Goal: Task Accomplishment & Management: Manage account settings

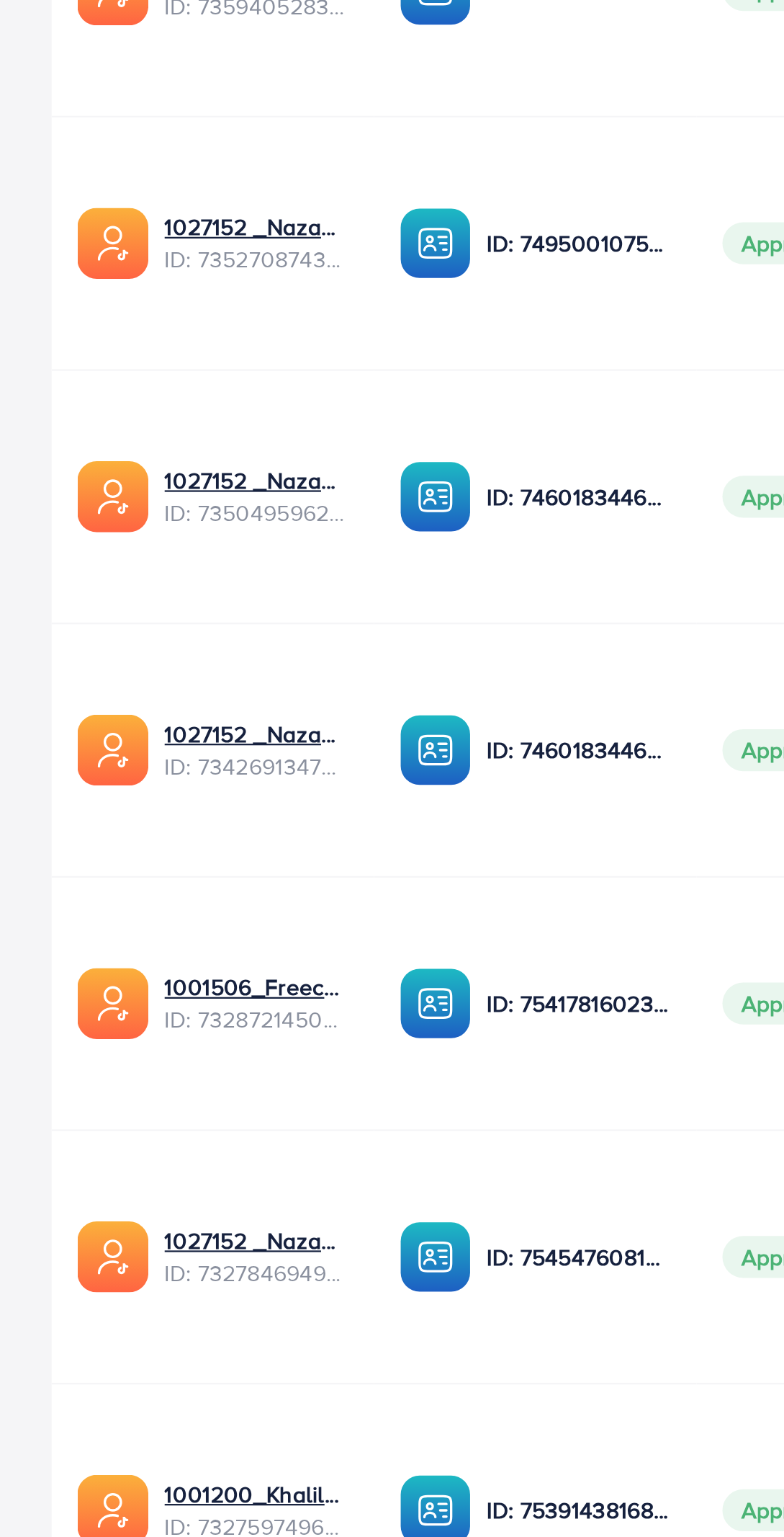
scroll to position [0, 170]
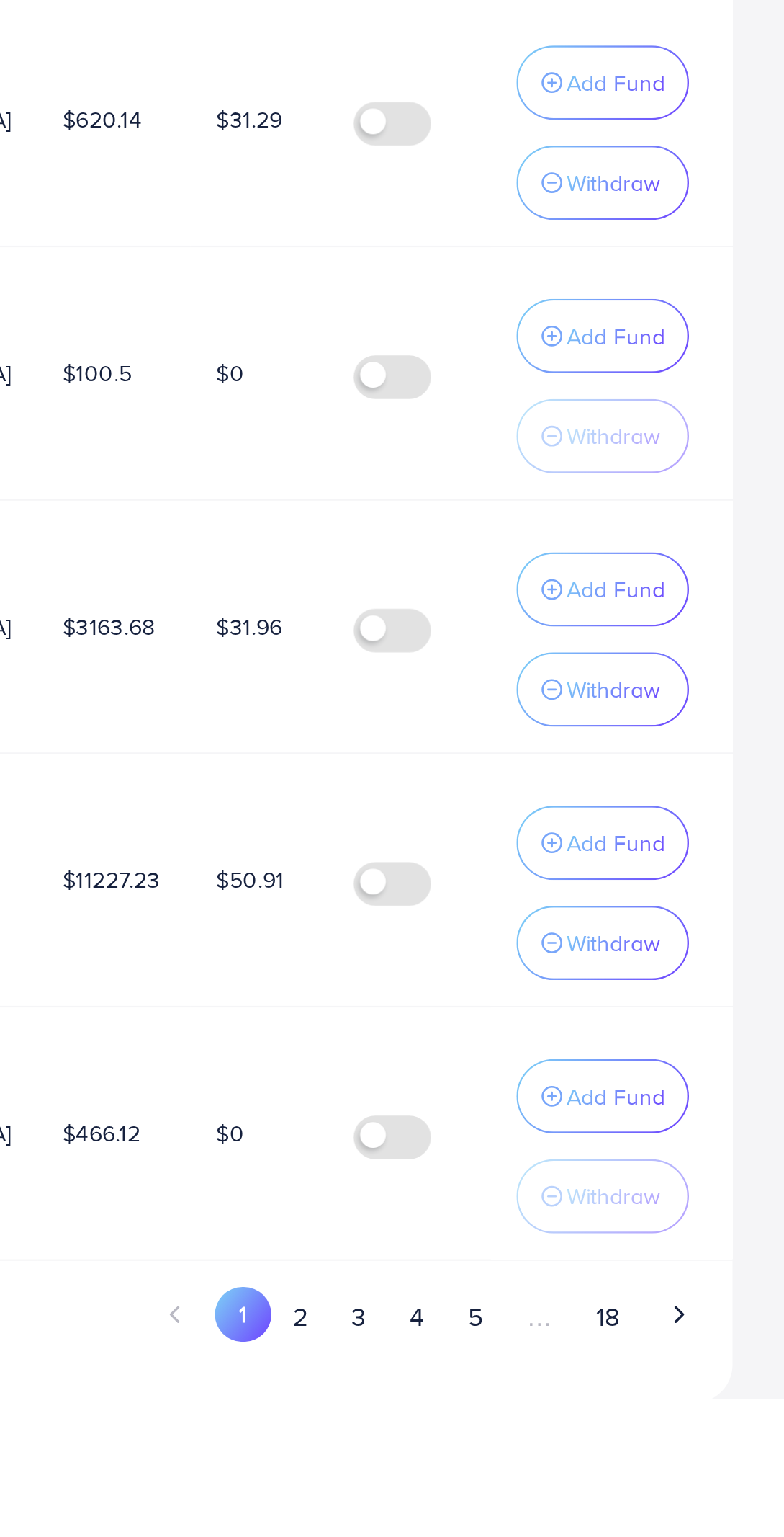
click at [565, 1505] on button "2" at bounding box center [568, 1500] width 26 height 26
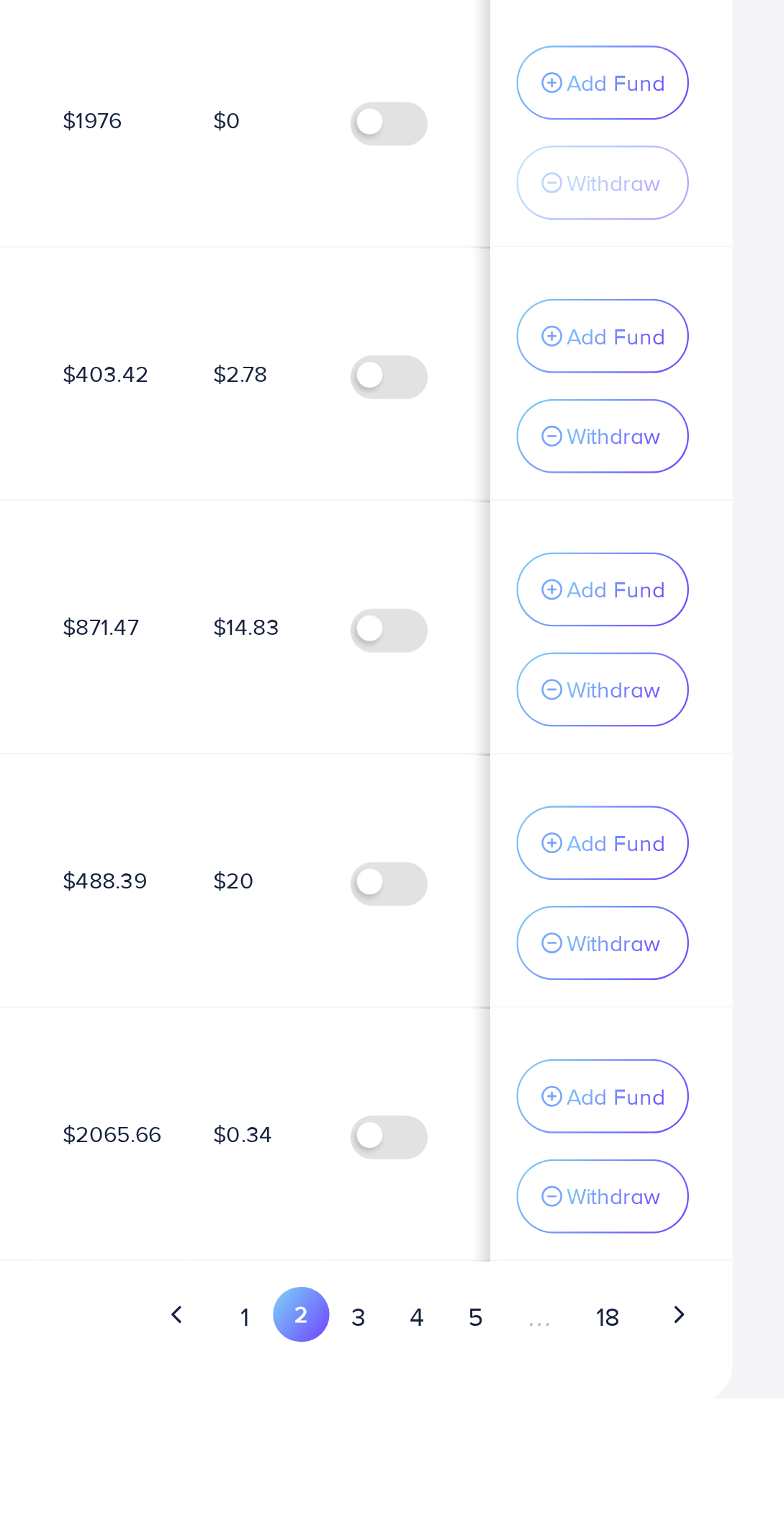
scroll to position [0, 0]
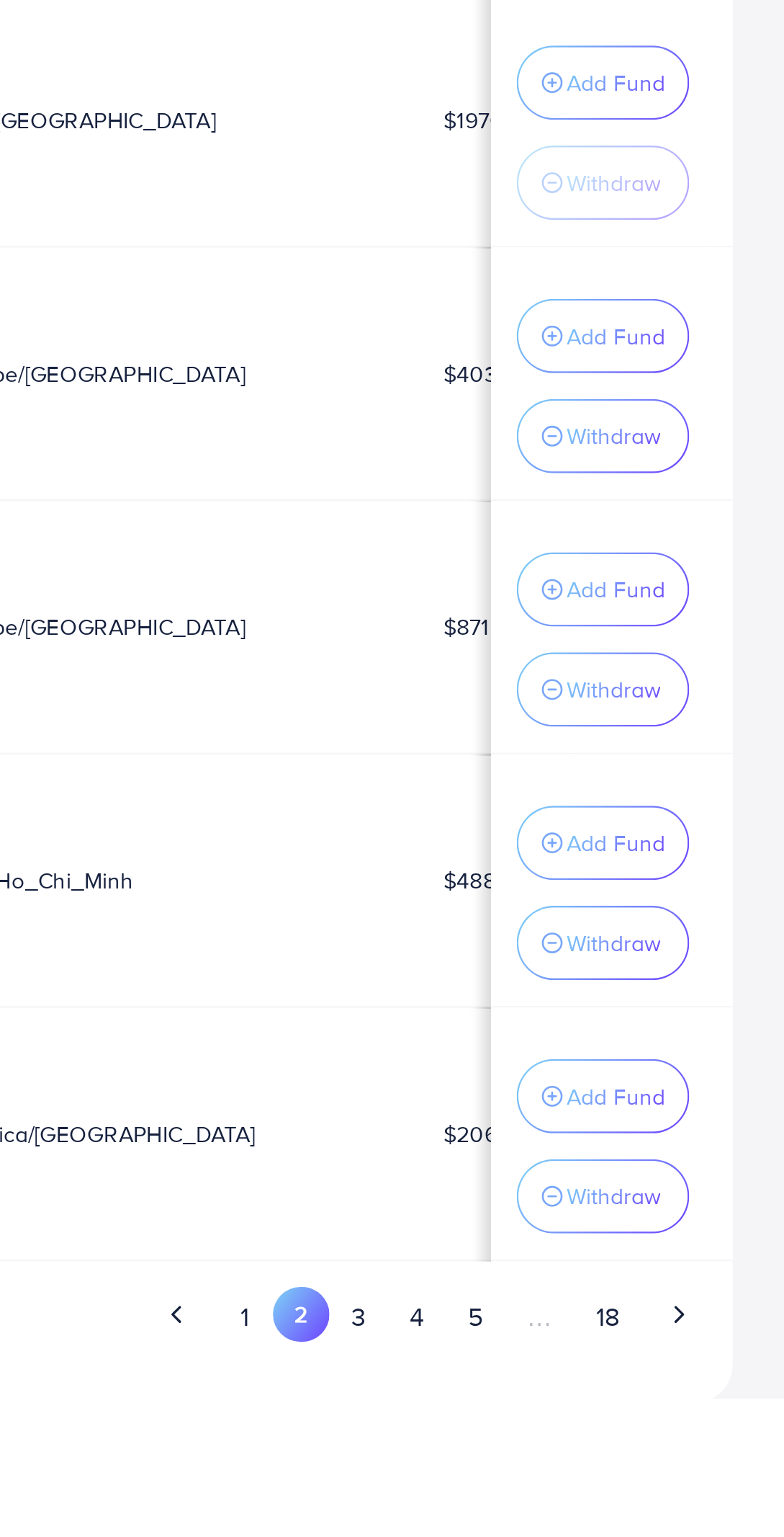
click at [594, 1502] on button "3" at bounding box center [594, 1500] width 26 height 26
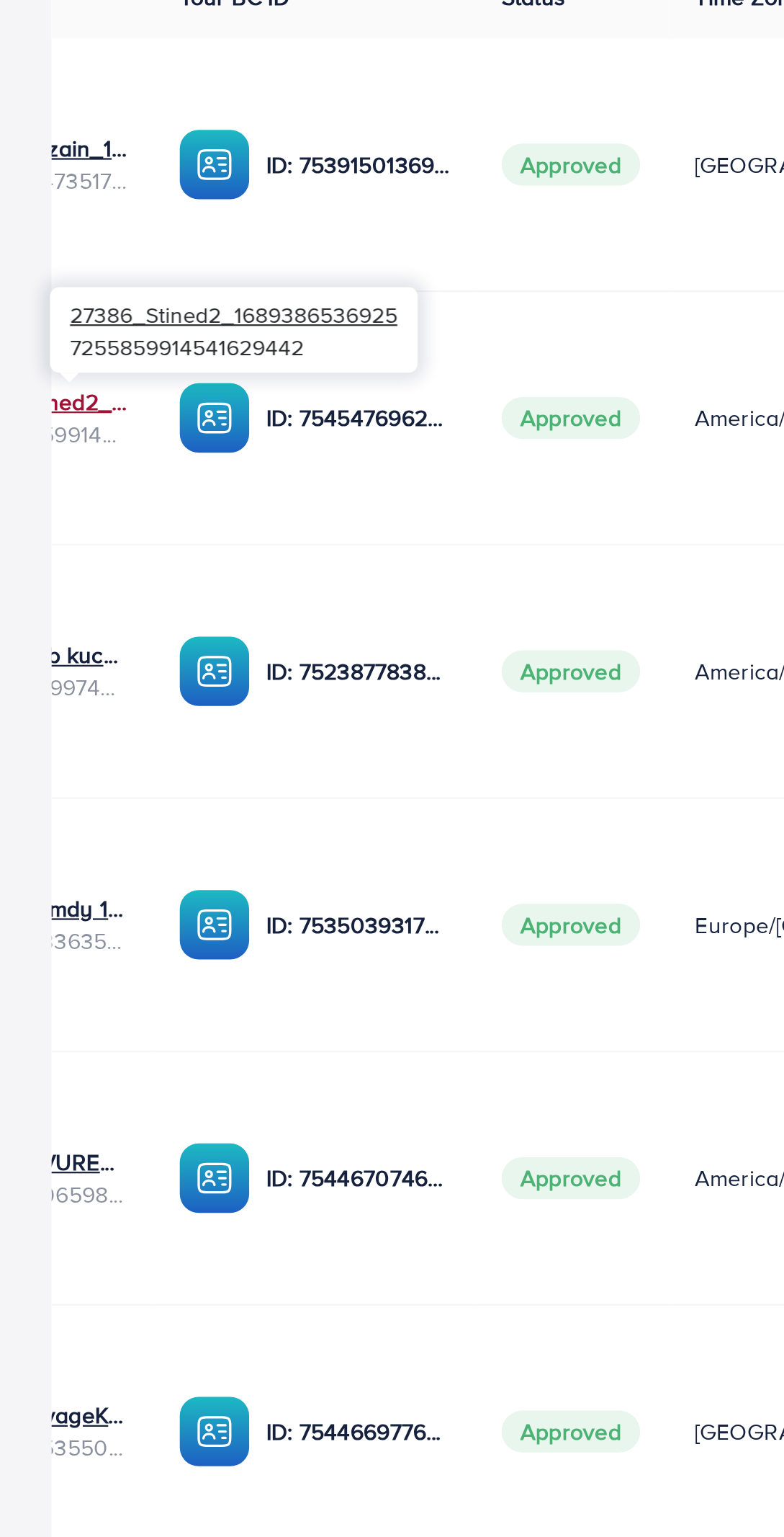
scroll to position [0, 182]
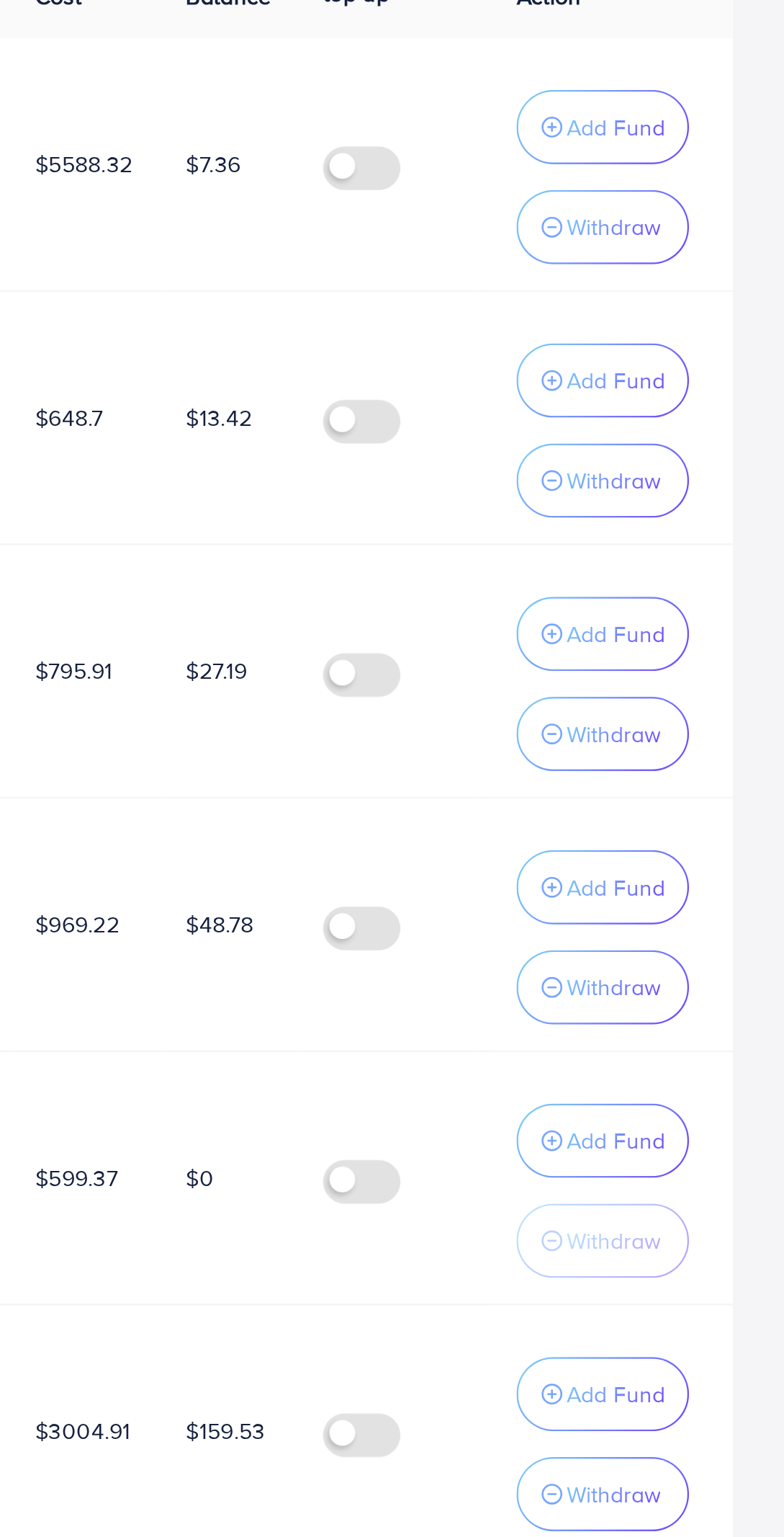
click at [700, 460] on p "Add Fund" at bounding box center [709, 459] width 44 height 18
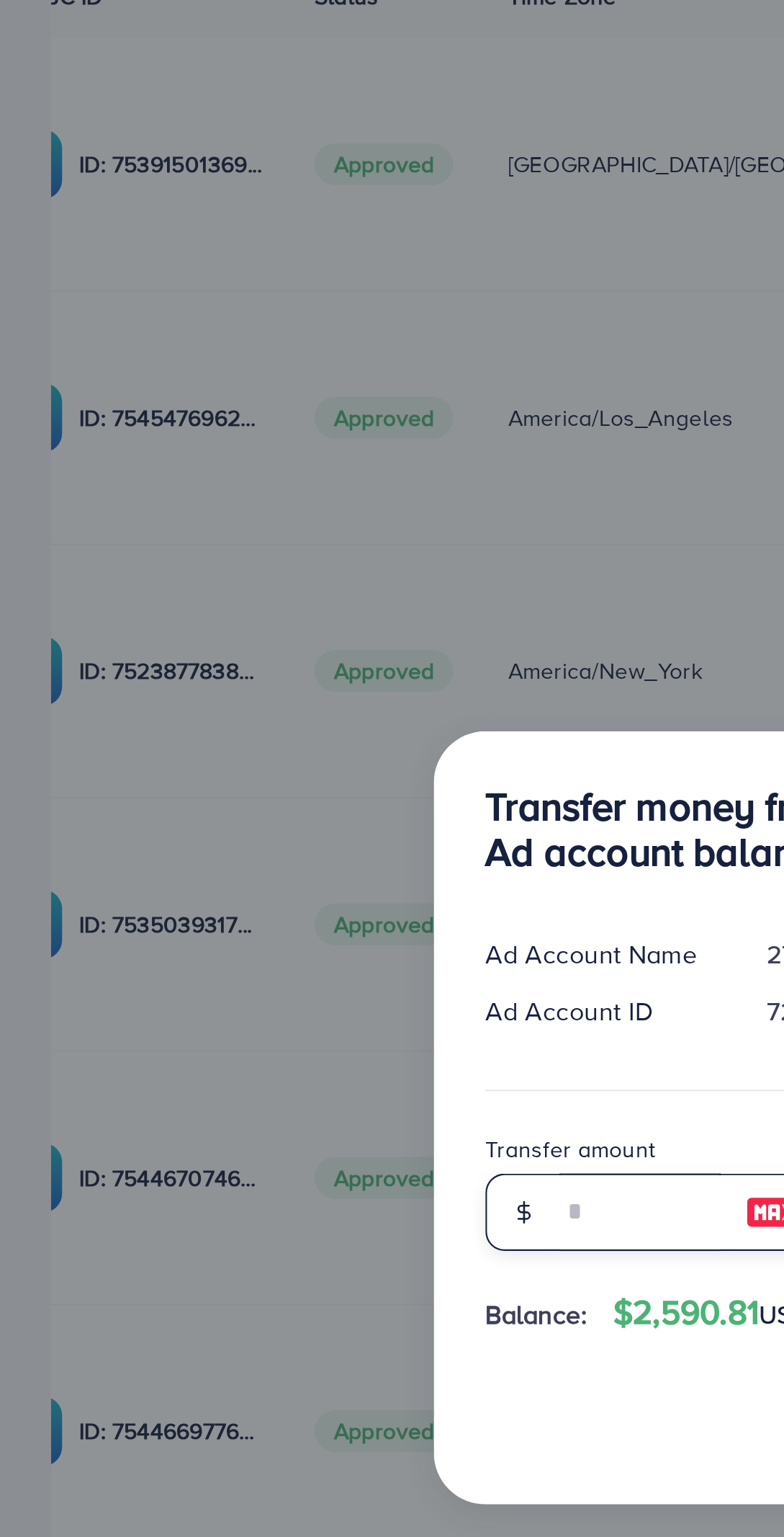
click at [272, 829] on input "number" at bounding box center [286, 830] width 72 height 35
type input "*"
type input "*****"
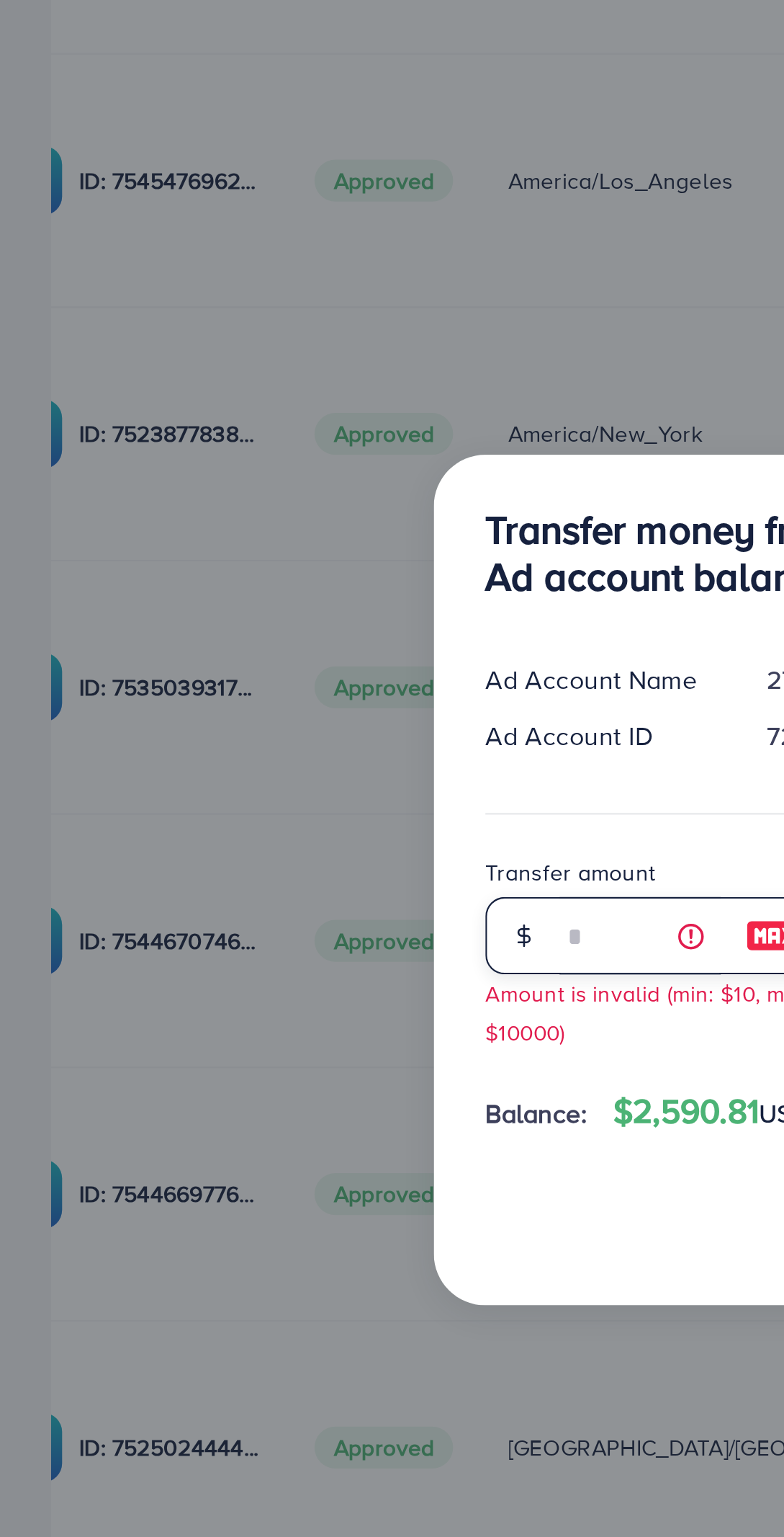
type input "**"
type input "*****"
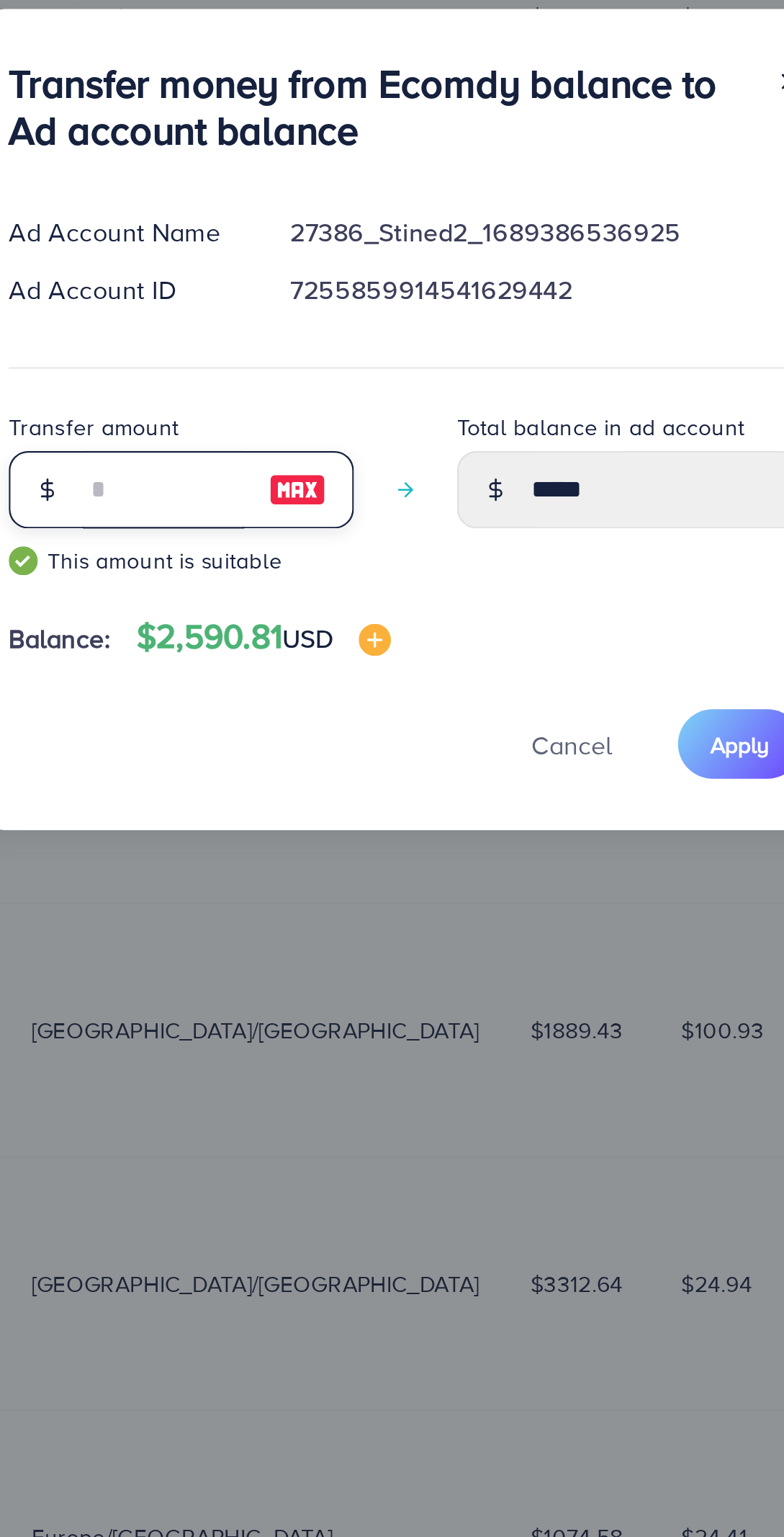
scroll to position [38, 0]
type input "**"
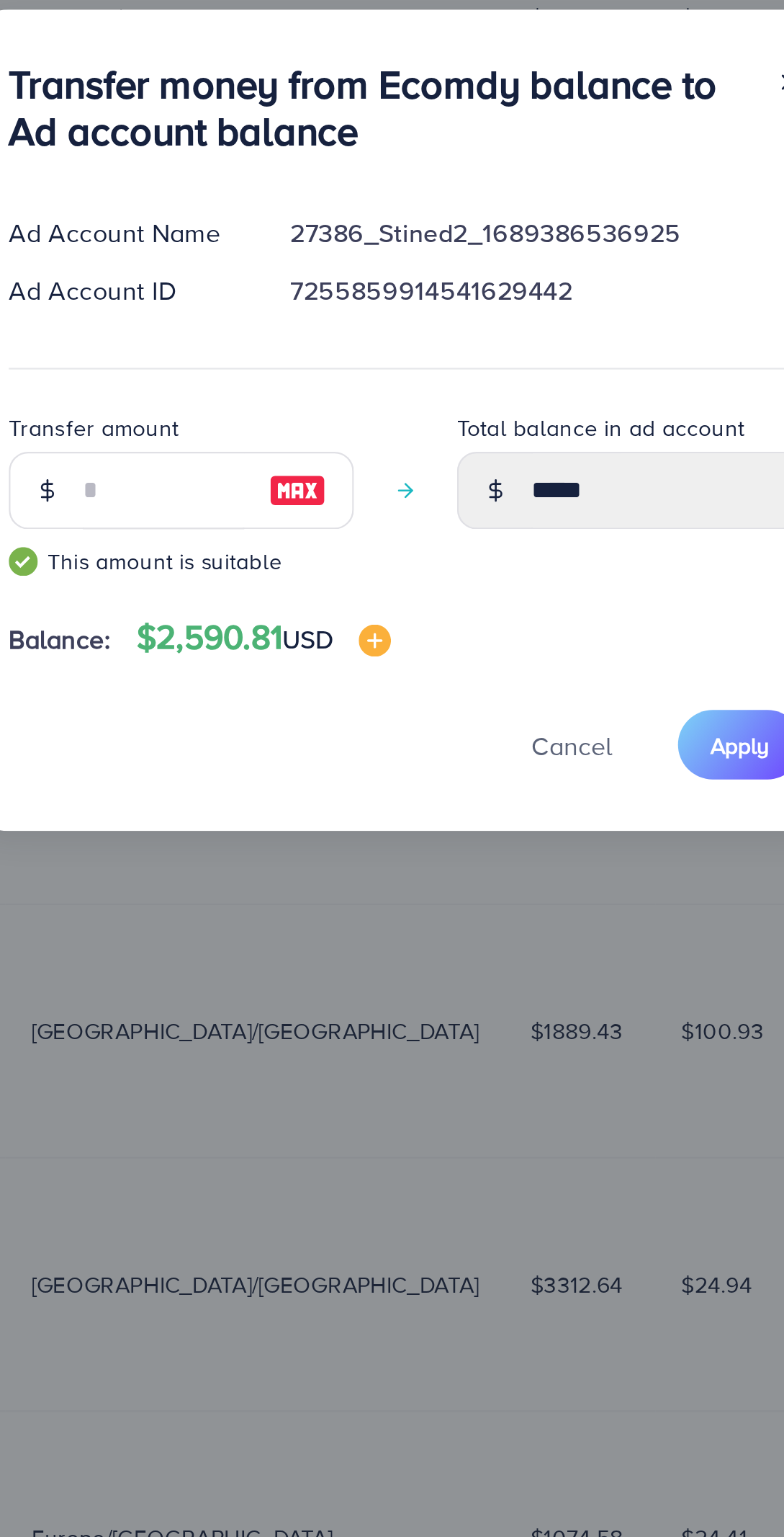
click at [547, 915] on span "Apply" at bounding box center [543, 914] width 26 height 15
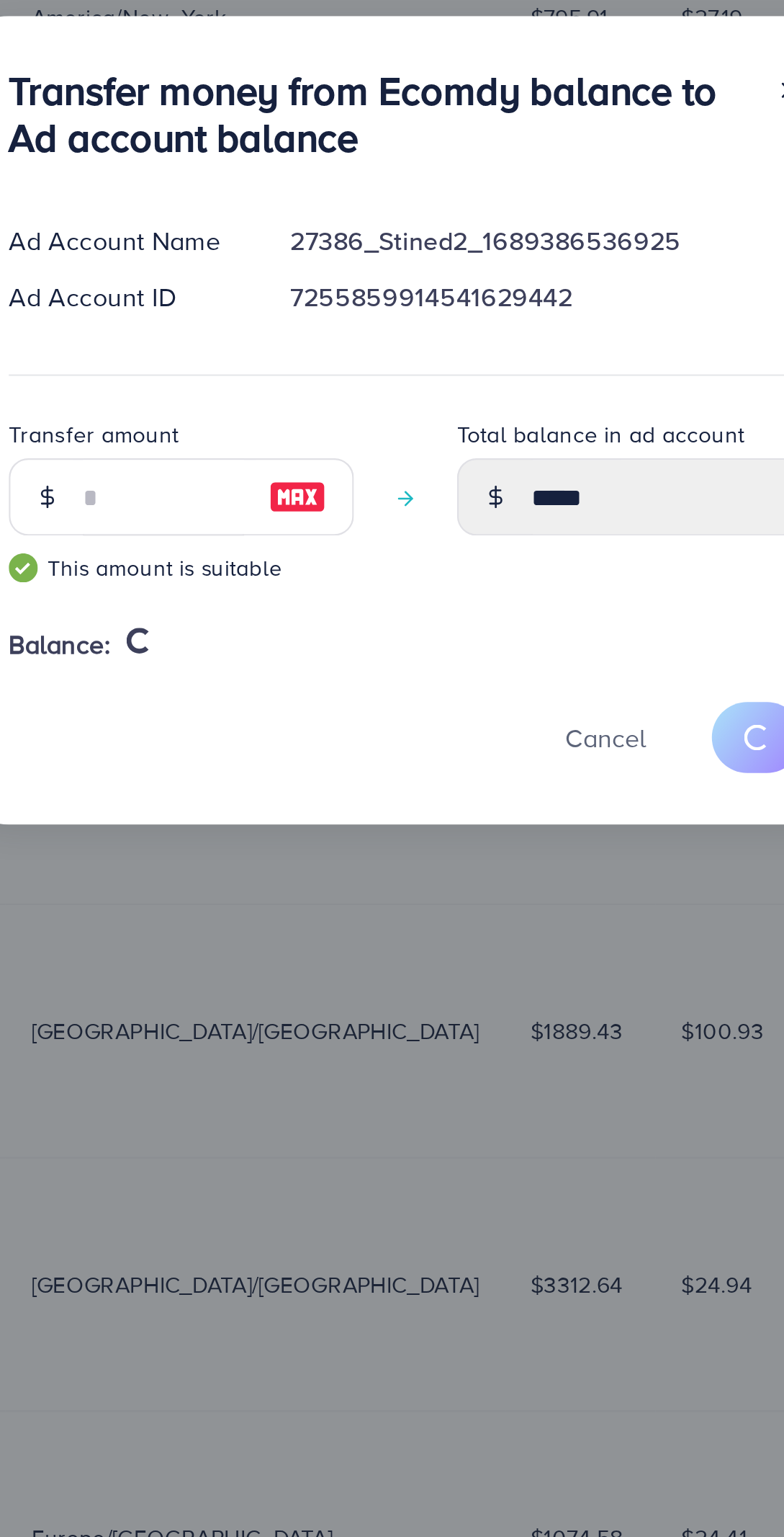
type input "*****"
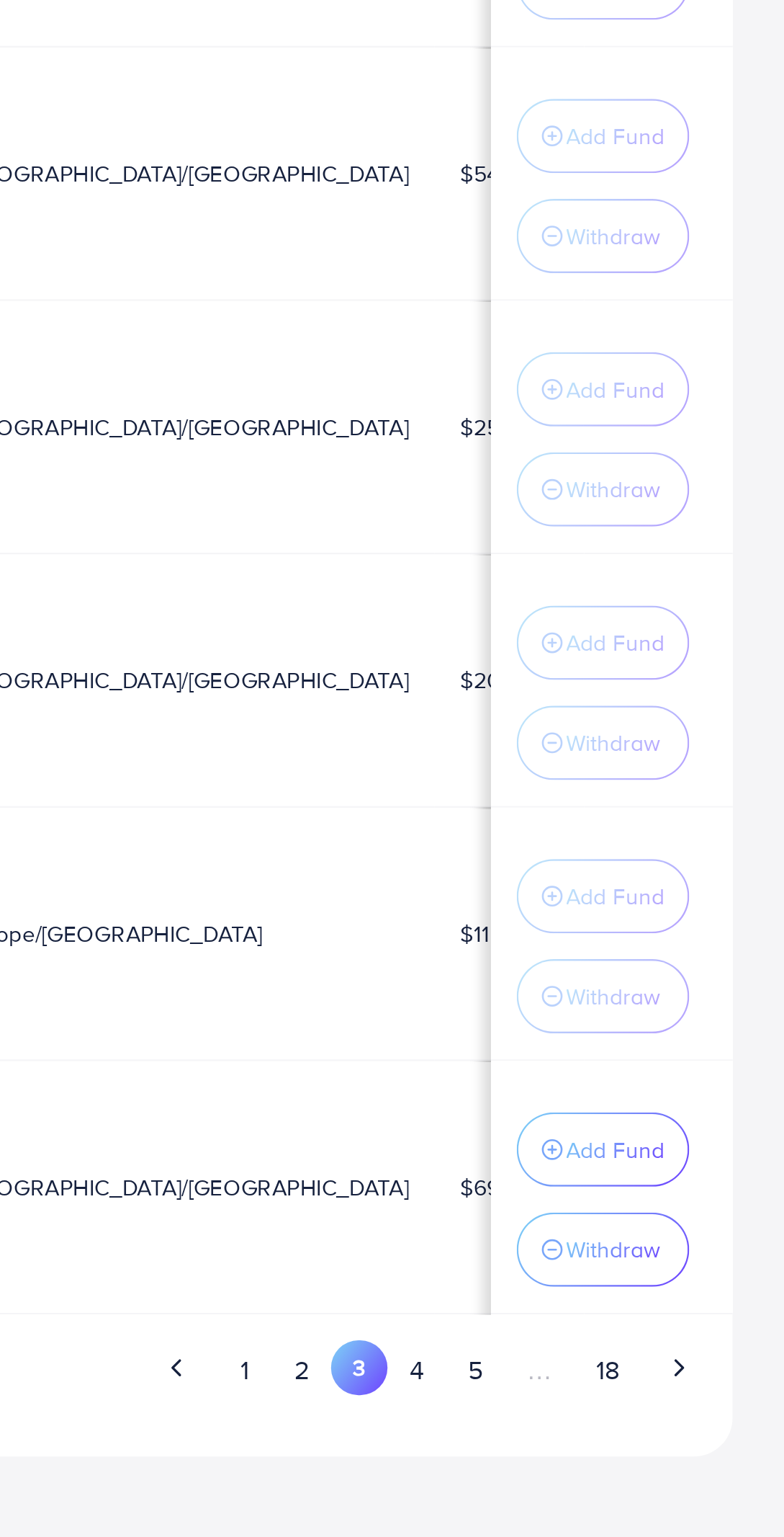
click at [580, 1465] on button "2" at bounding box center [569, 1462] width 26 height 26
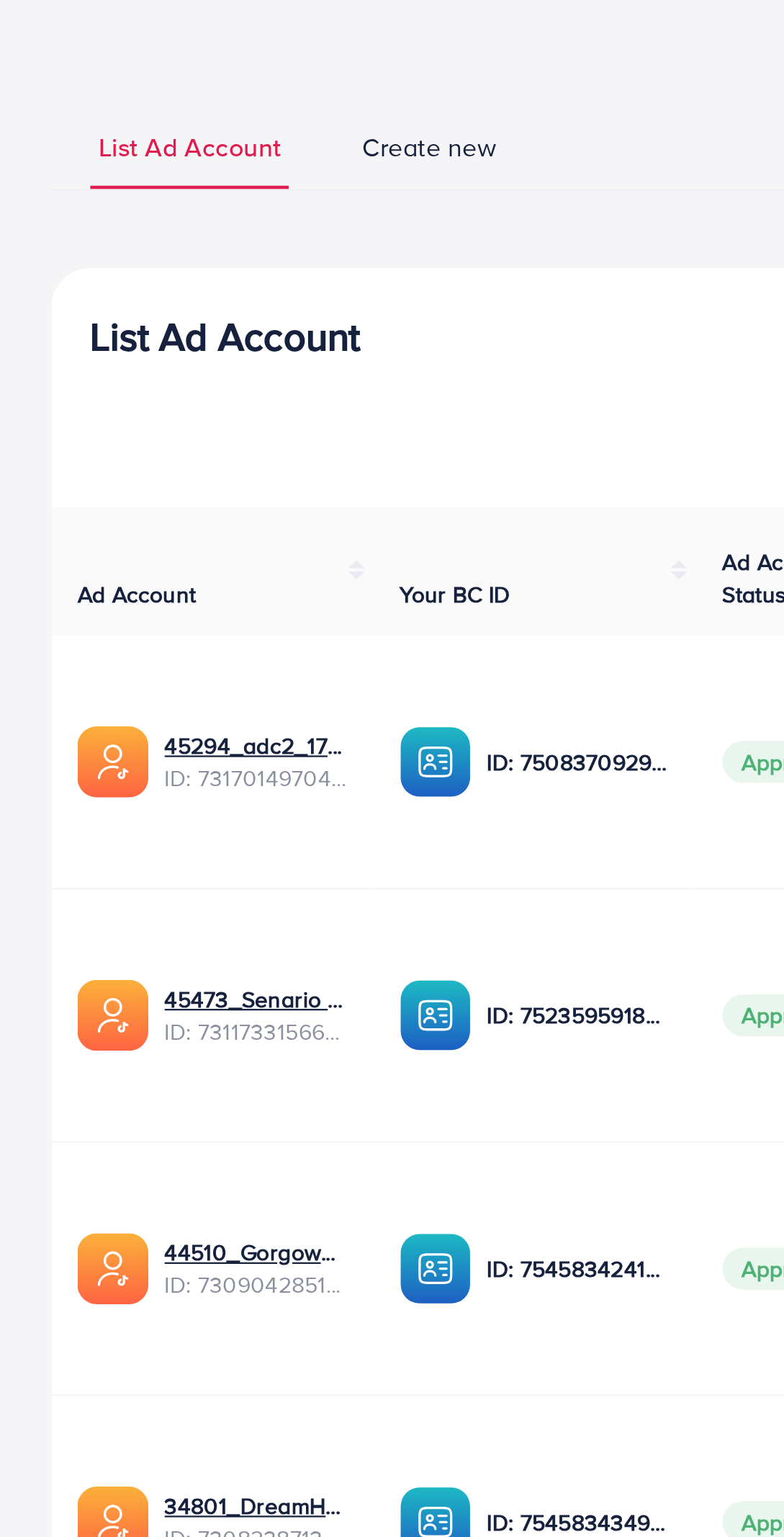
scroll to position [0, 0]
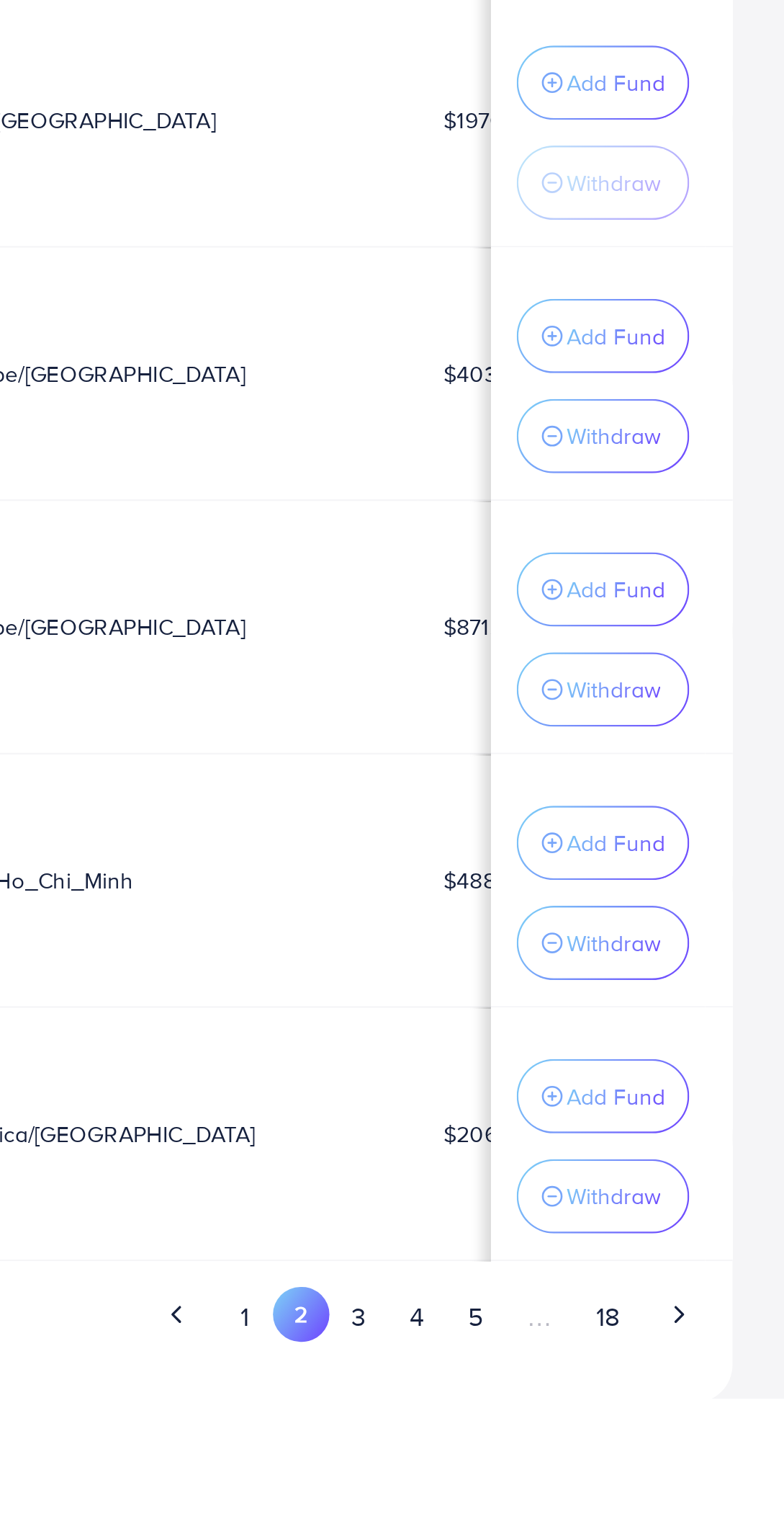
click at [548, 1502] on button "1" at bounding box center [543, 1500] width 25 height 26
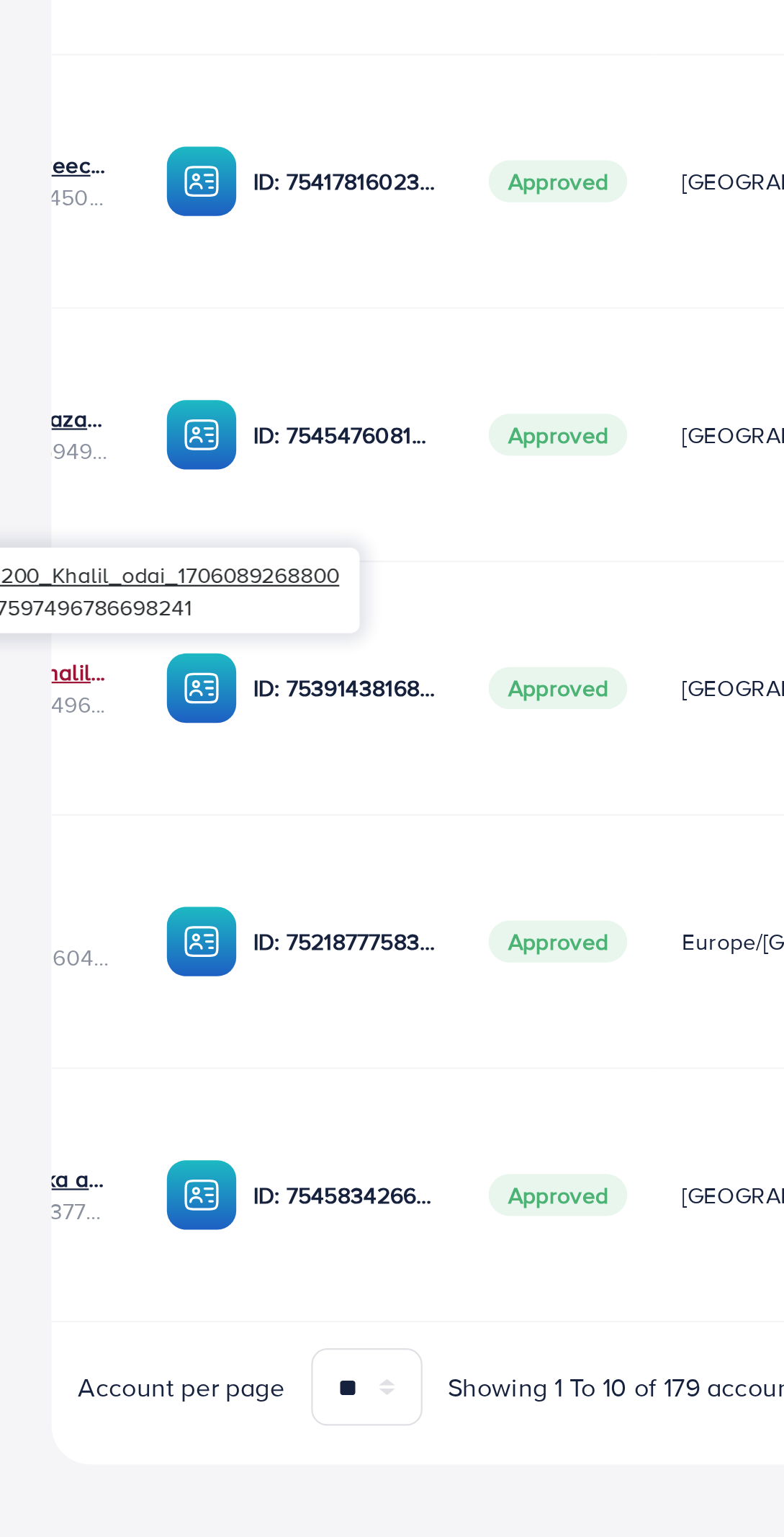
scroll to position [0, 171]
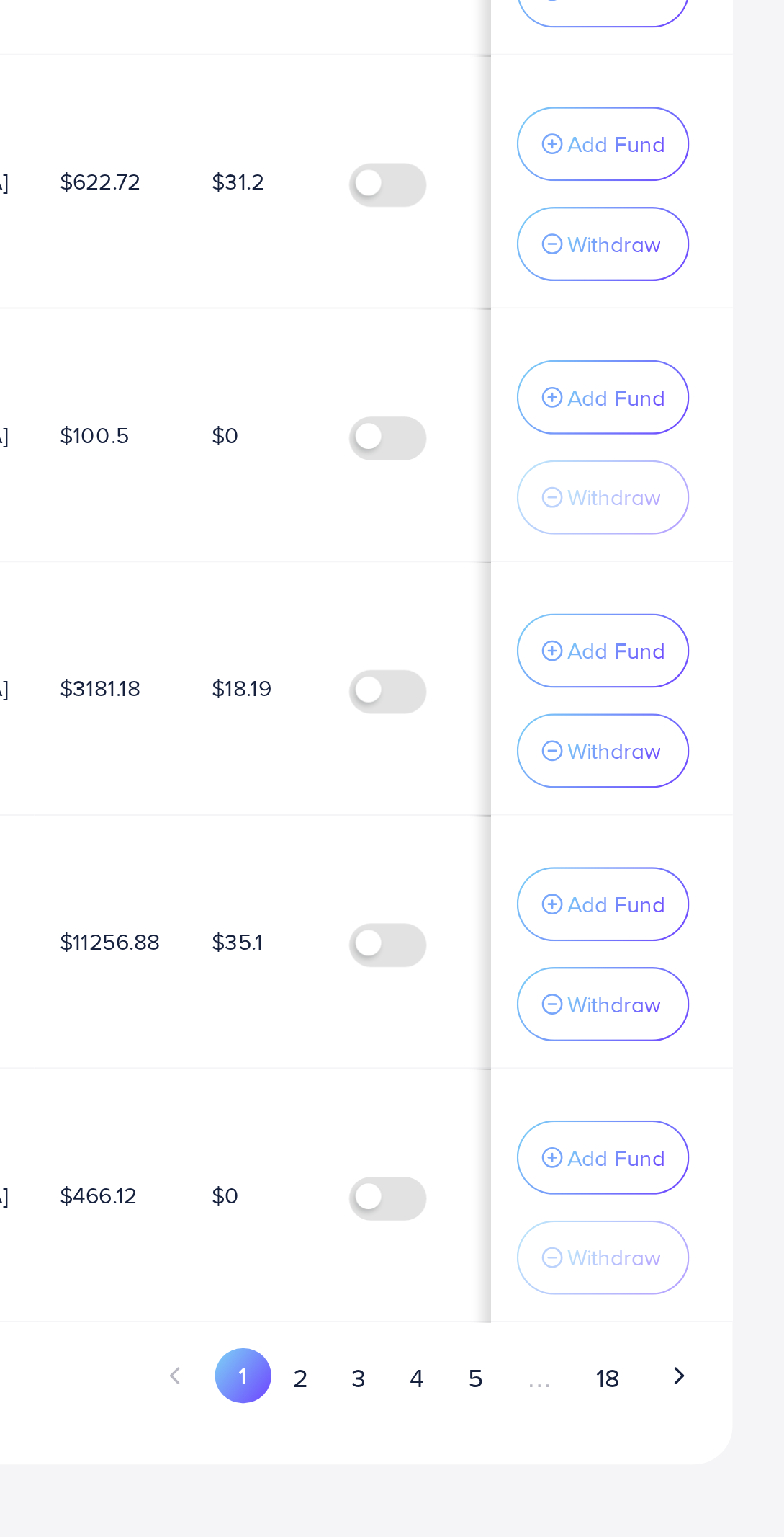
click at [722, 1133] on p "Add Fund" at bounding box center [709, 1142] width 44 height 18
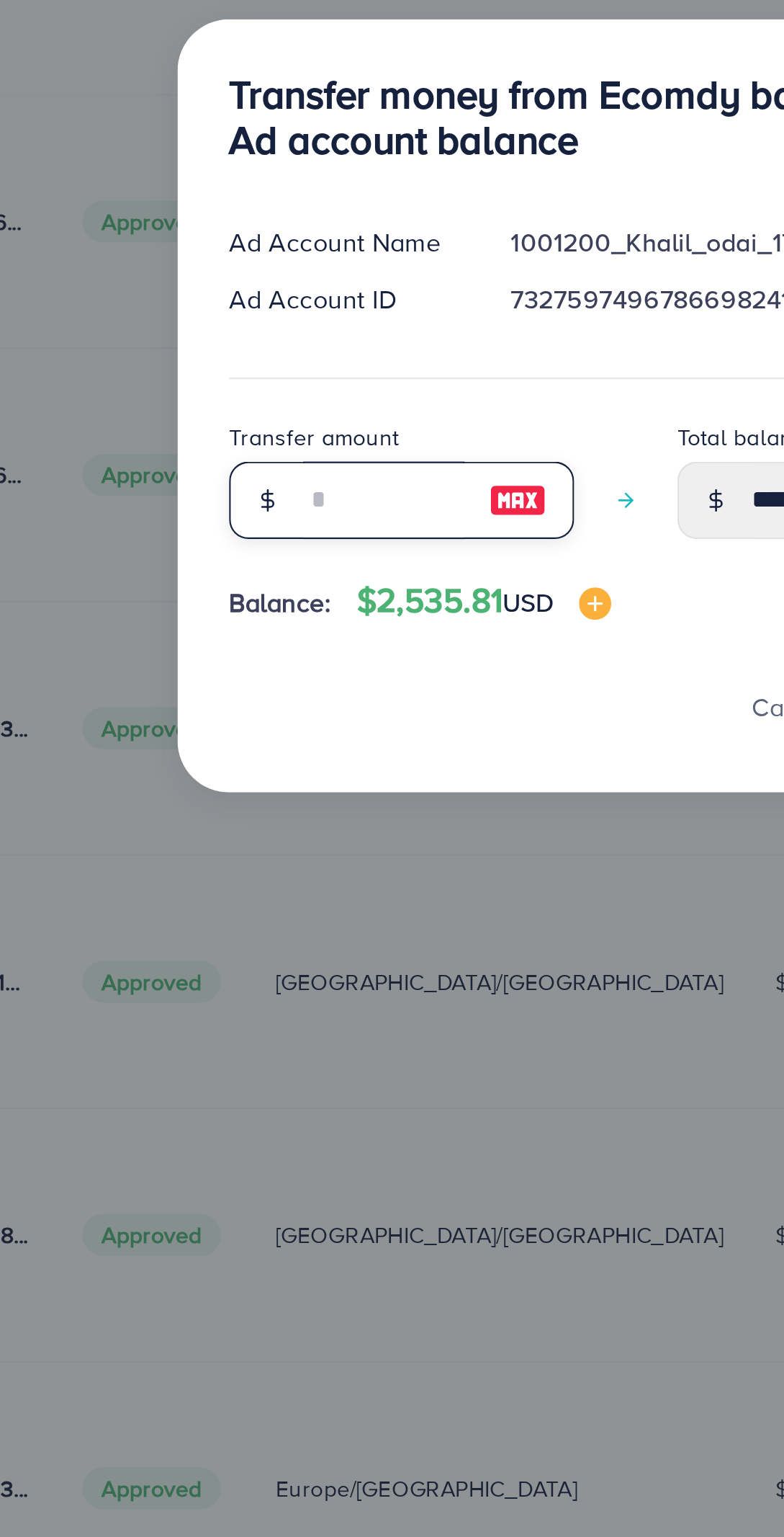
click at [278, 832] on input "number" at bounding box center [286, 830] width 72 height 35
type input "*"
type input "*****"
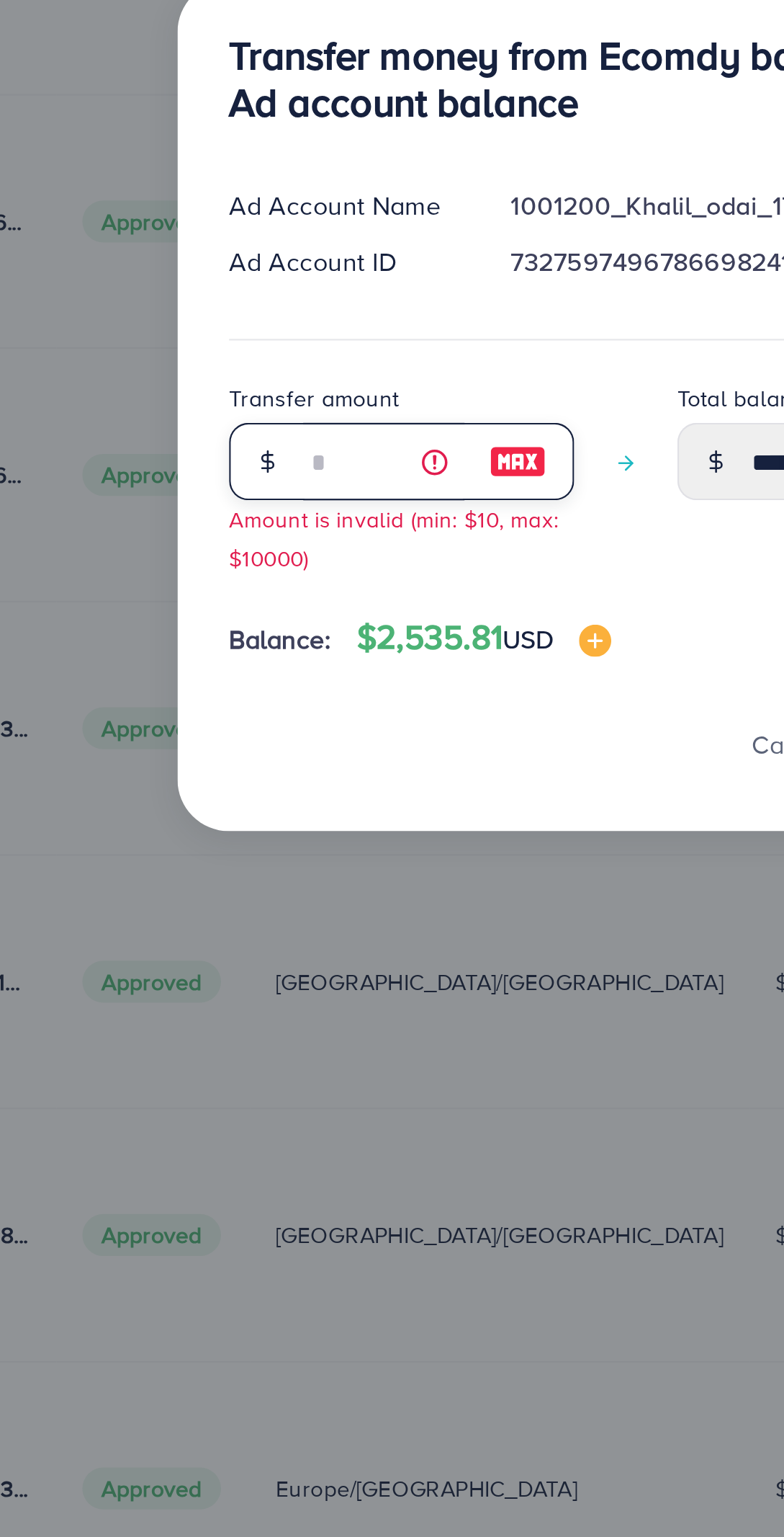
type input "**"
type input "*****"
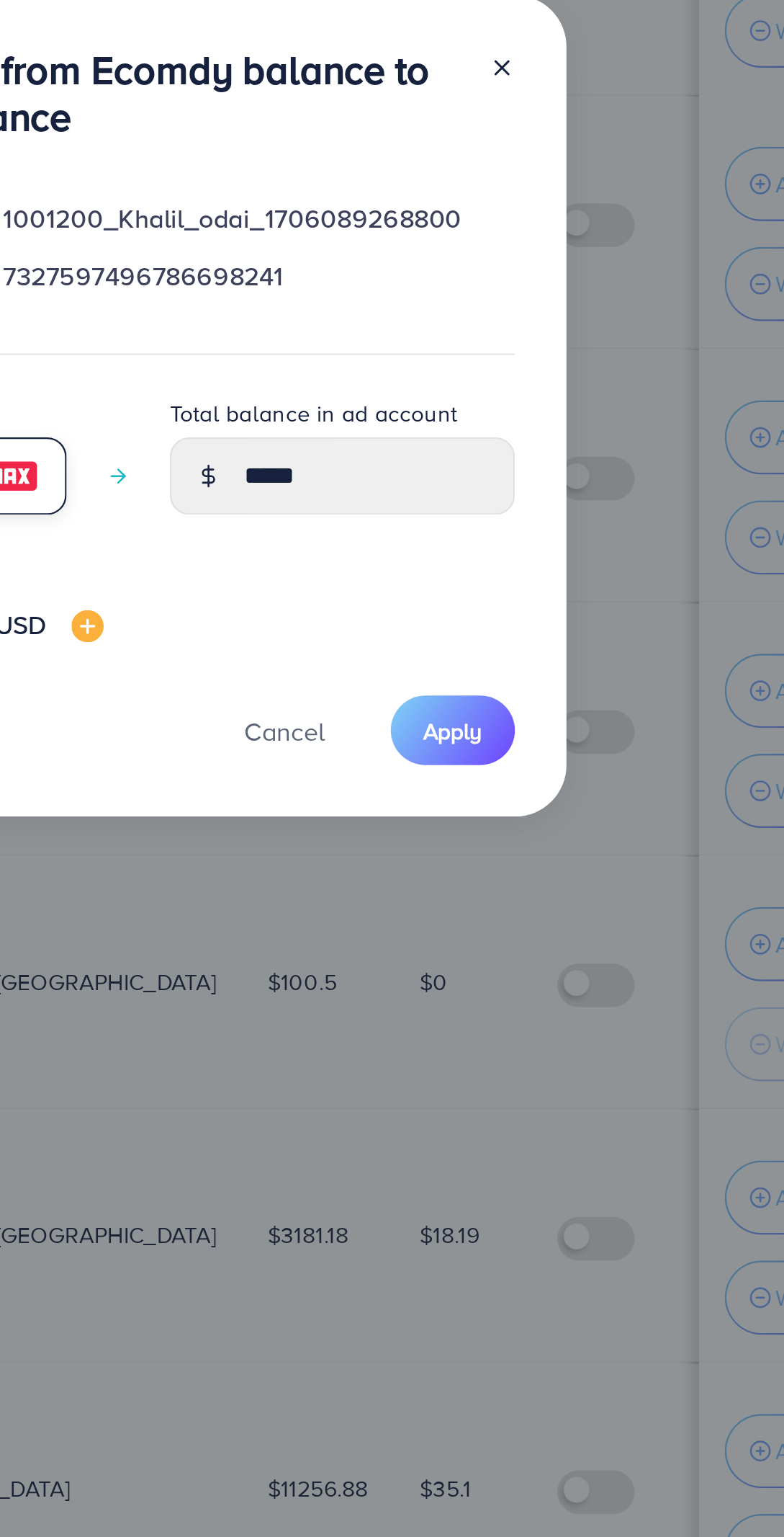
type input "**"
click at [551, 933] on span "Apply" at bounding box center [543, 933] width 26 height 15
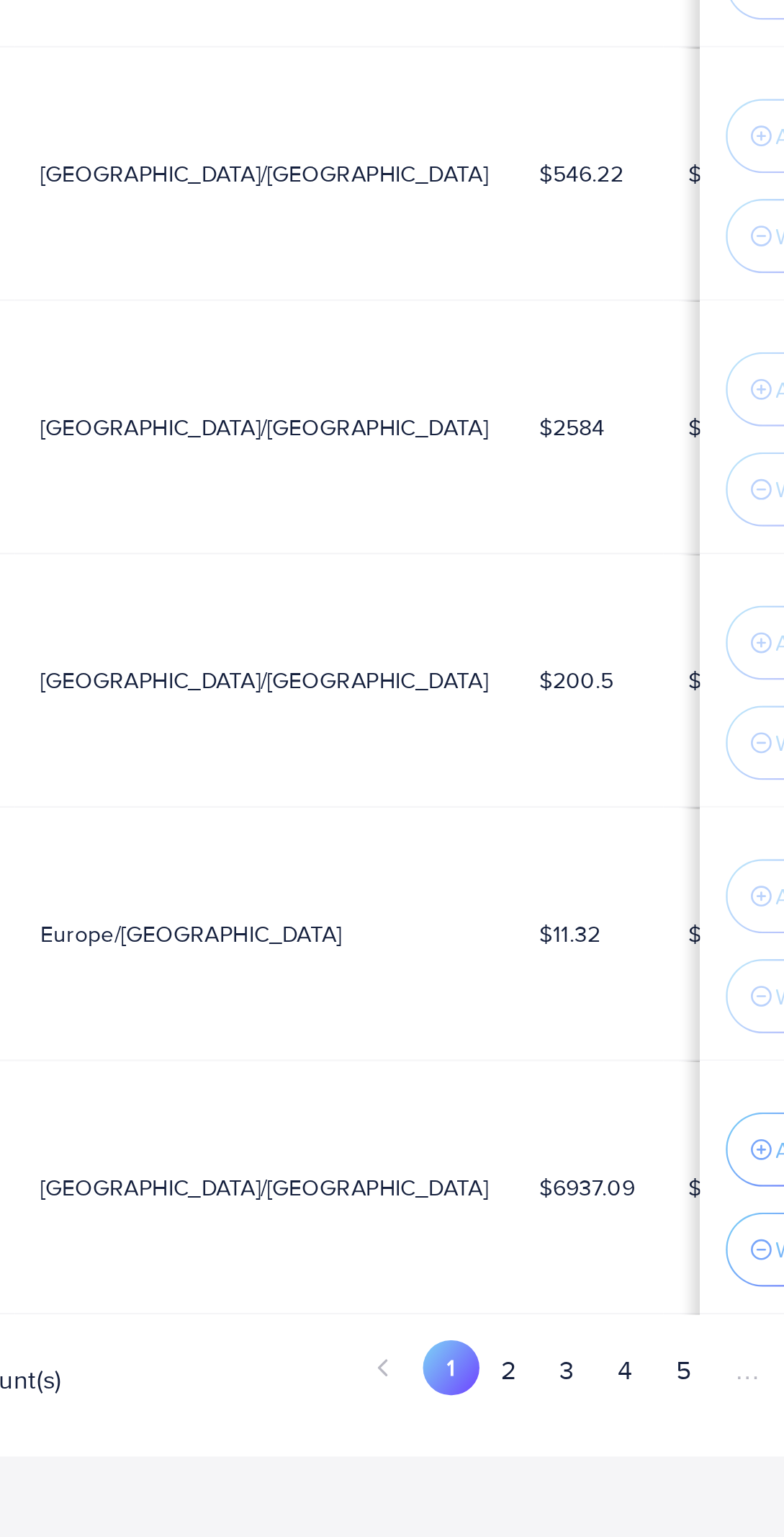
scroll to position [0, 55]
click at [569, 1469] on button "2" at bounding box center [568, 1462] width 26 height 26
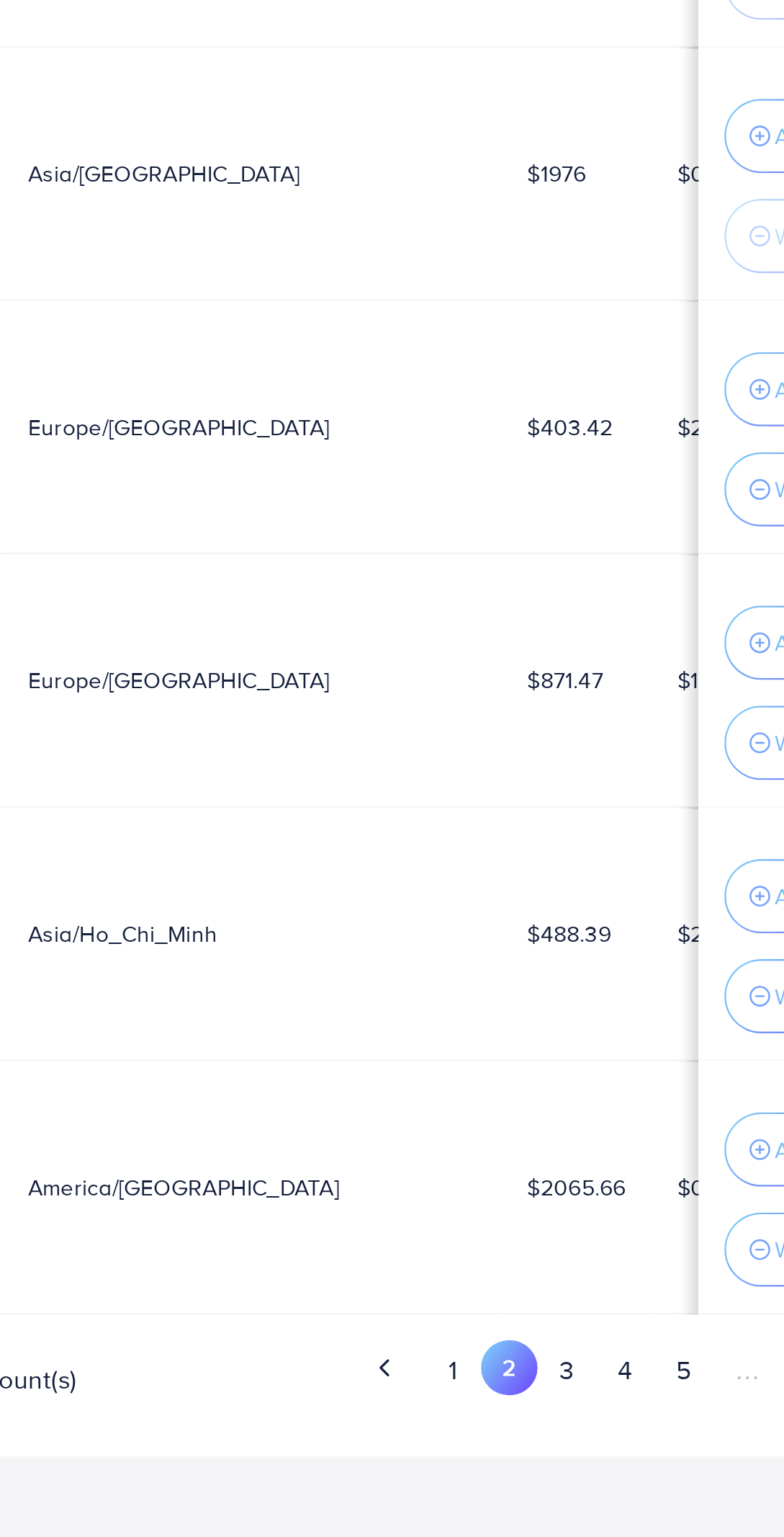
click at [548, 1458] on button "1" at bounding box center [543, 1462] width 25 height 26
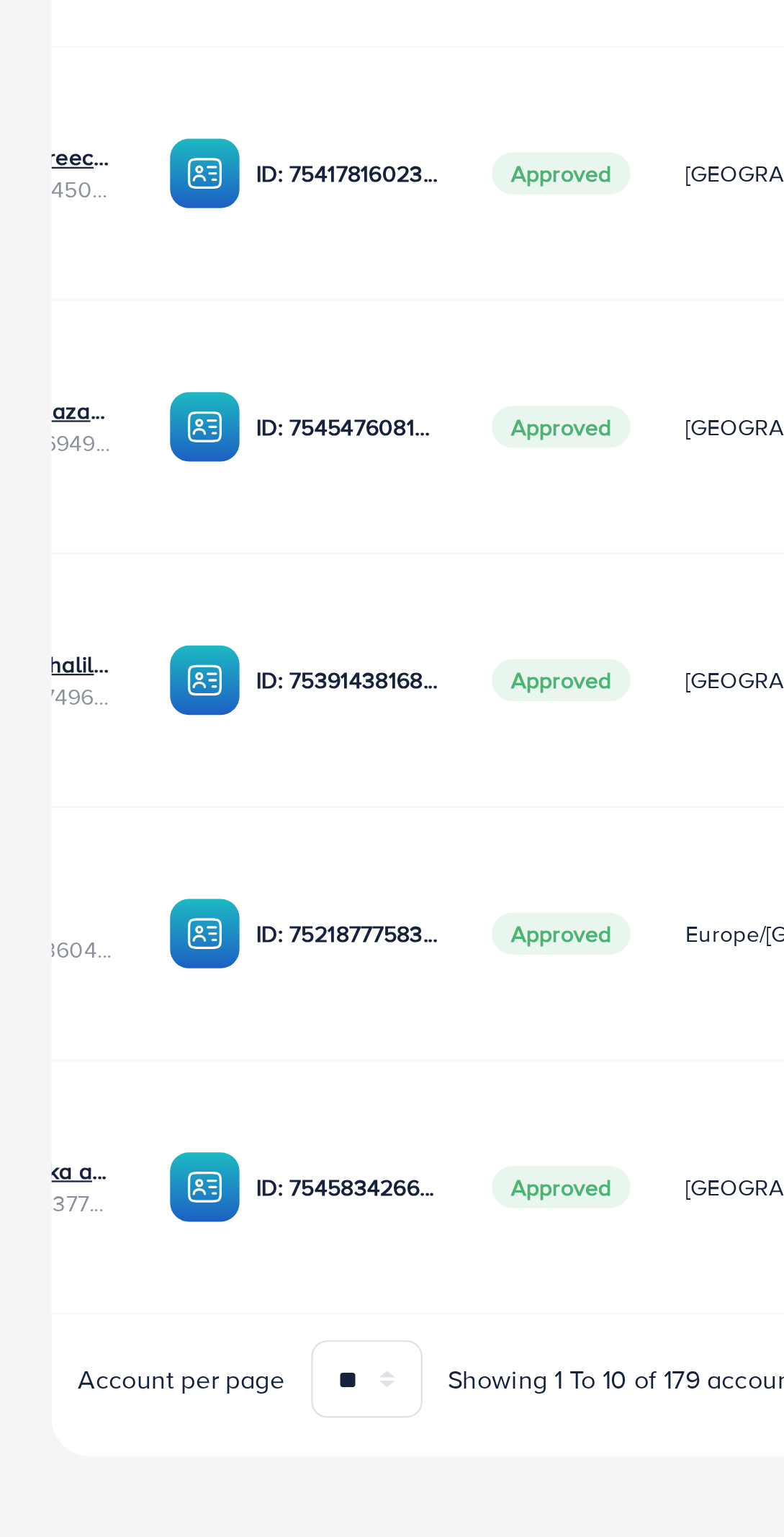
scroll to position [0, 102]
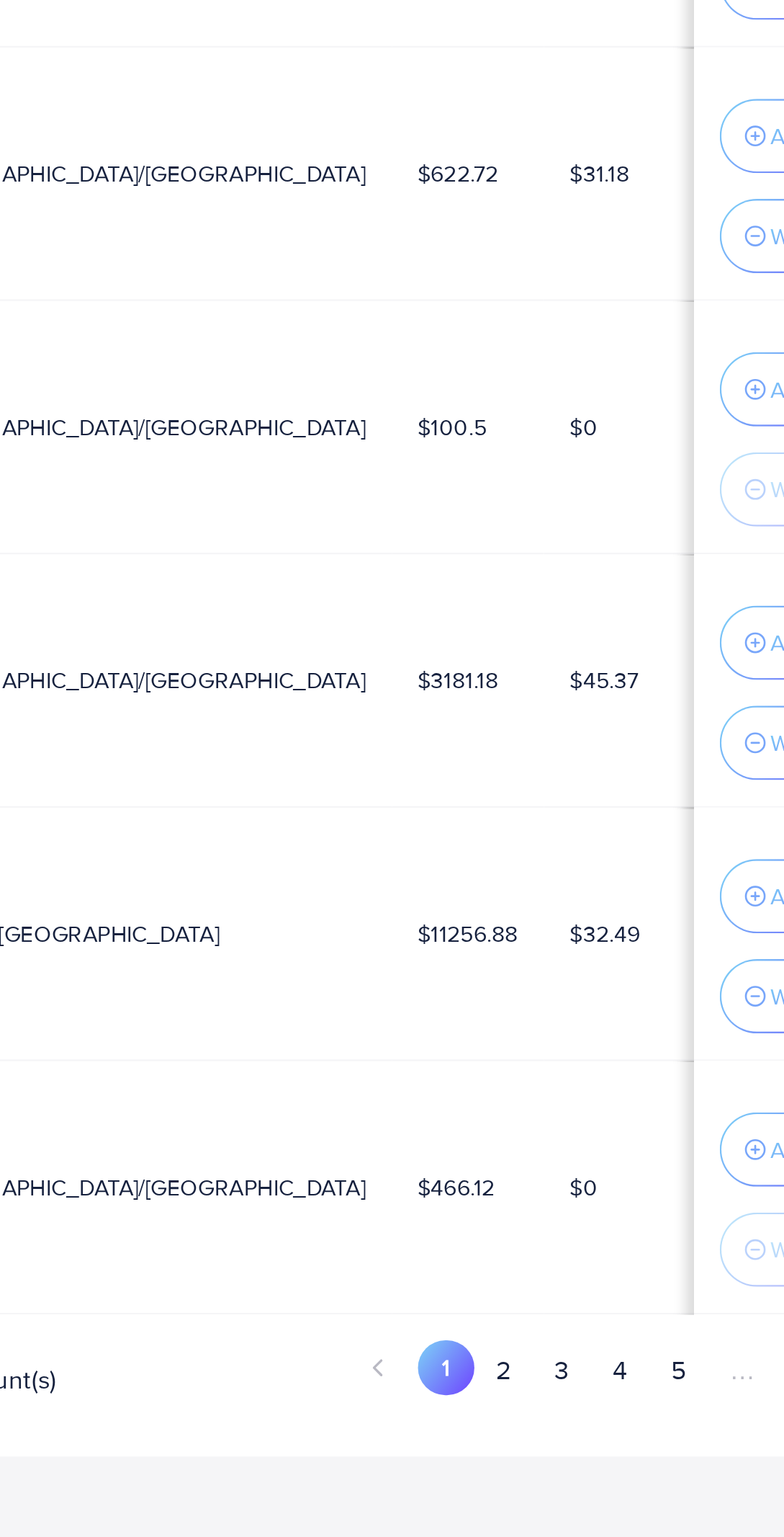
click at [574, 1462] on button "2" at bounding box center [568, 1462] width 26 height 26
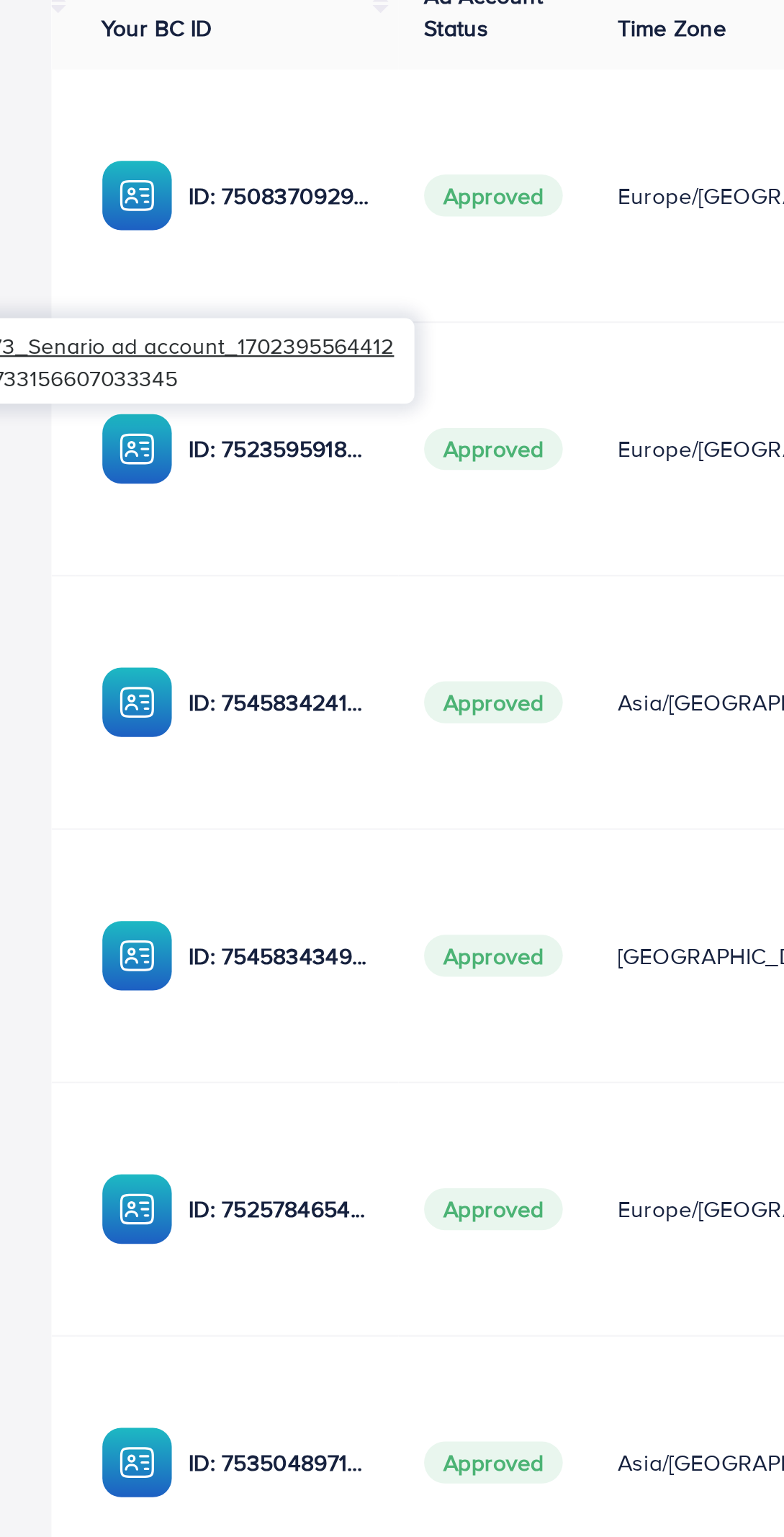
scroll to position [0, 170]
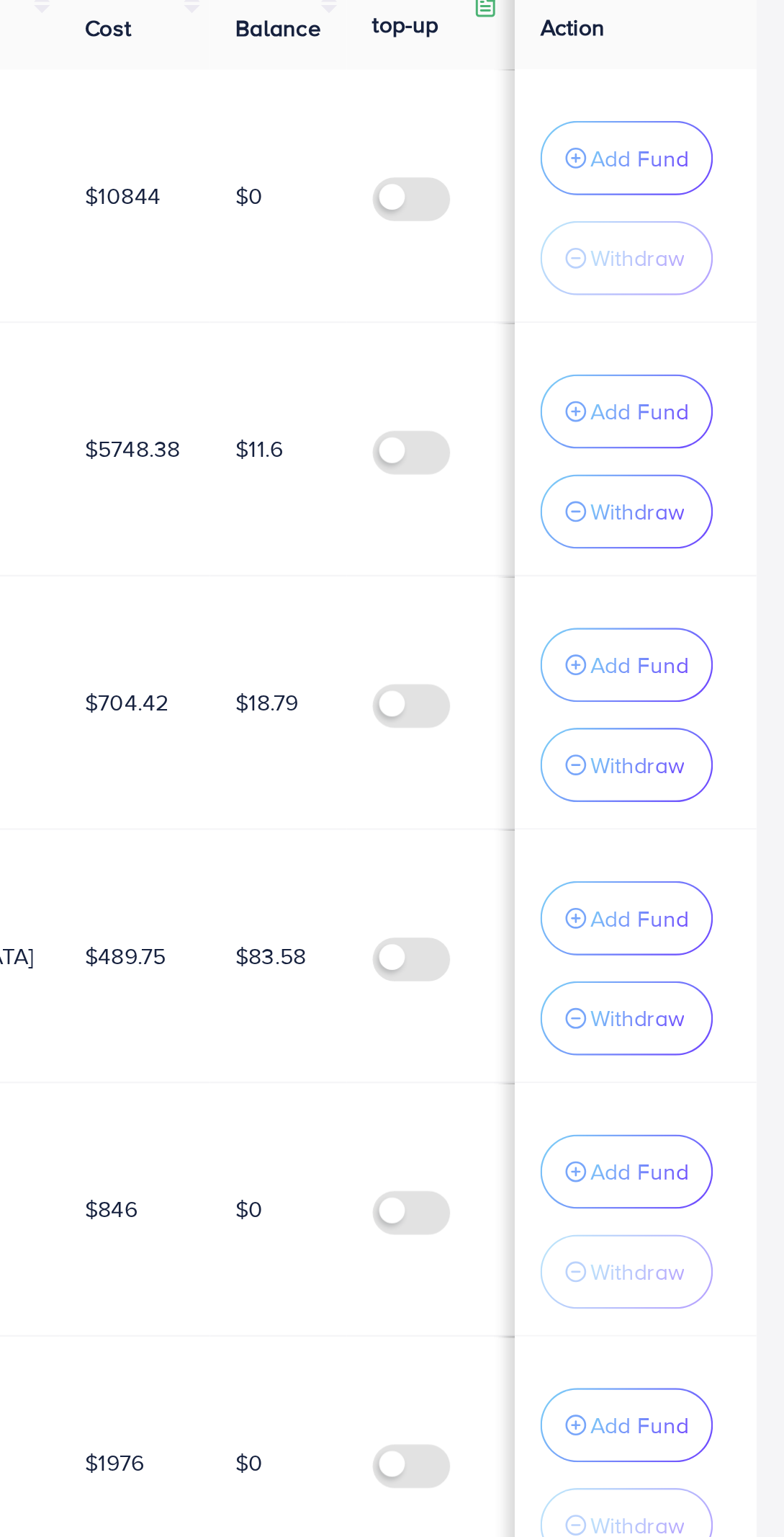
click at [713, 458] on p "Add Fund" at bounding box center [709, 459] width 44 height 18
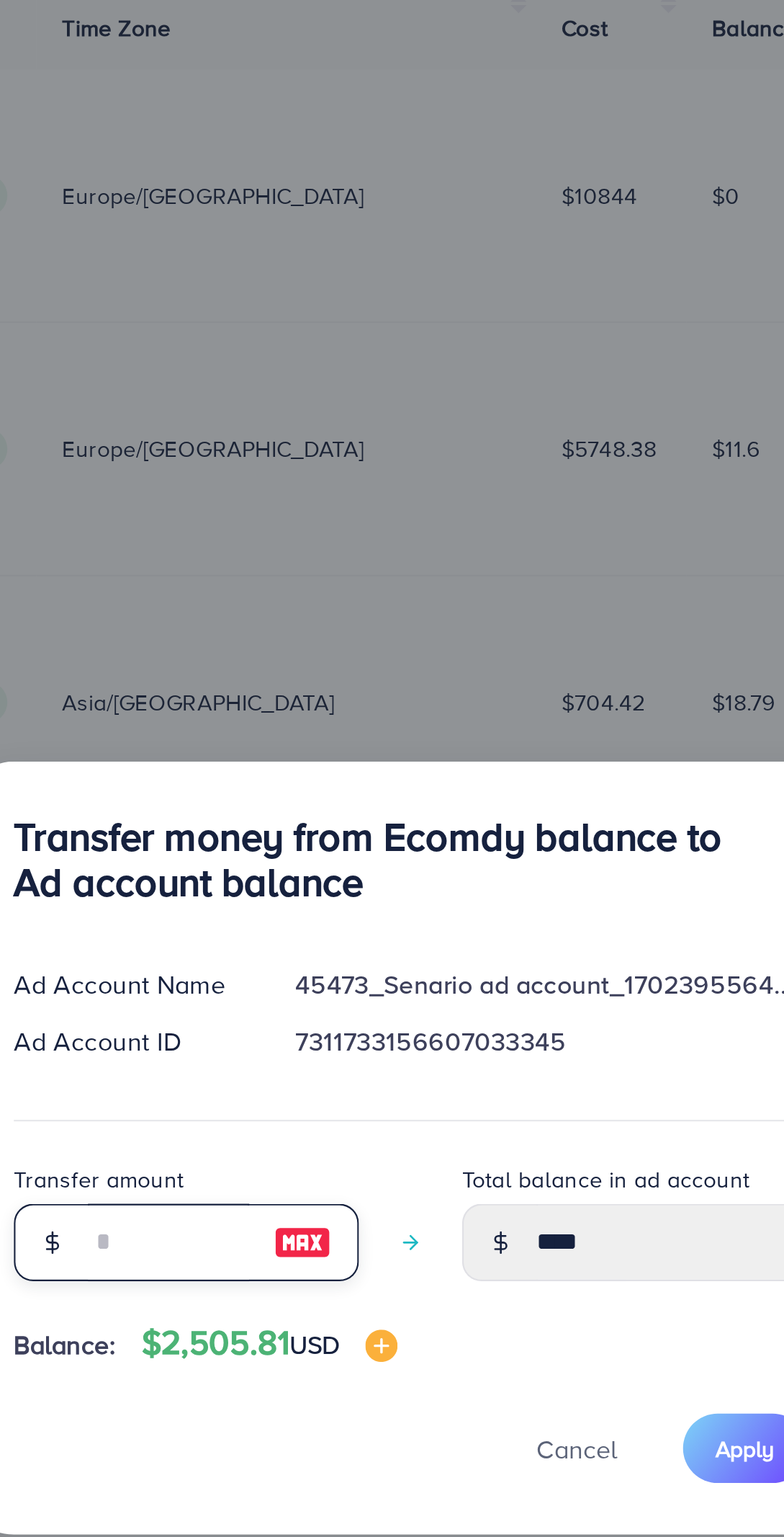
click at [295, 836] on input "number" at bounding box center [286, 830] width 72 height 35
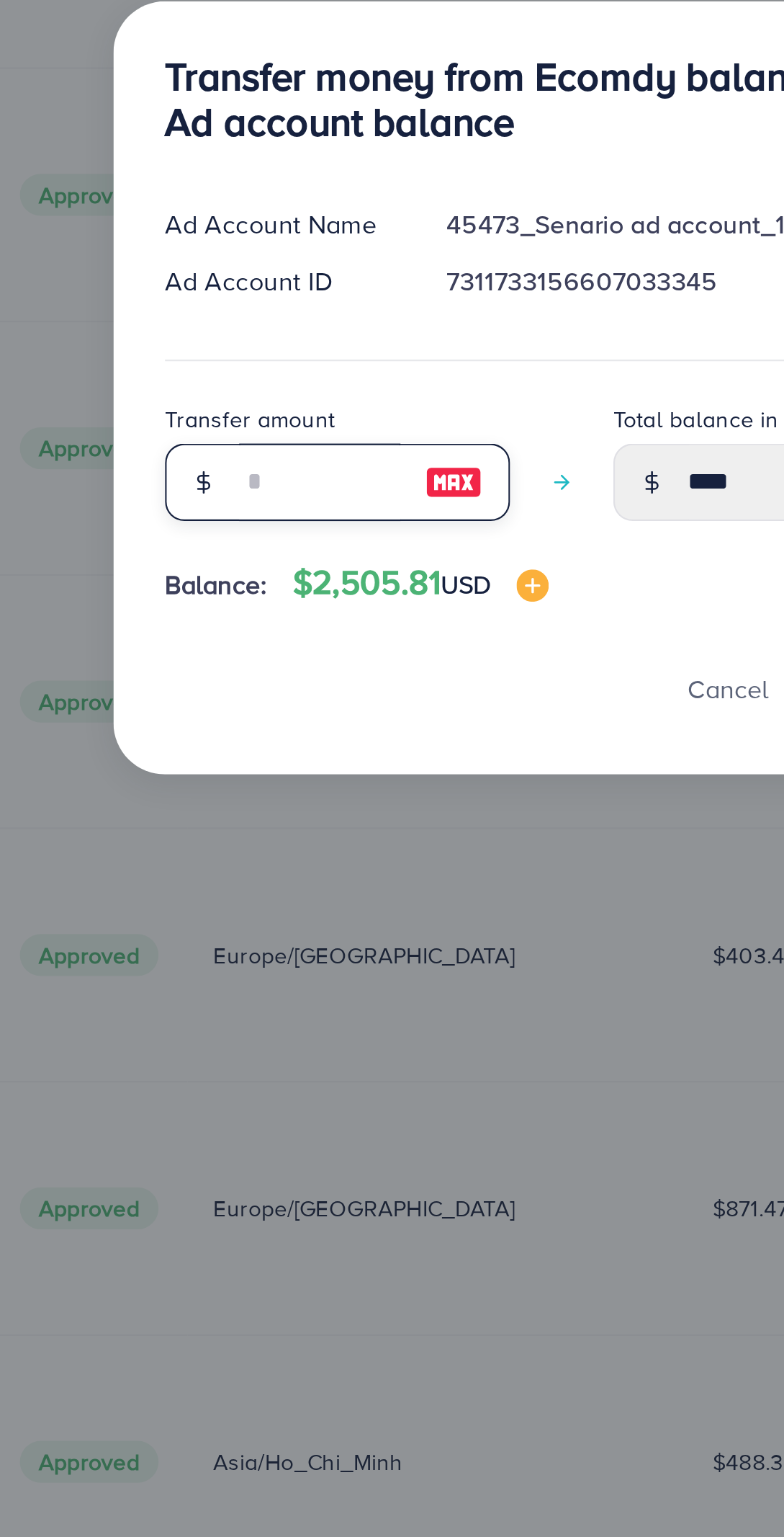
type input "*"
type input "*****"
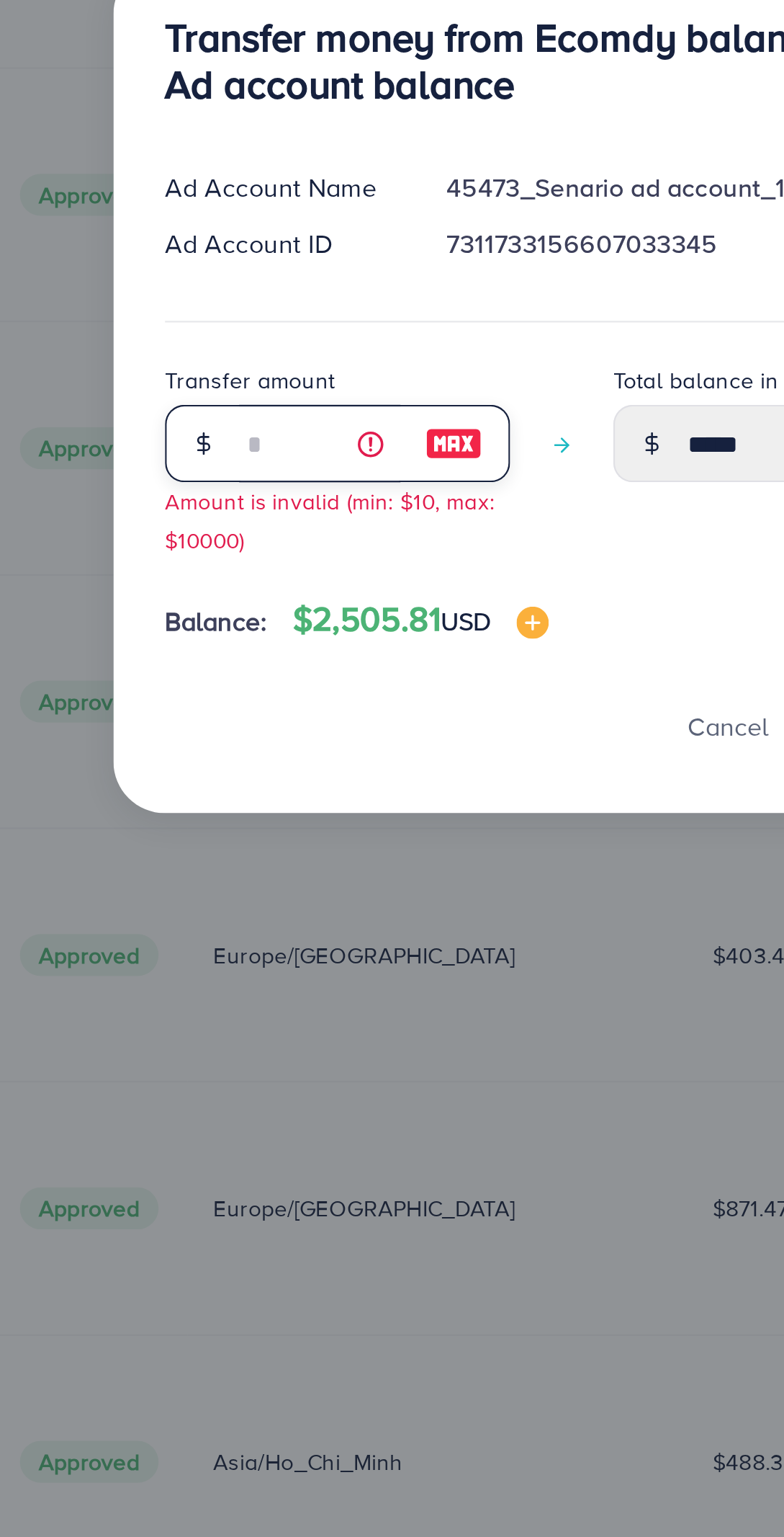
type input "**"
type input "*****"
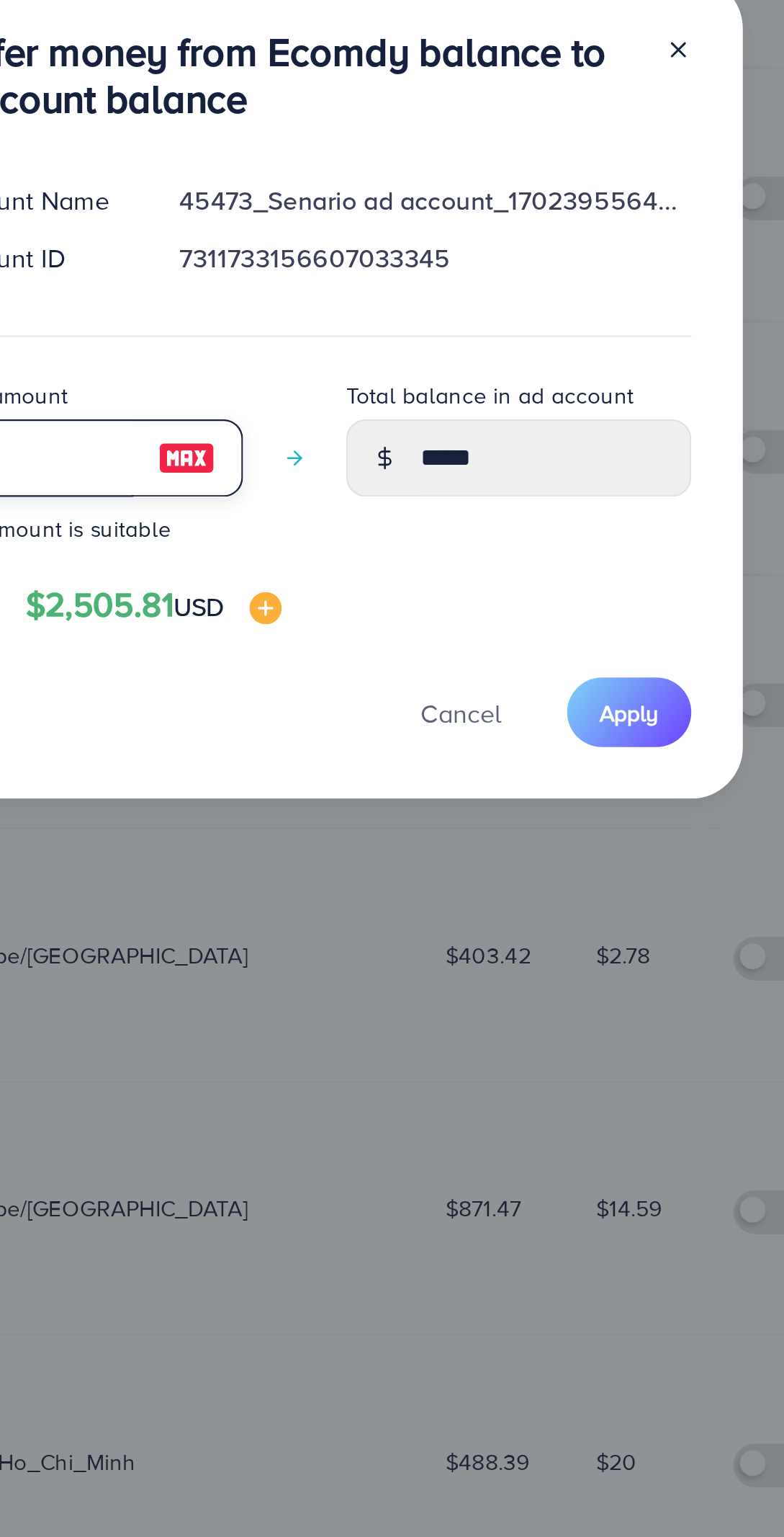
type input "**"
click at [549, 937] on span "Apply" at bounding box center [543, 933] width 26 height 15
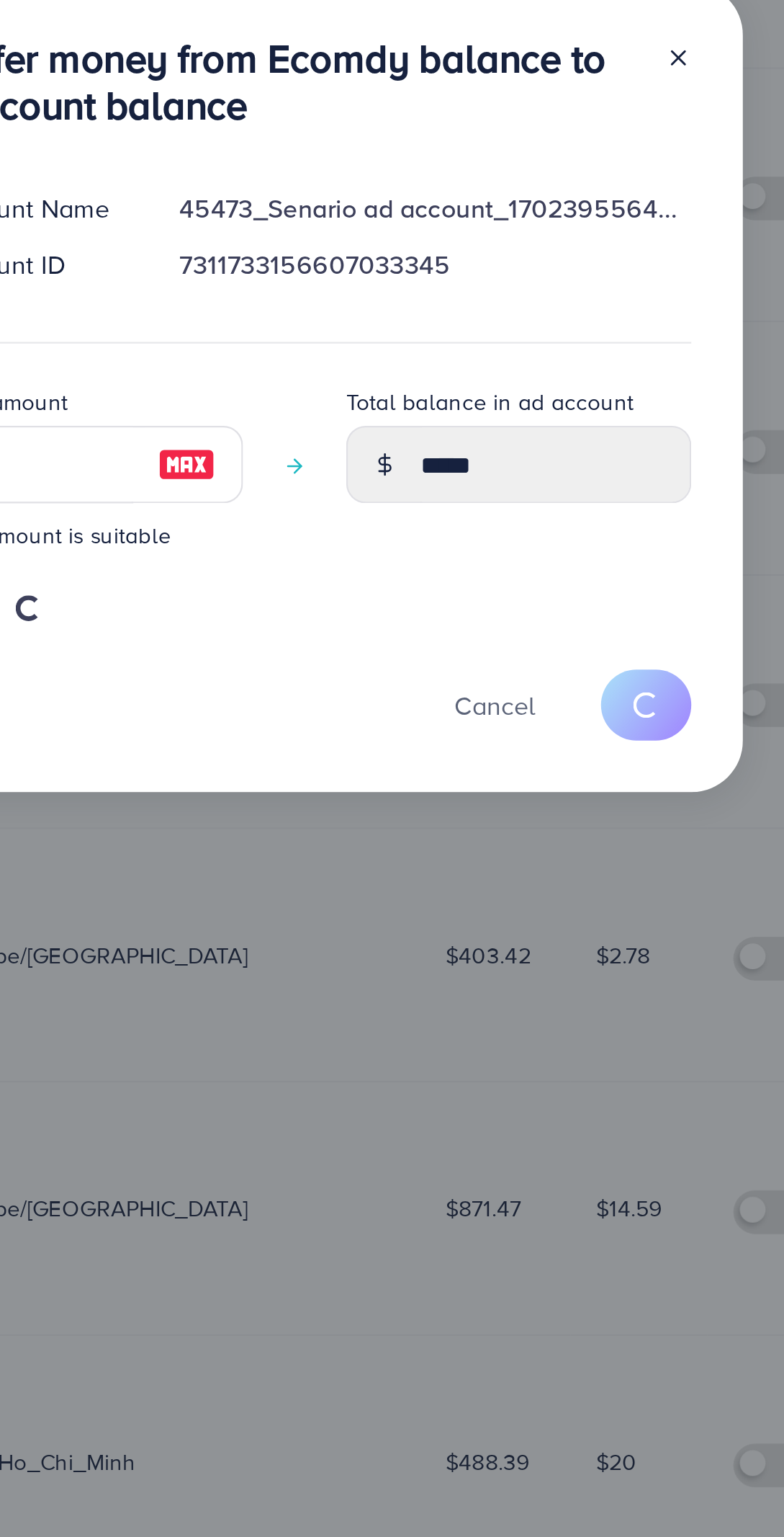
type input "****"
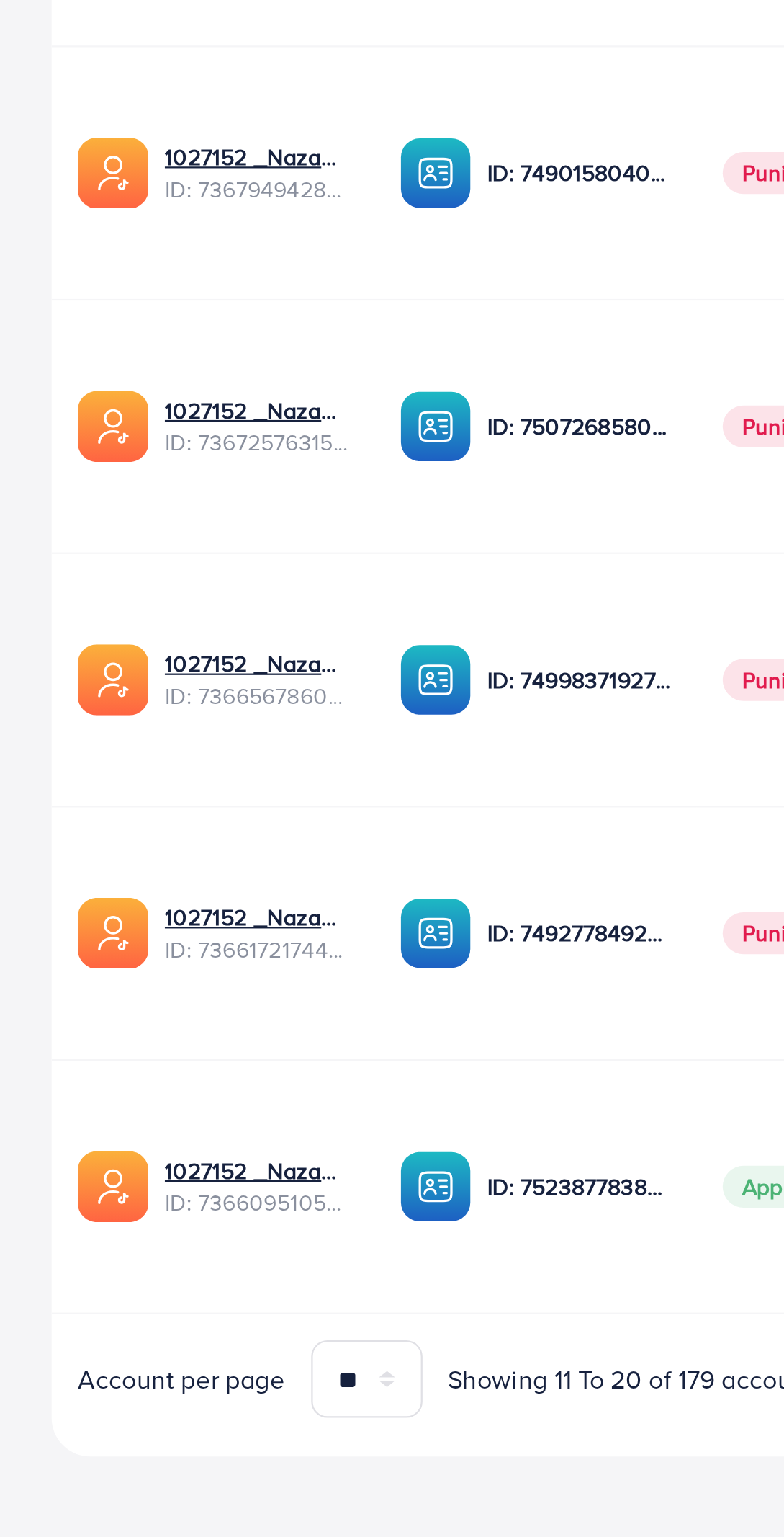
scroll to position [0, 159]
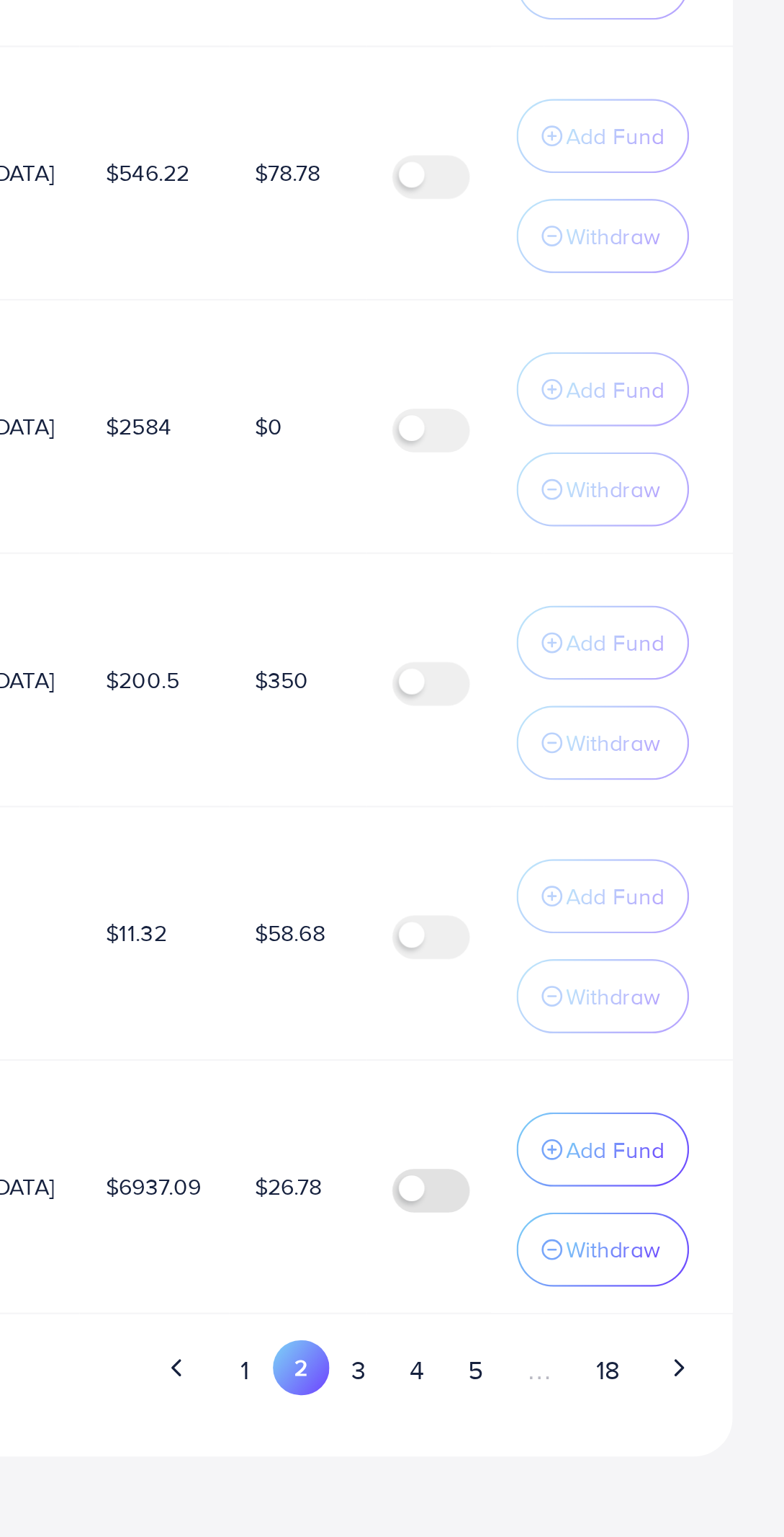
click at [607, 1462] on button "3" at bounding box center [594, 1462] width 26 height 26
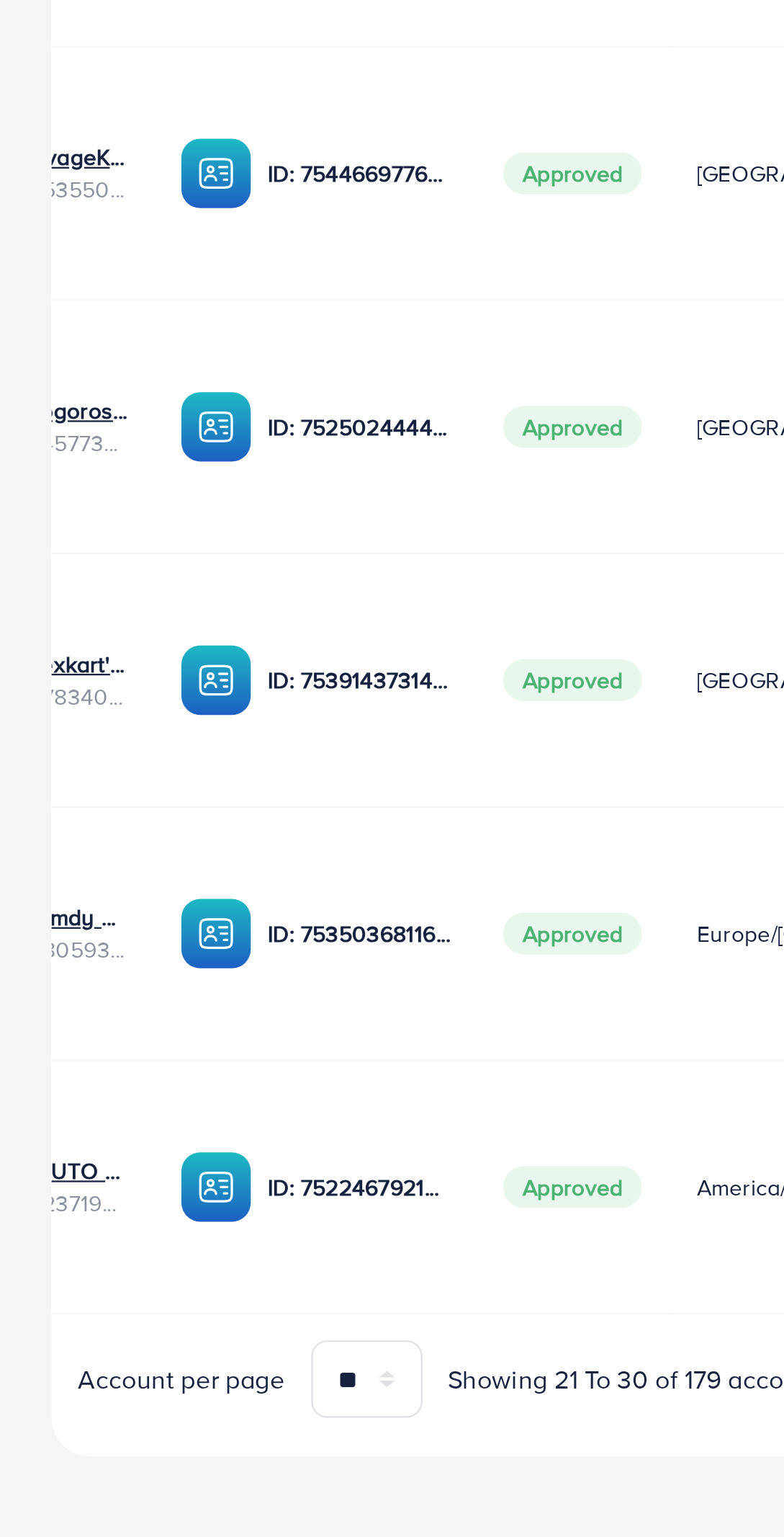
scroll to position [0, 185]
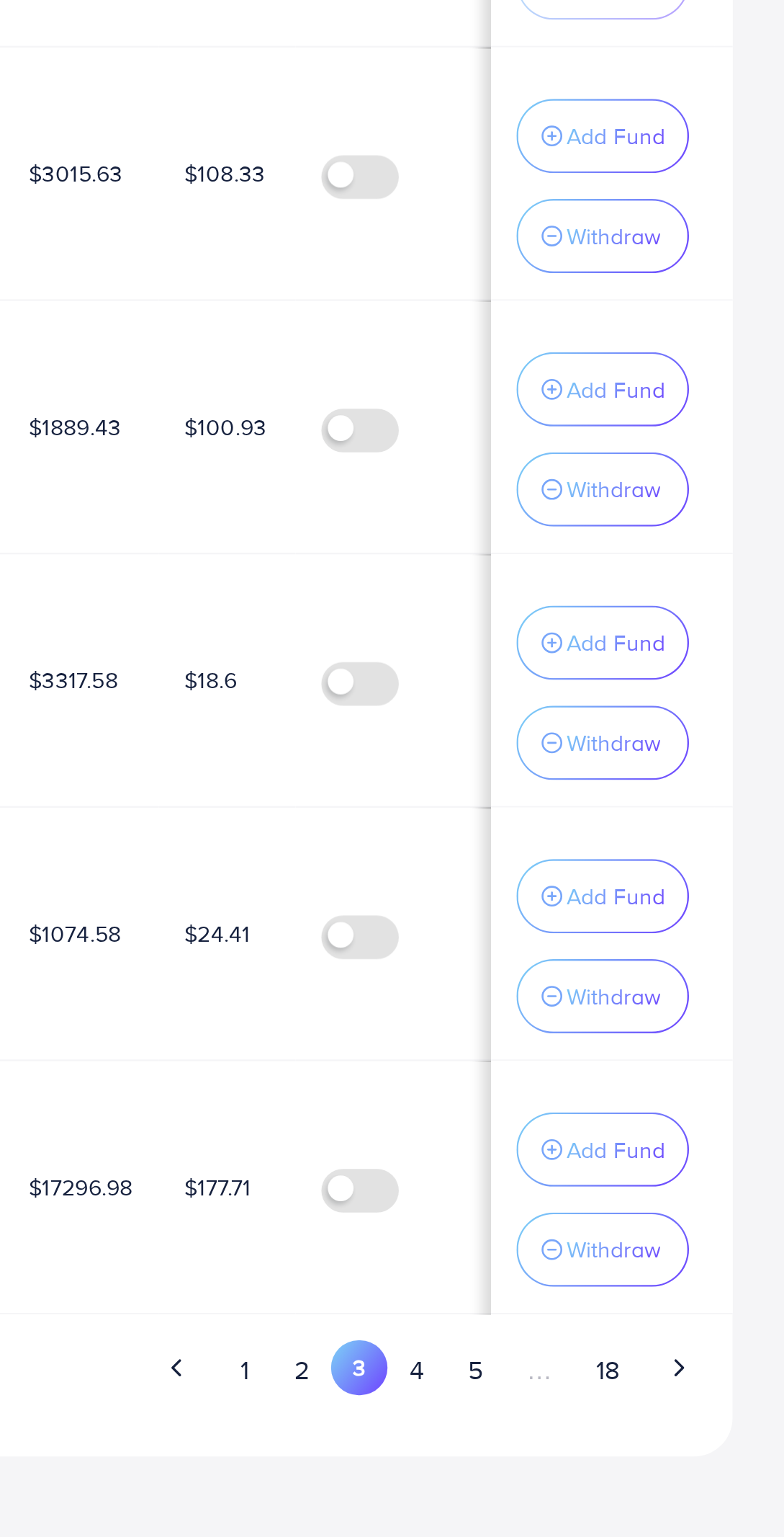
click at [637, 1465] on button "5" at bounding box center [646, 1462] width 26 height 26
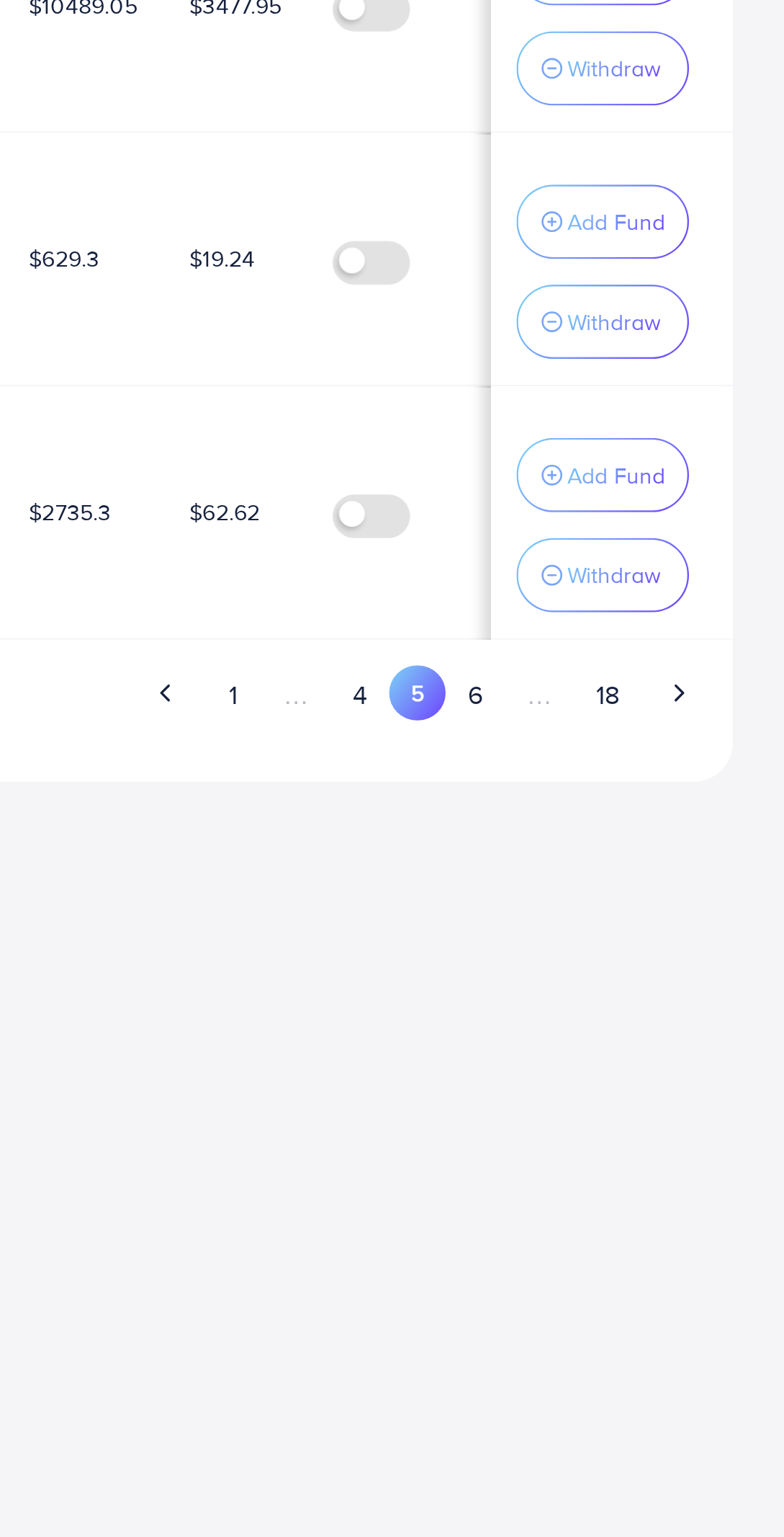
scroll to position [0, 0]
click at [594, 1156] on button "4" at bounding box center [594, 1161] width 26 height 26
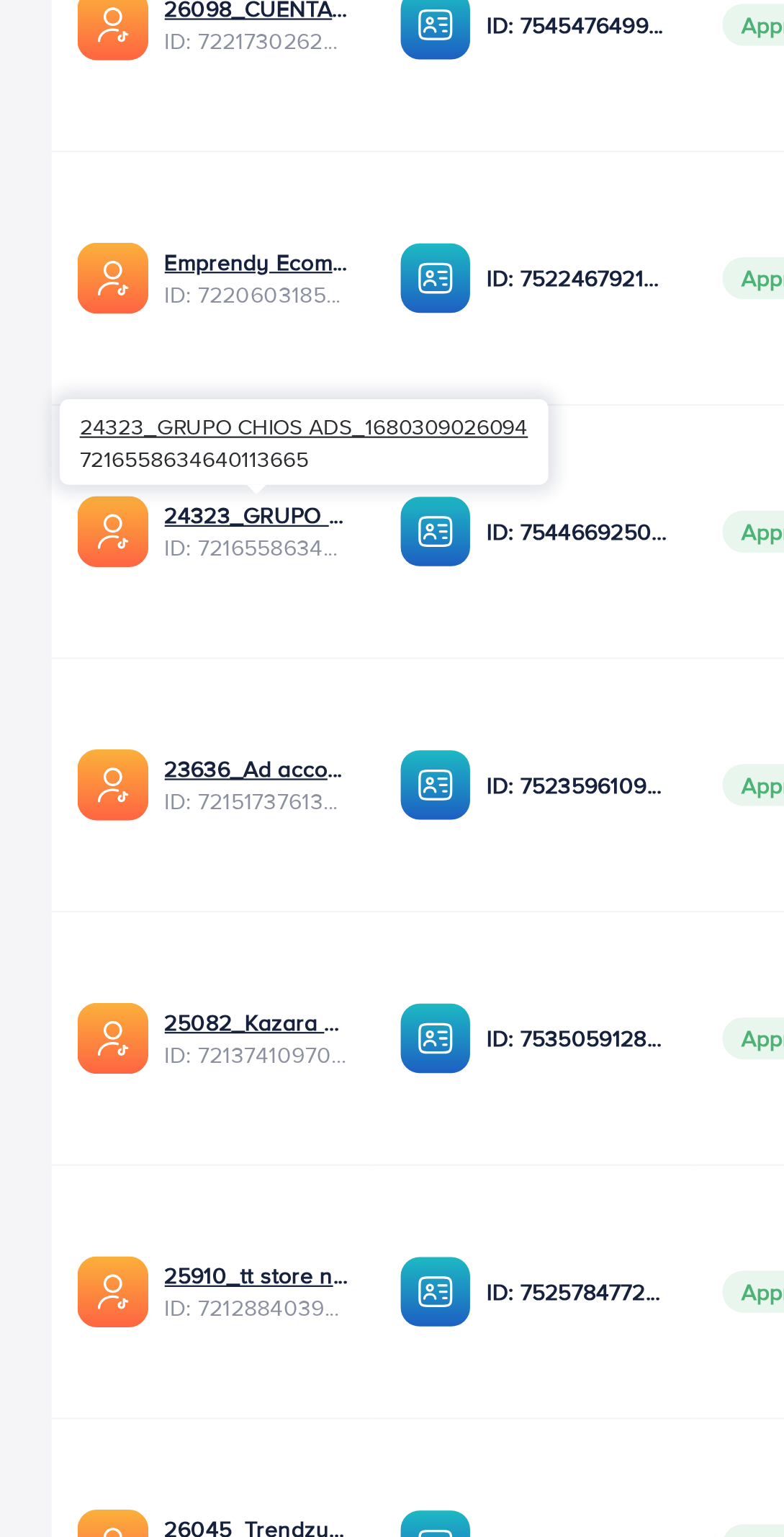
click at [114, 783] on td "23636_Ad account Qulonia_1679937447297 ID: 7215173761379598337" at bounding box center [95, 740] width 144 height 113
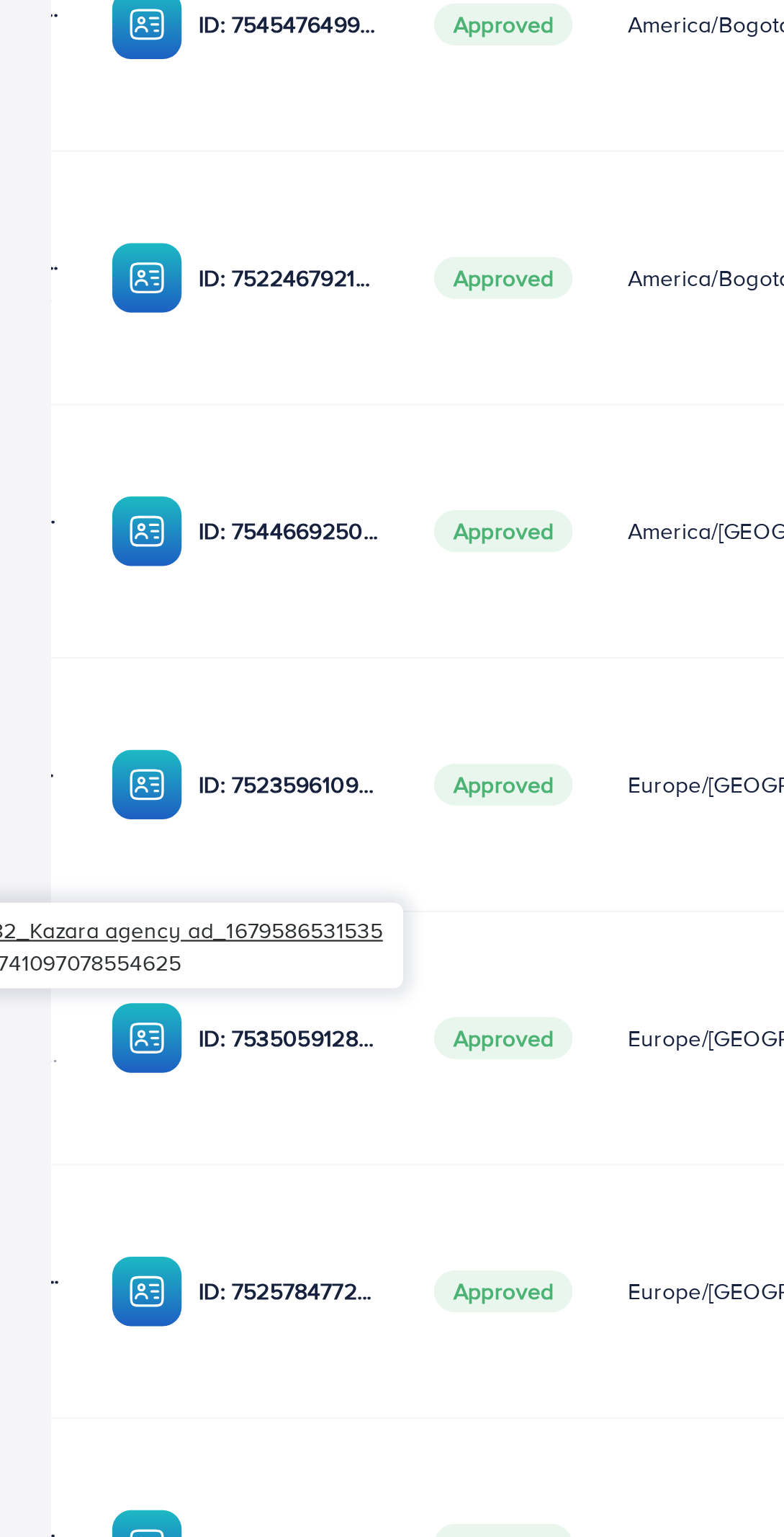
scroll to position [0, 168]
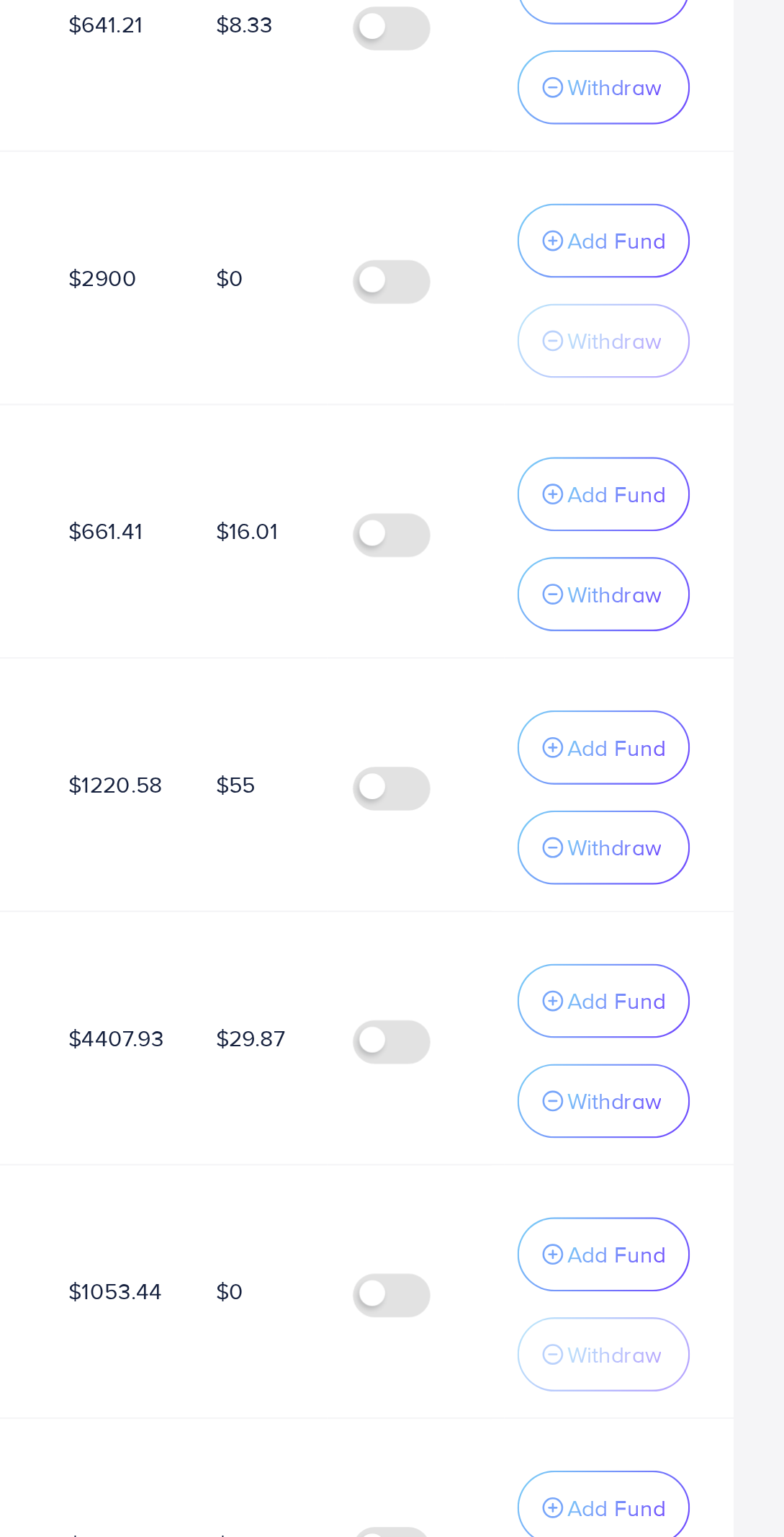
click at [706, 828] on p "Add Fund" at bounding box center [709, 836] width 44 height 18
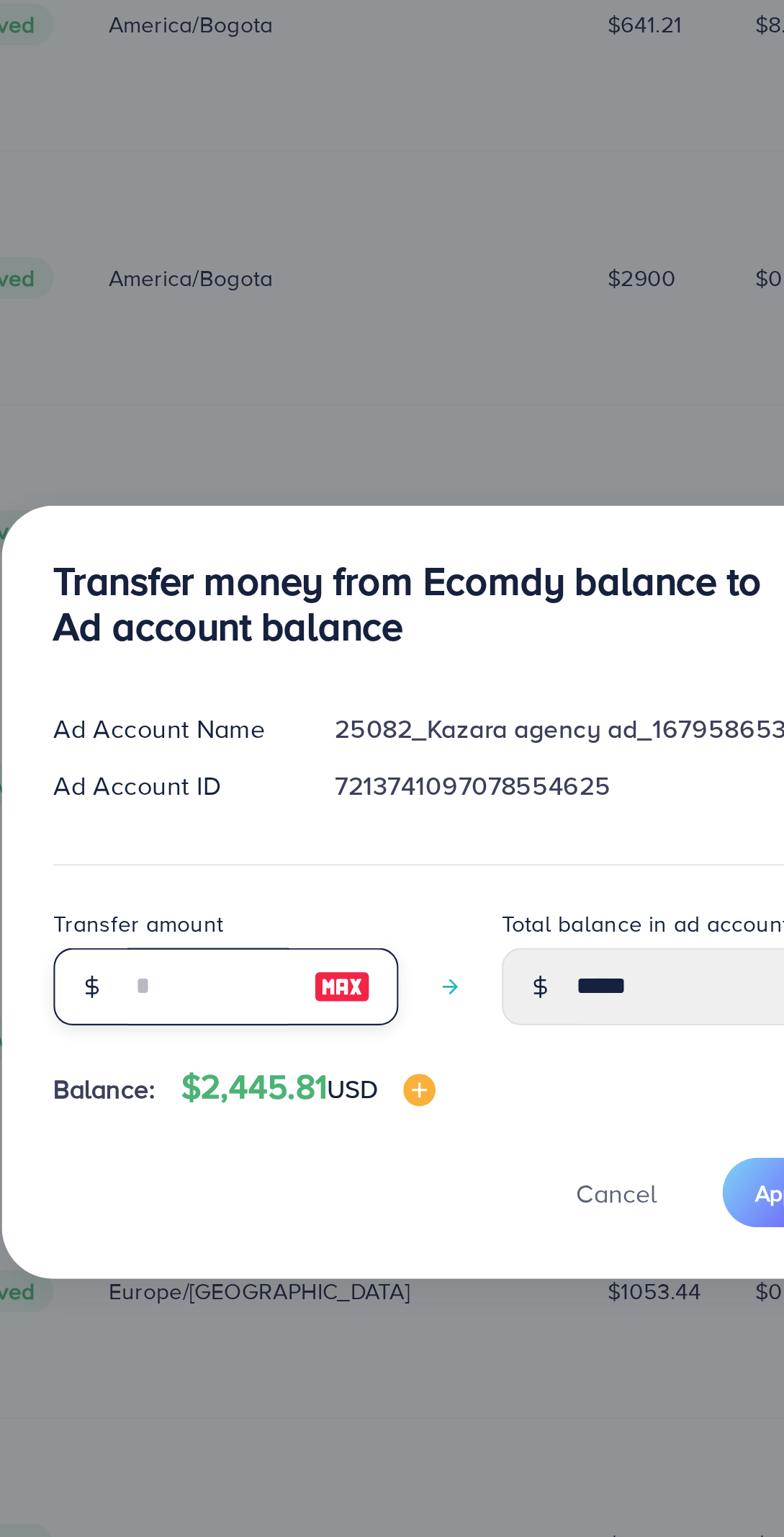
click at [302, 833] on input "number" at bounding box center [286, 830] width 72 height 35
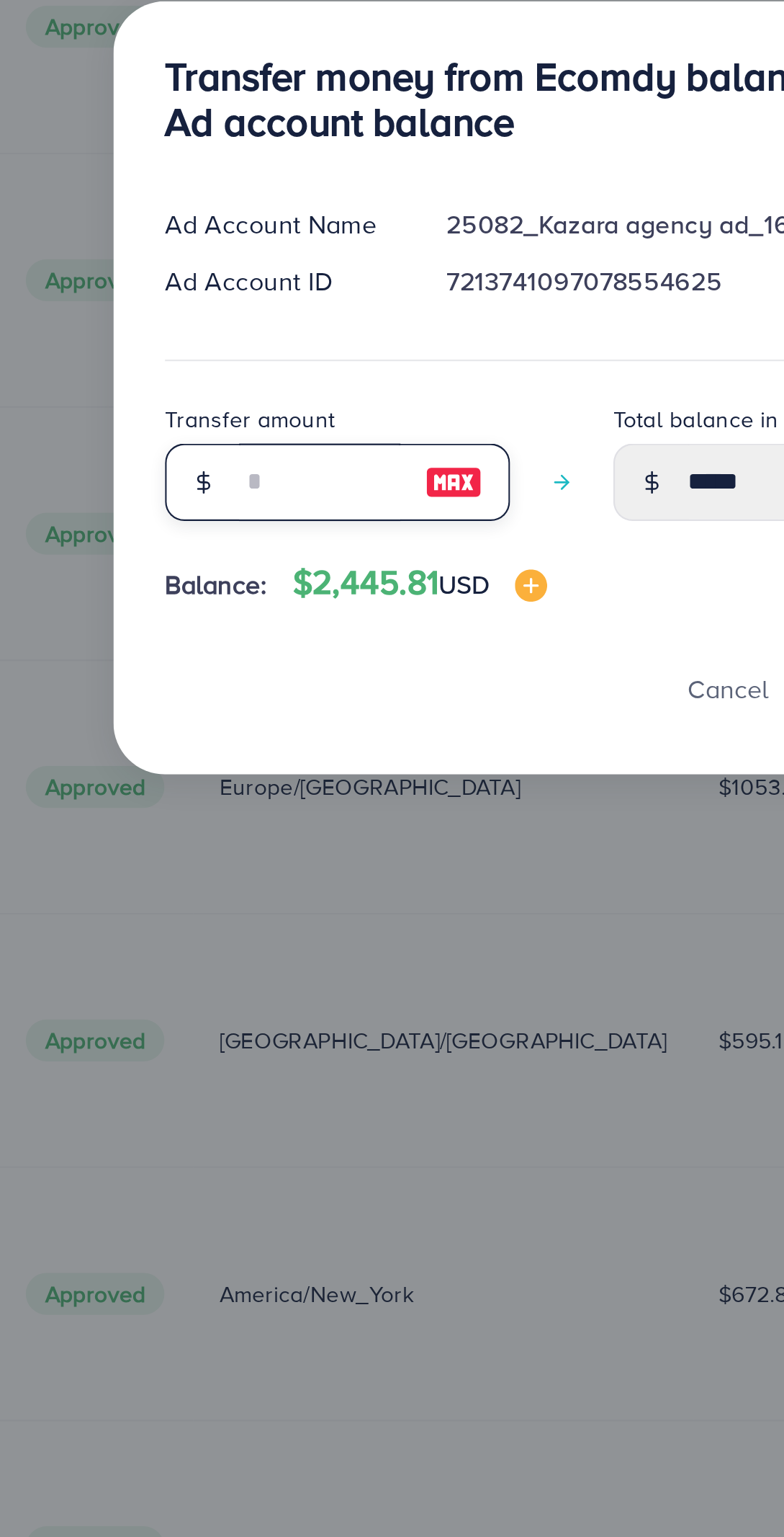
type input "*"
type input "*****"
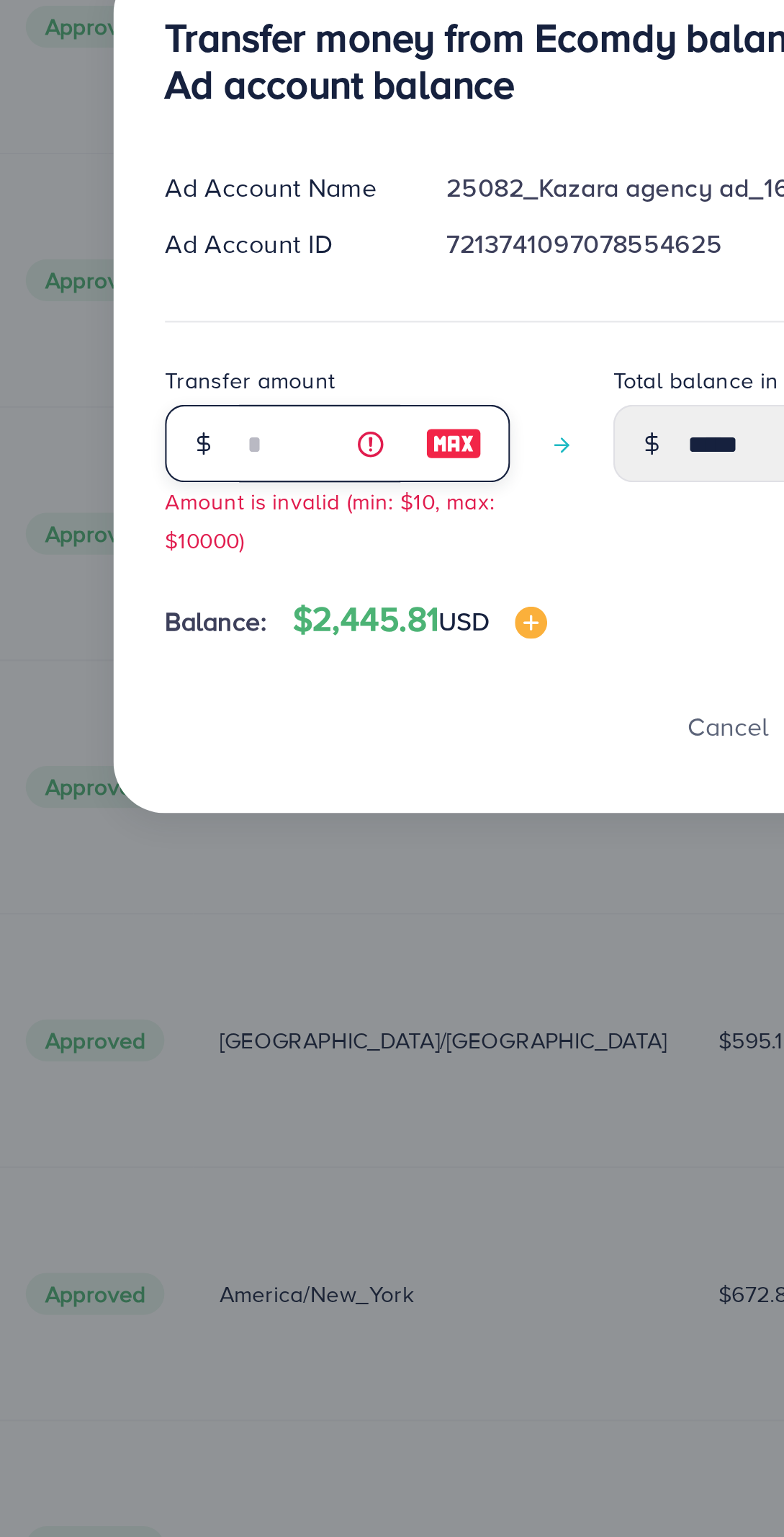
type input "**"
type input "*****"
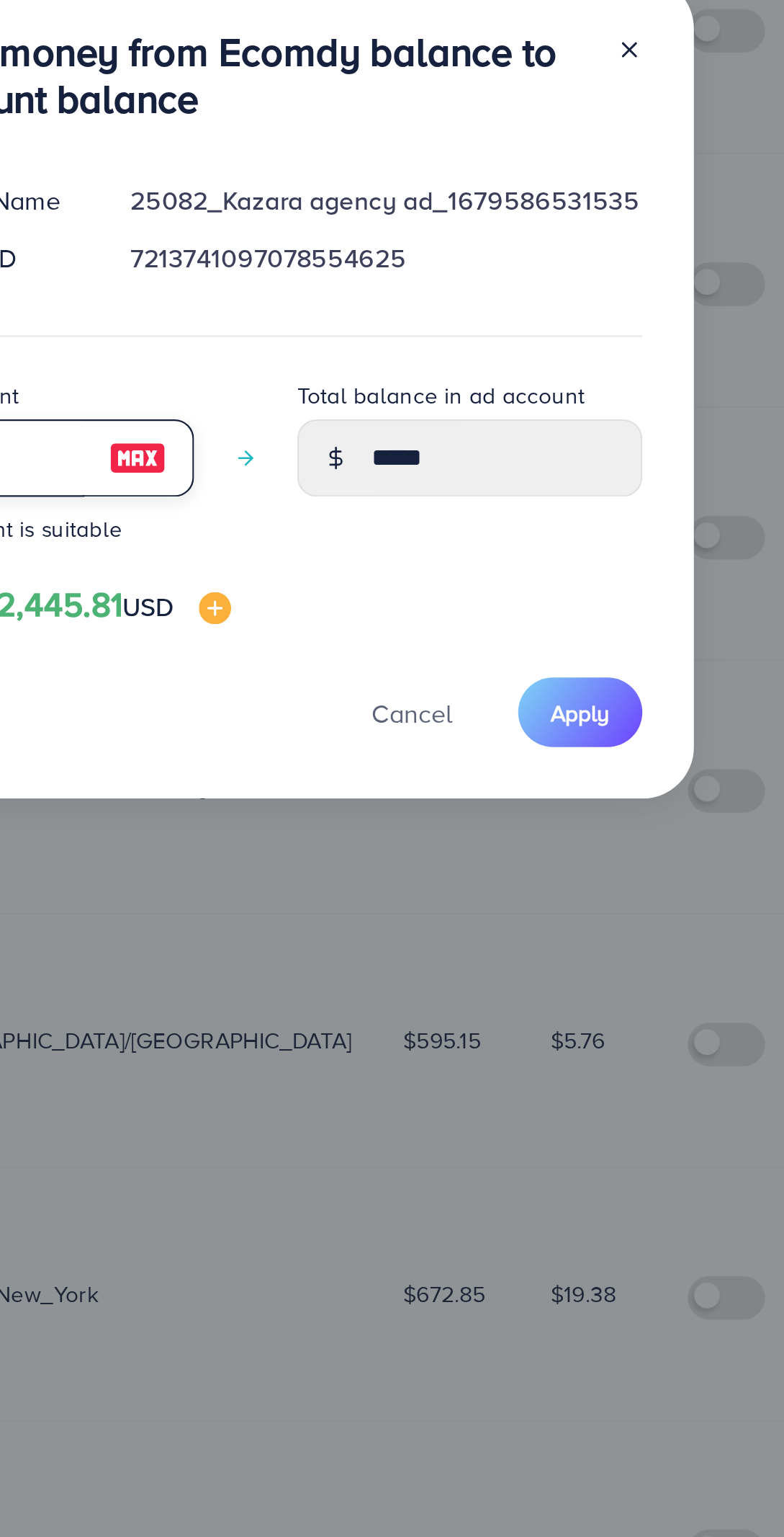
type input "**"
click at [549, 934] on span "Apply" at bounding box center [543, 933] width 26 height 15
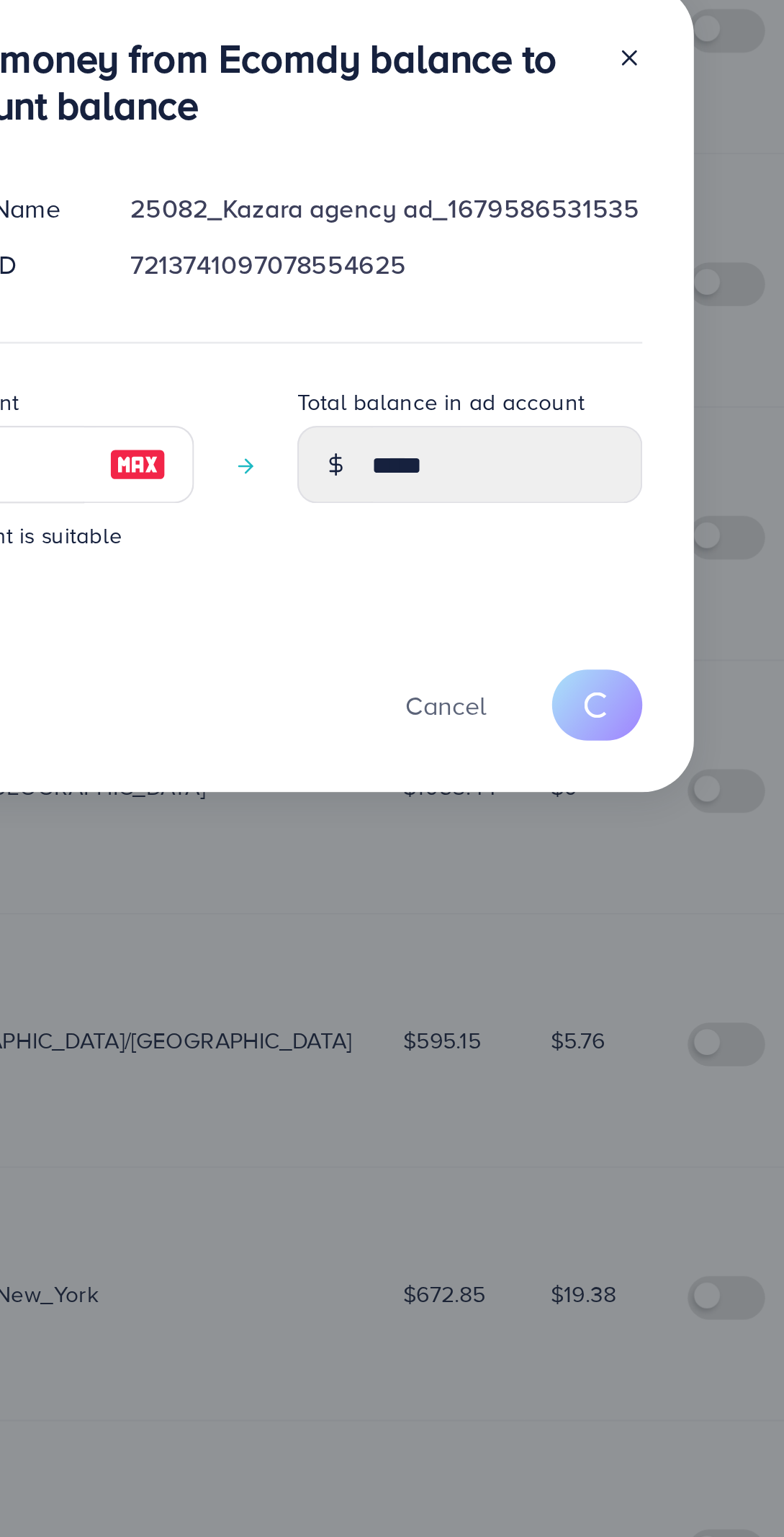
type input "*****"
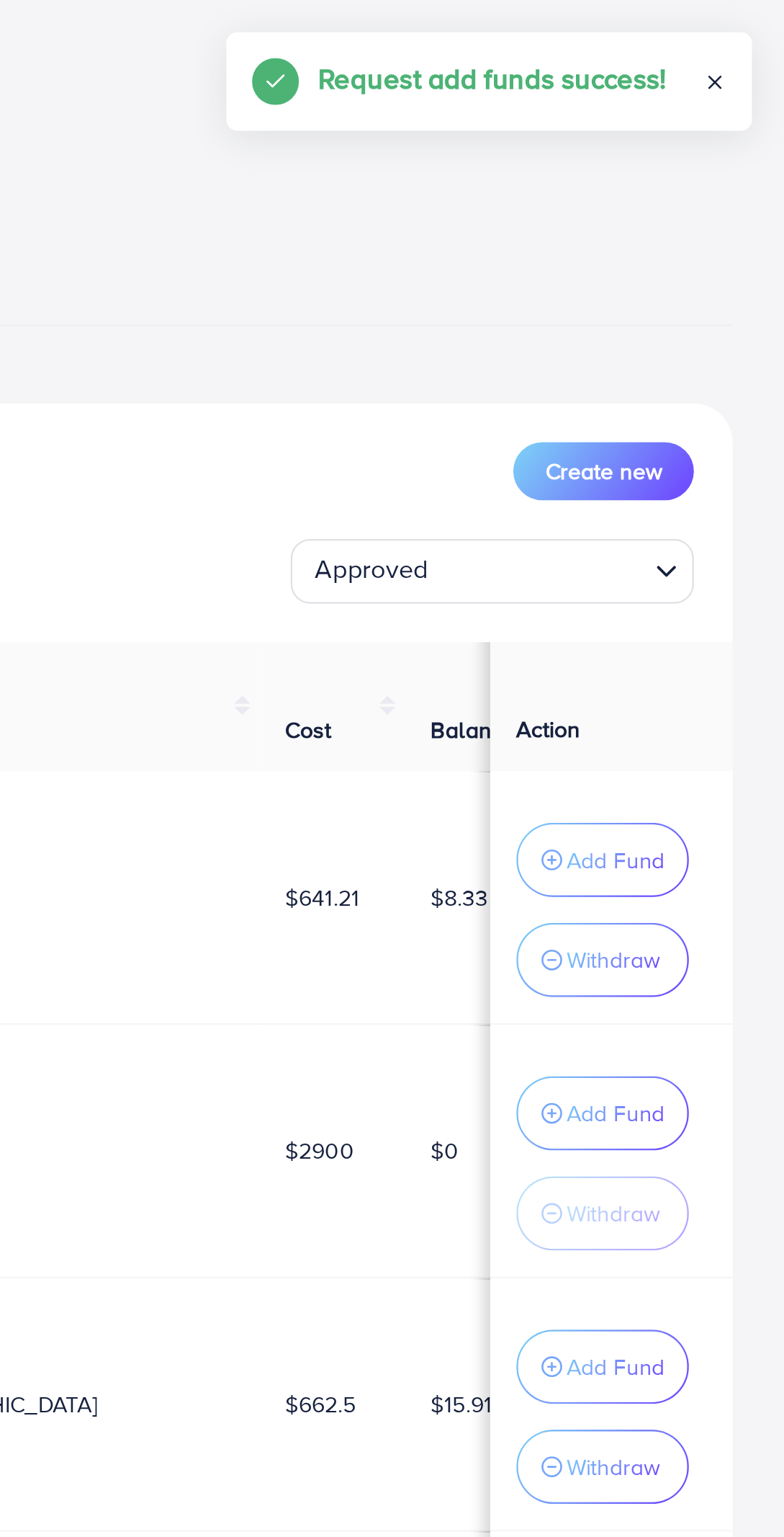
scroll to position [0, 0]
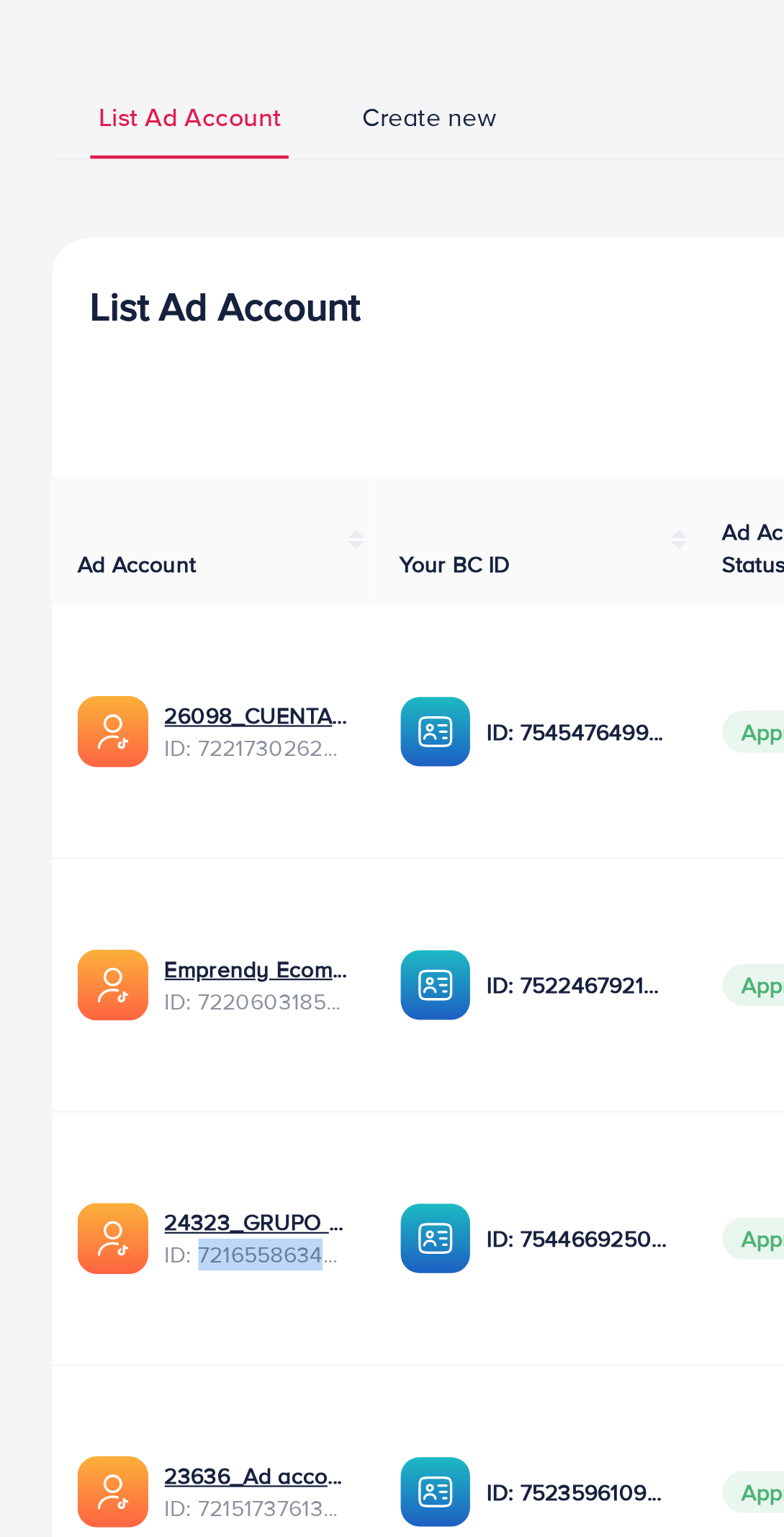
click at [146, 710] on td "23636_Ad account Qulonia_1679937447297 ID: 7215173761379598337" at bounding box center [95, 740] width 144 height 113
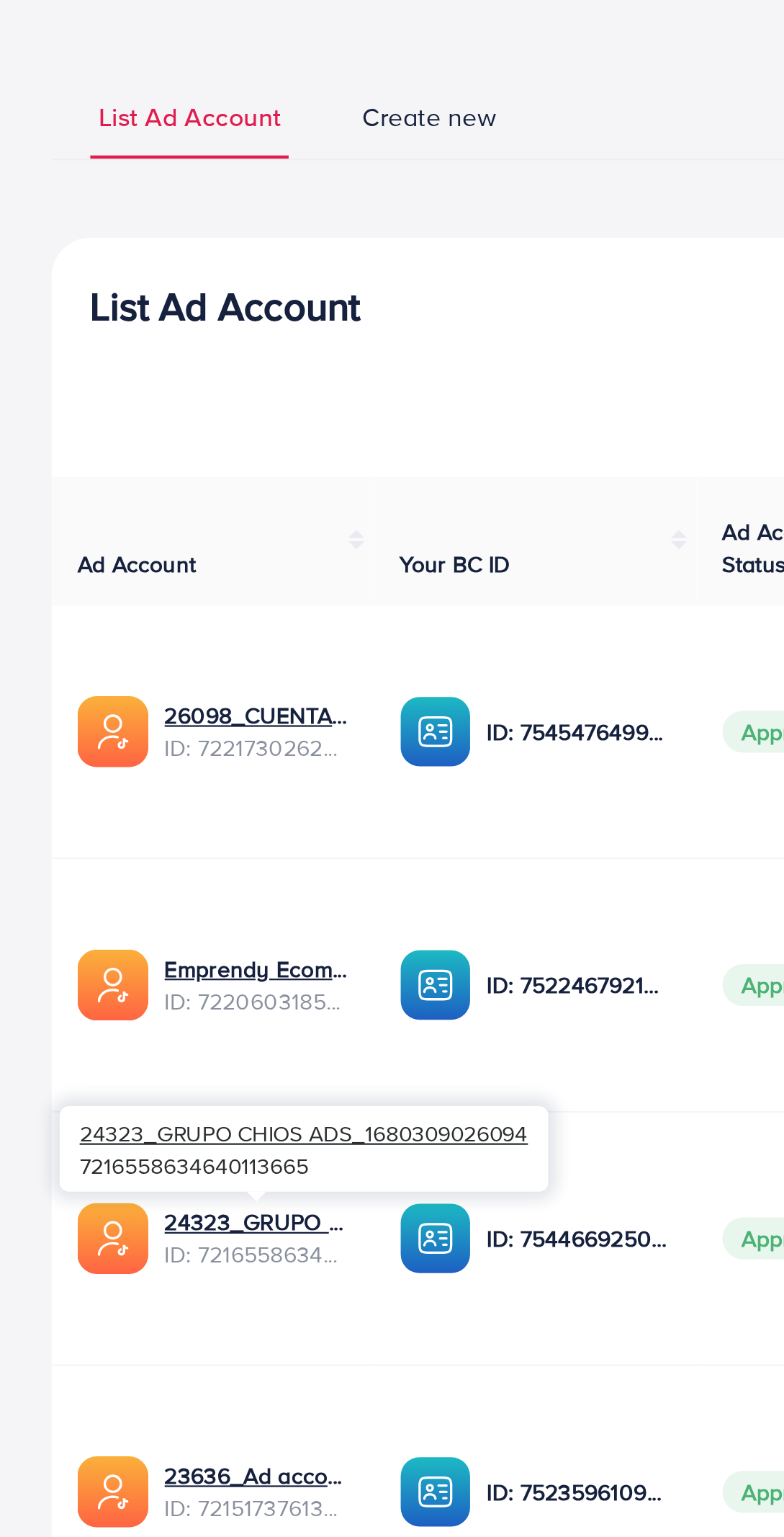
click at [156, 703] on td "23636_Ad account Qulonia_1679937447297 ID: 7215173761379598337" at bounding box center [95, 740] width 144 height 113
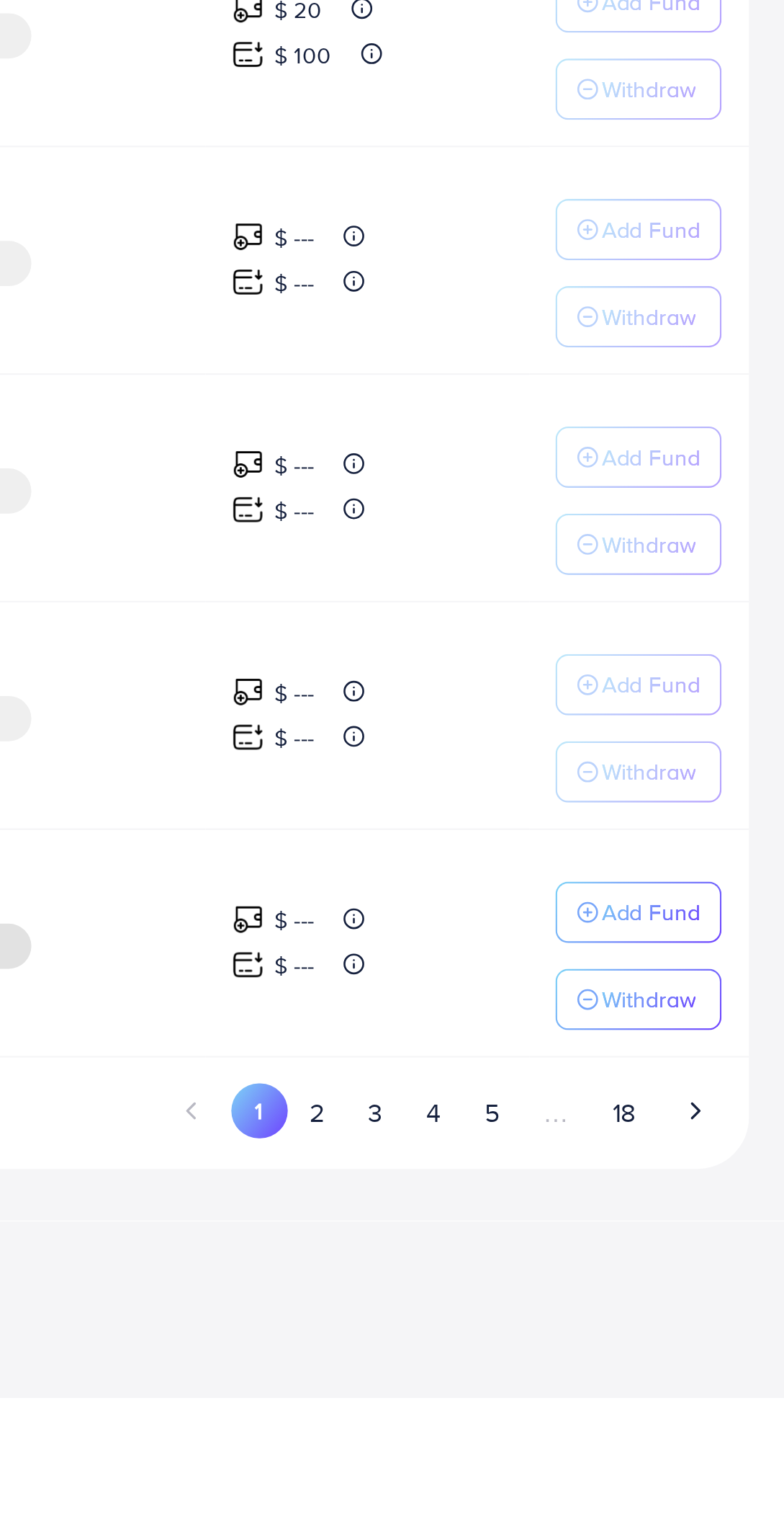
click at [598, 1401] on button "3" at bounding box center [594, 1410] width 26 height 26
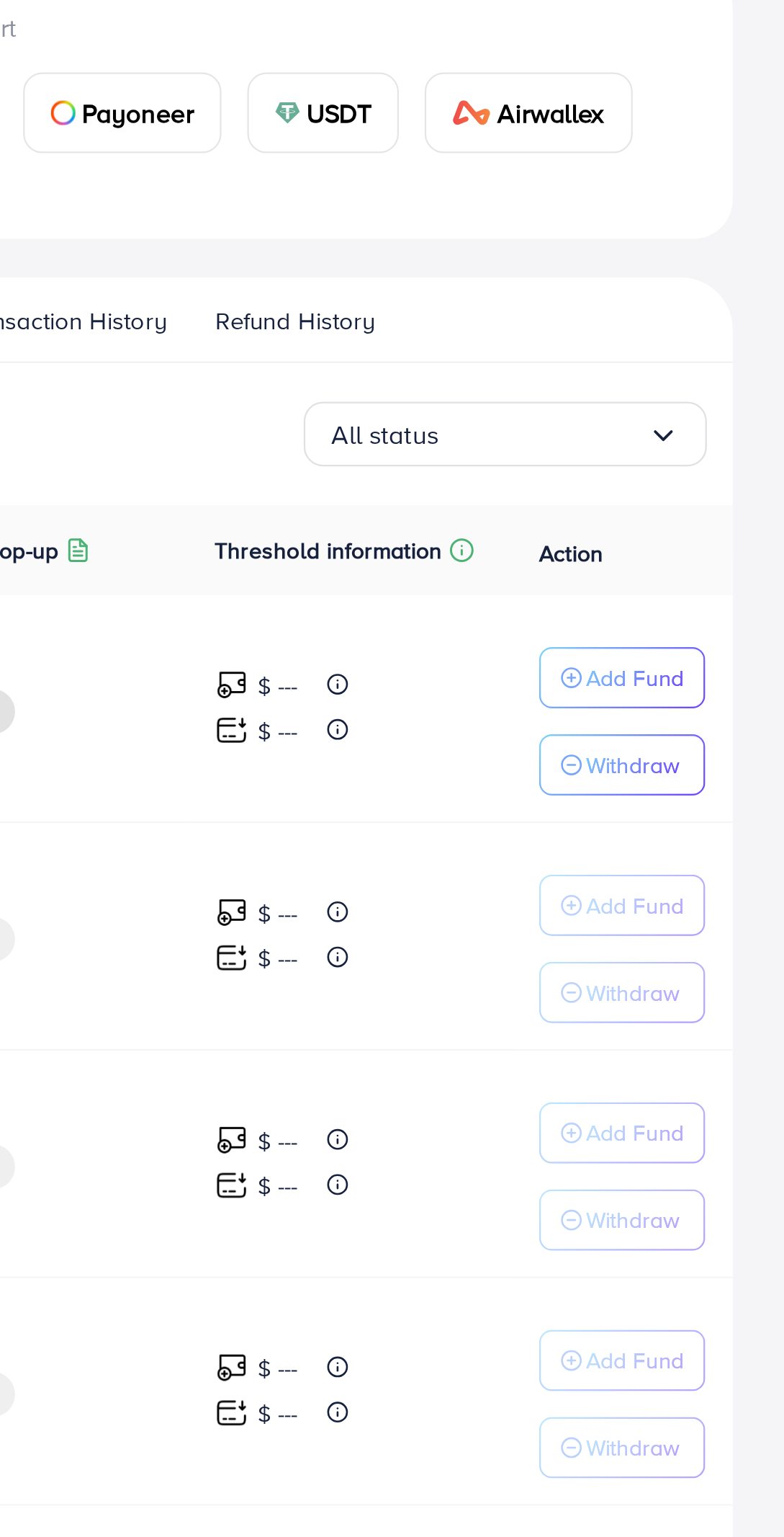
click at [708, 299] on input "Search for option" at bounding box center [677, 297] width 93 height 22
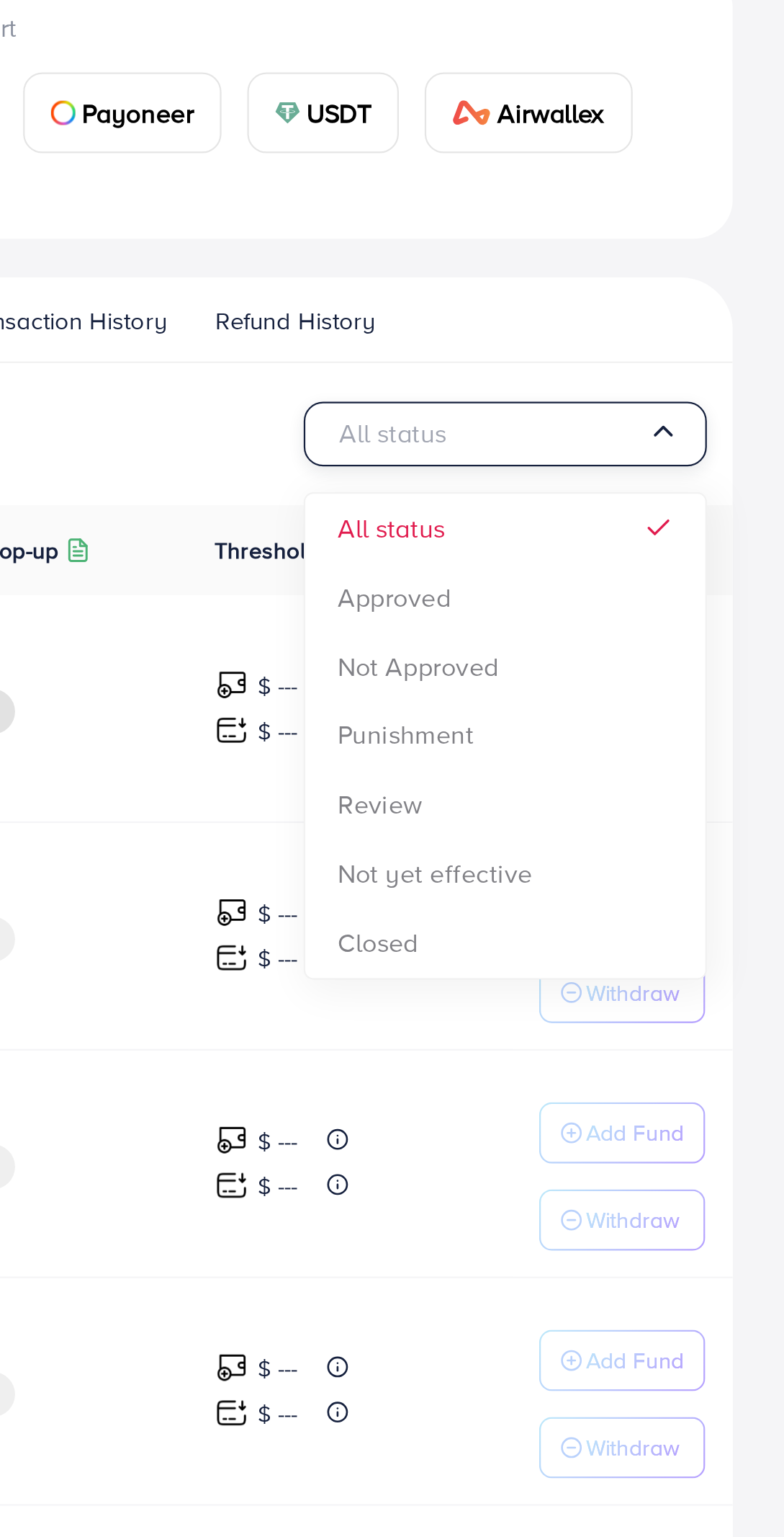
click at [678, 372] on div "All status Loading... All status Approved Not Approved Punishment Review Not ye…" at bounding box center [392, 858] width 738 height 1152
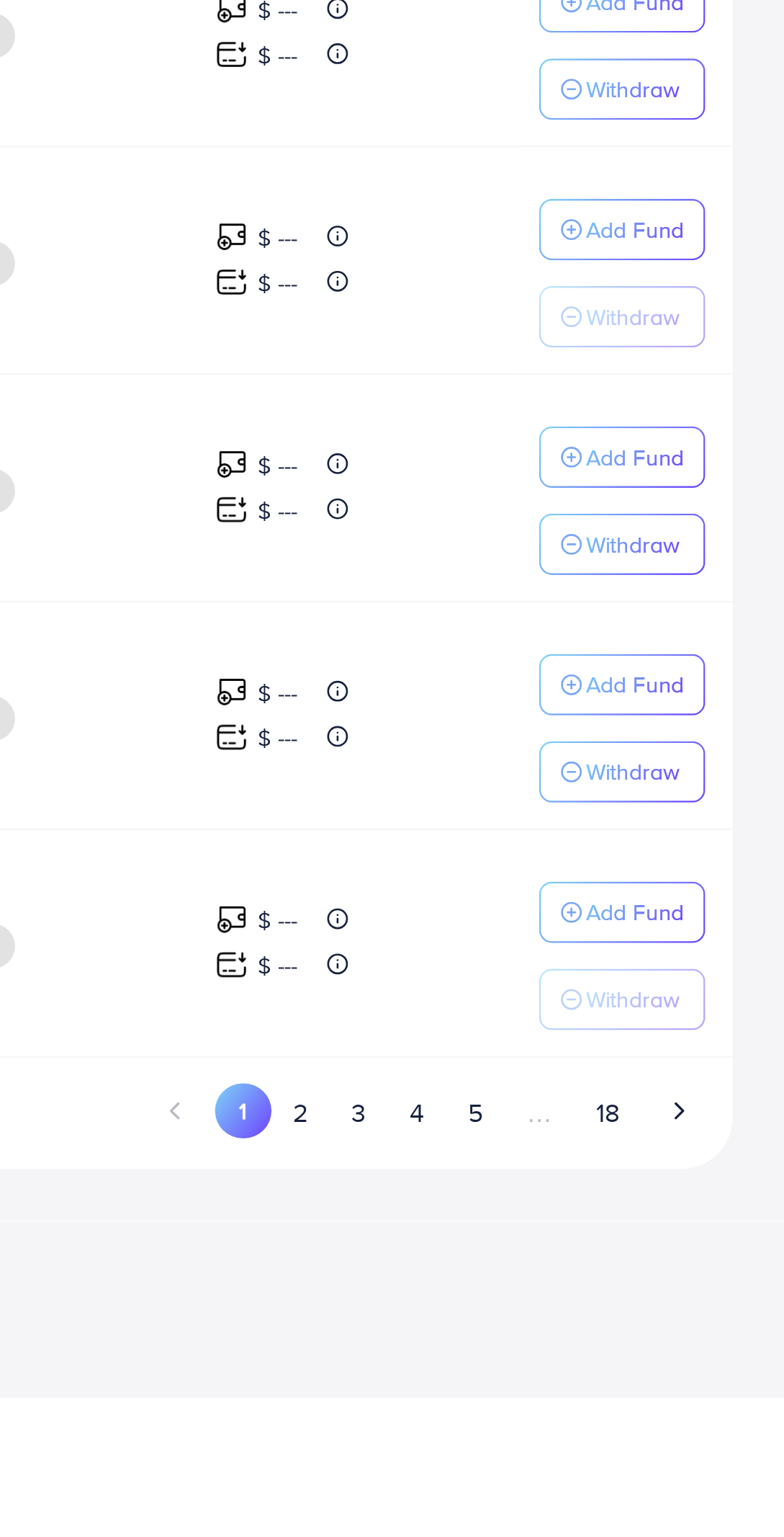
click at [601, 1411] on button "3" at bounding box center [594, 1410] width 26 height 26
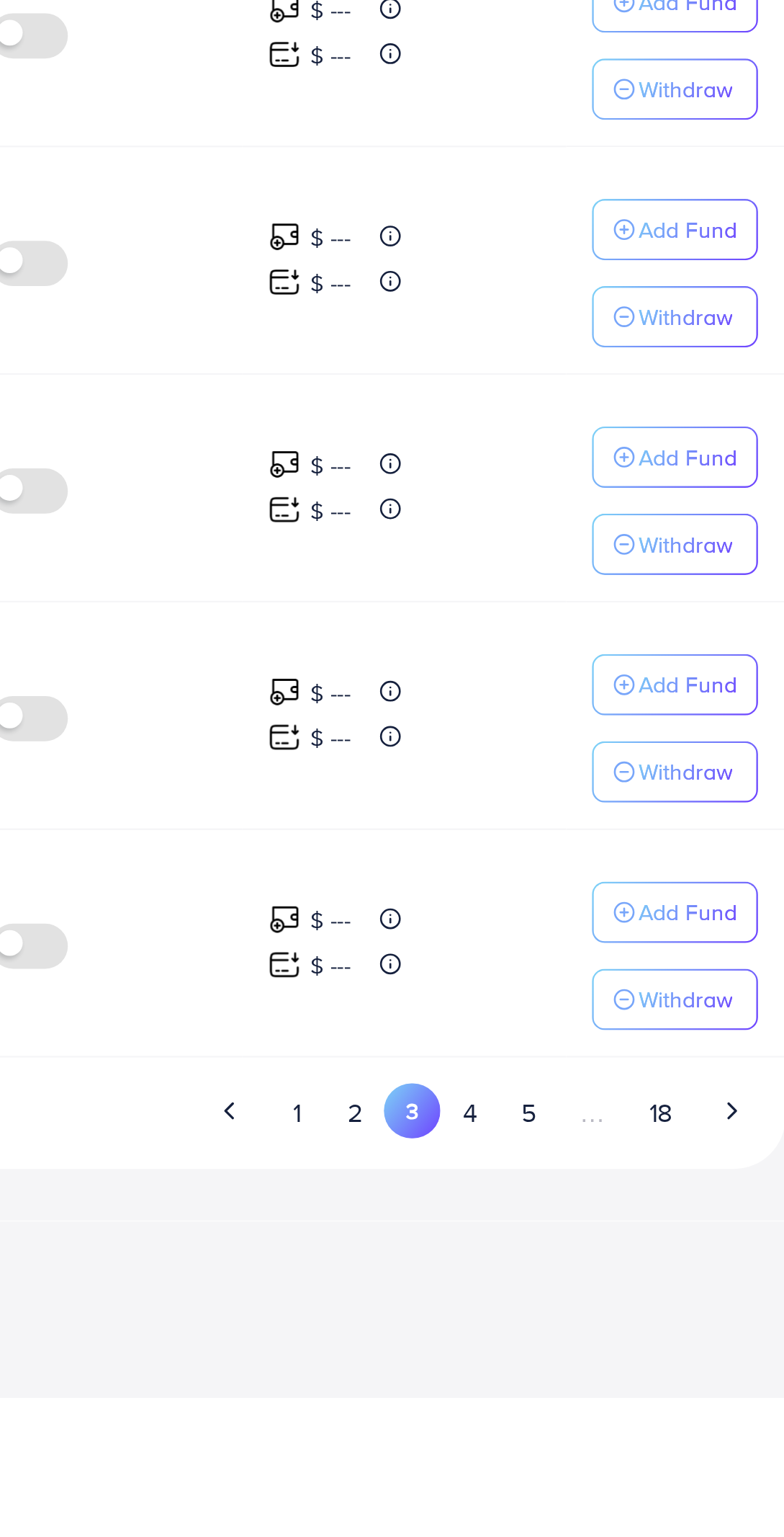
click at [619, 1408] on button "4" at bounding box center [619, 1410] width 26 height 26
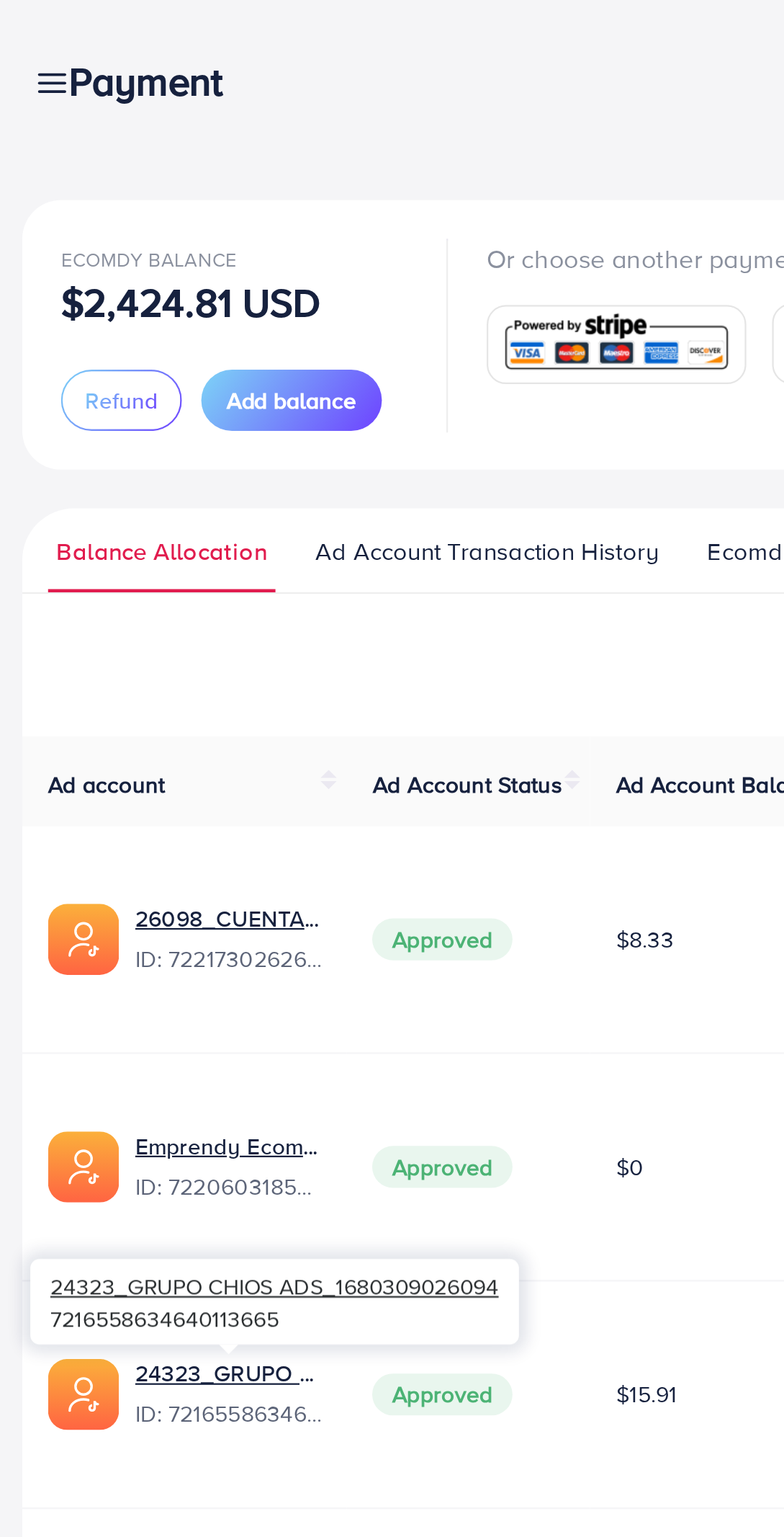
click at [37, 29] on div "Payment" at bounding box center [84, 36] width 103 height 21
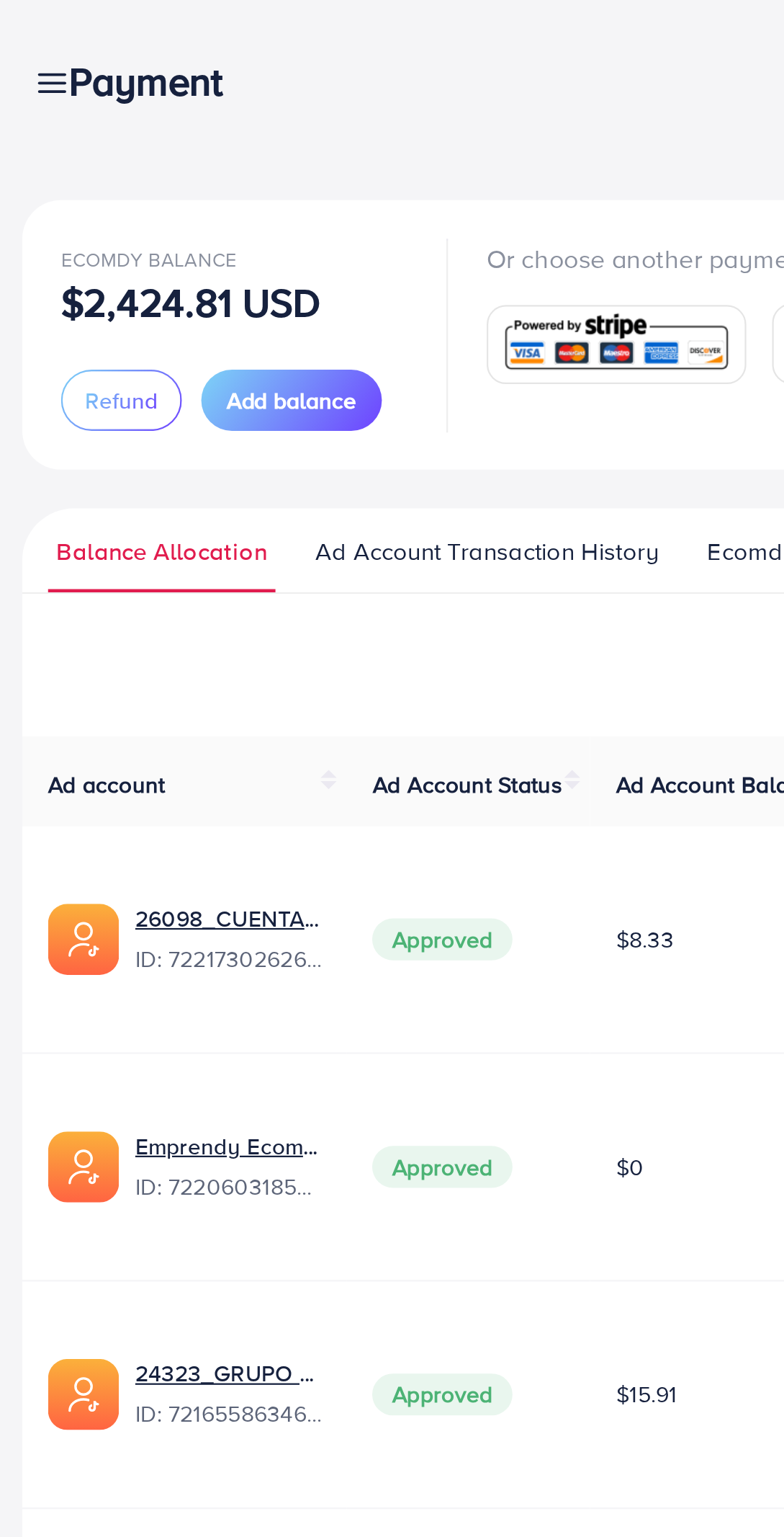
click at [40, 41] on div "Payment" at bounding box center [84, 36] width 103 height 21
click at [40, 40] on div "Payment" at bounding box center [84, 36] width 103 height 21
click at [37, 40] on div "Payment" at bounding box center [84, 36] width 103 height 21
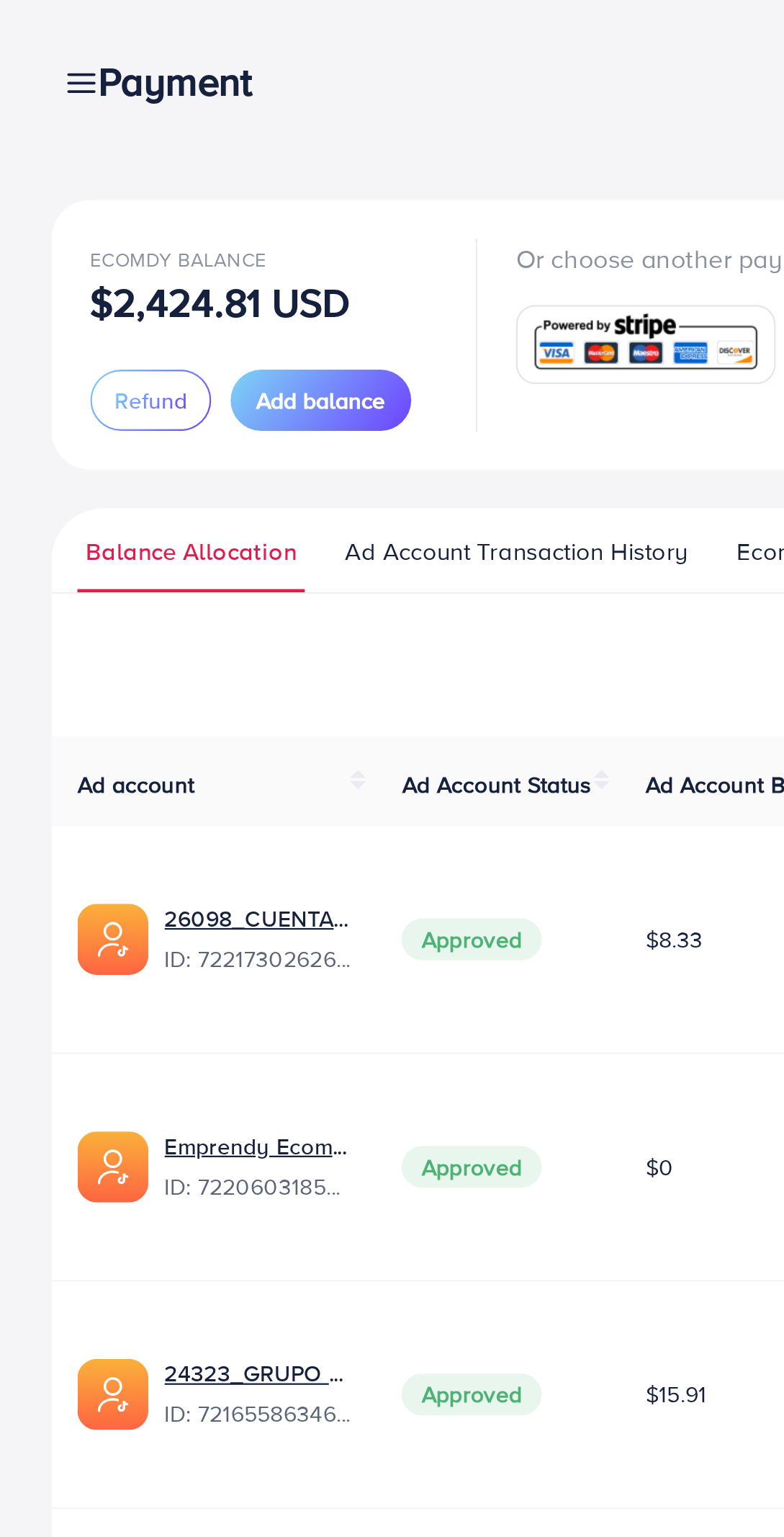
click at [33, 40] on div "Payment" at bounding box center [84, 36] width 103 height 21
click at [40, 37] on div "Payment" at bounding box center [84, 36] width 103 height 21
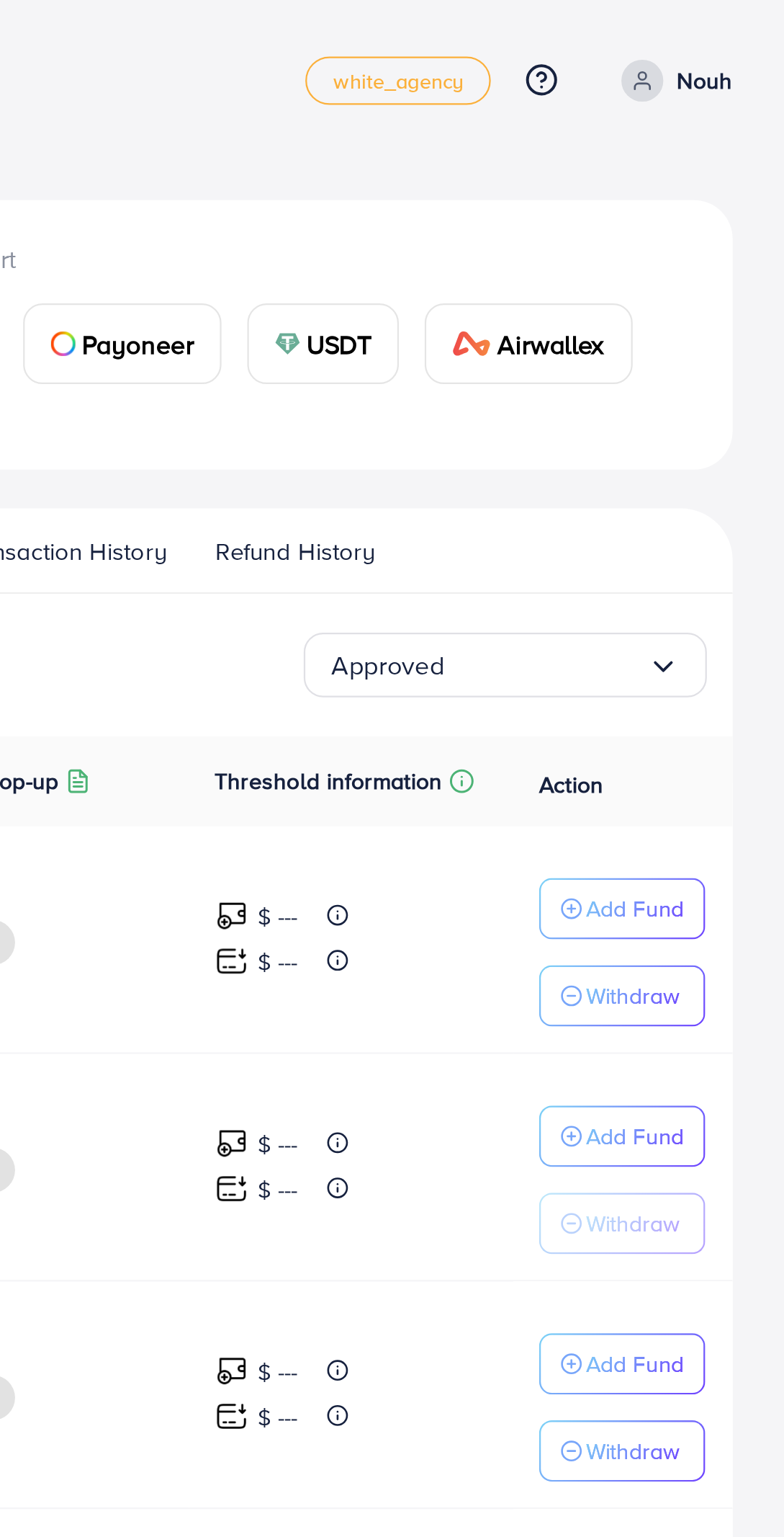
click at [703, 303] on input "Search for option" at bounding box center [677, 297] width 90 height 22
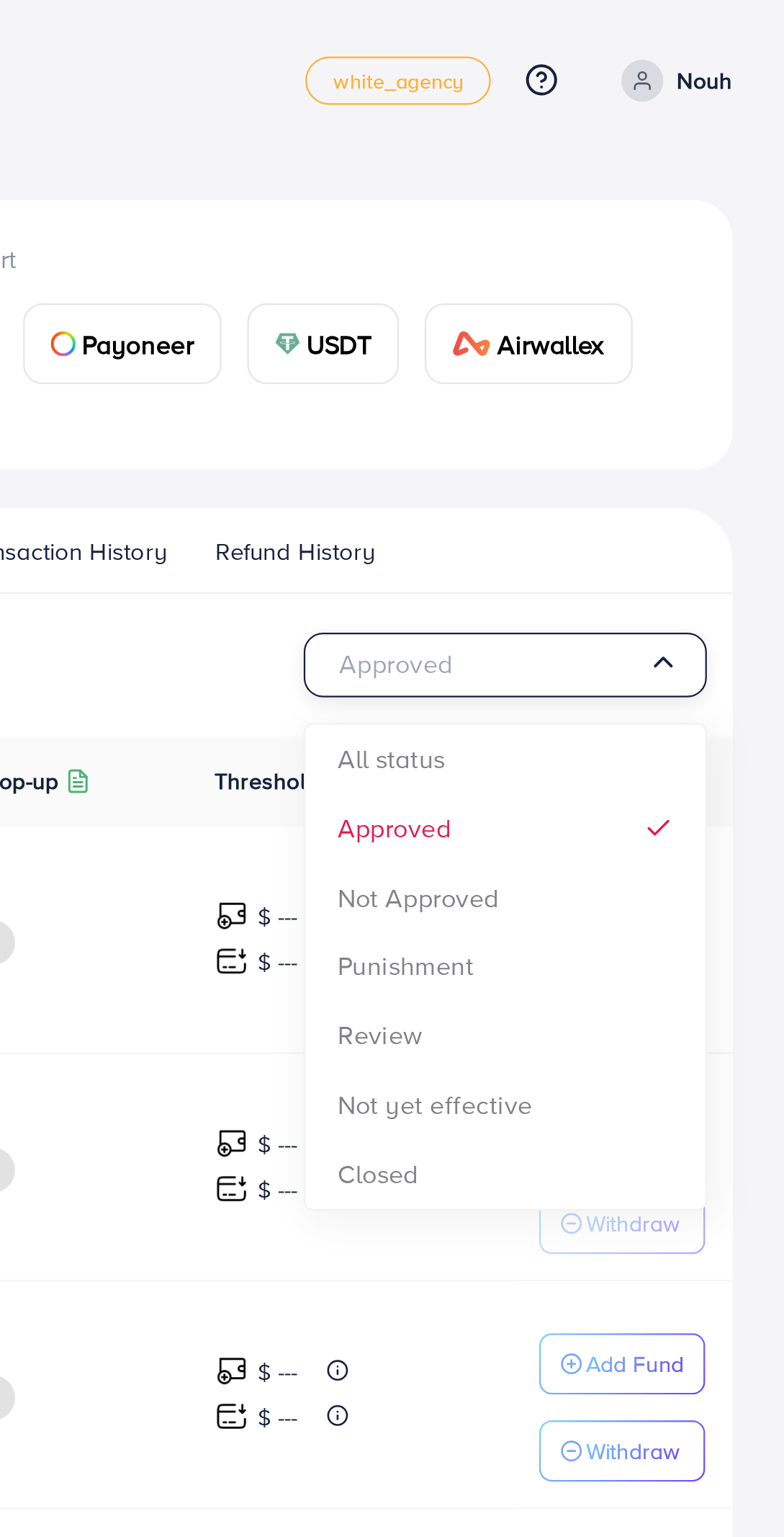
click at [675, 373] on div "Approved Loading... All status Approved Not Approved Punishment Review Not yet …" at bounding box center [392, 858] width 738 height 1152
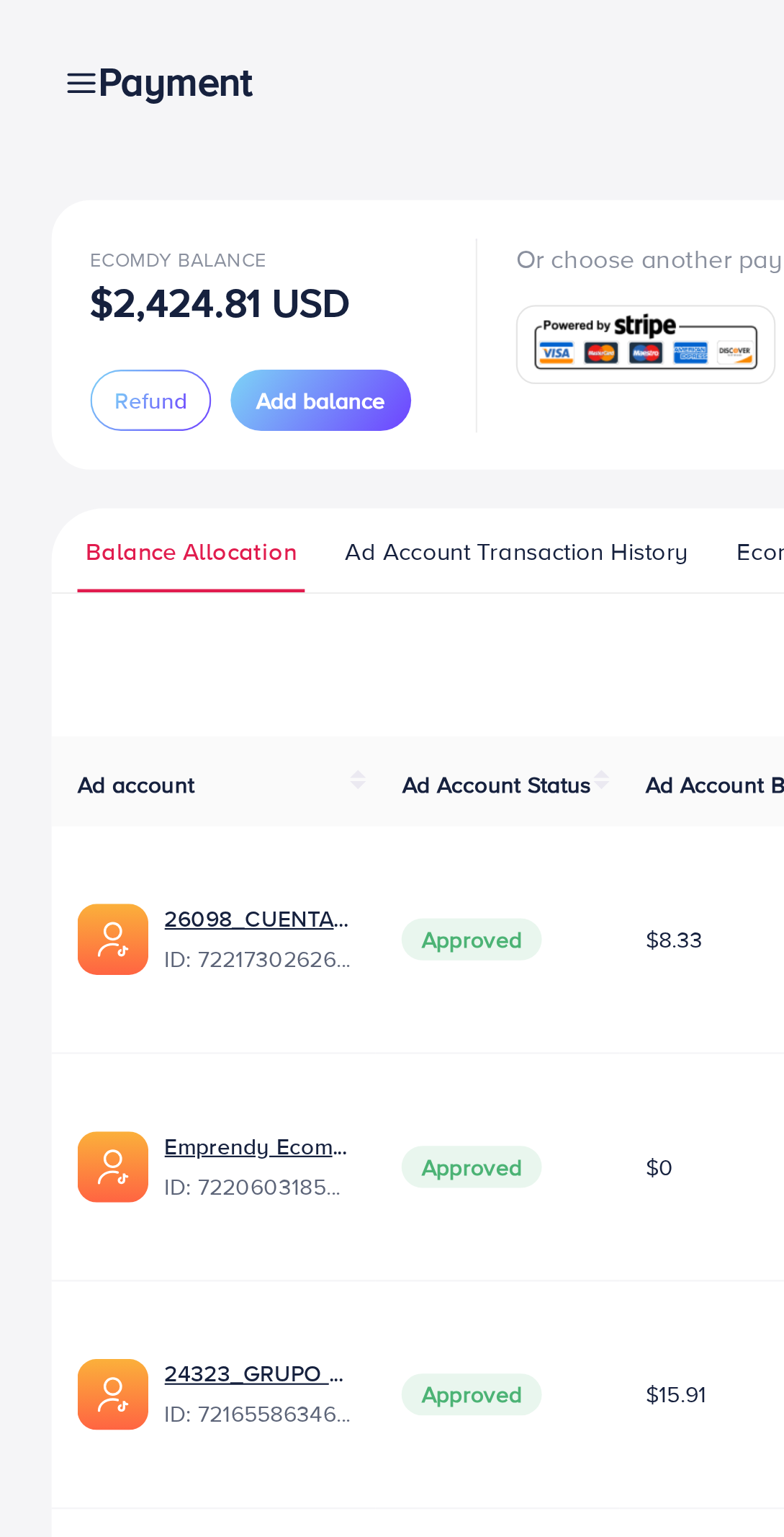
click at [42, 37] on div "Payment" at bounding box center [84, 36] width 103 height 21
click at [37, 33] on div "Payment" at bounding box center [84, 36] width 103 height 21
click at [32, 35] on div "Payment" at bounding box center [84, 36] width 103 height 21
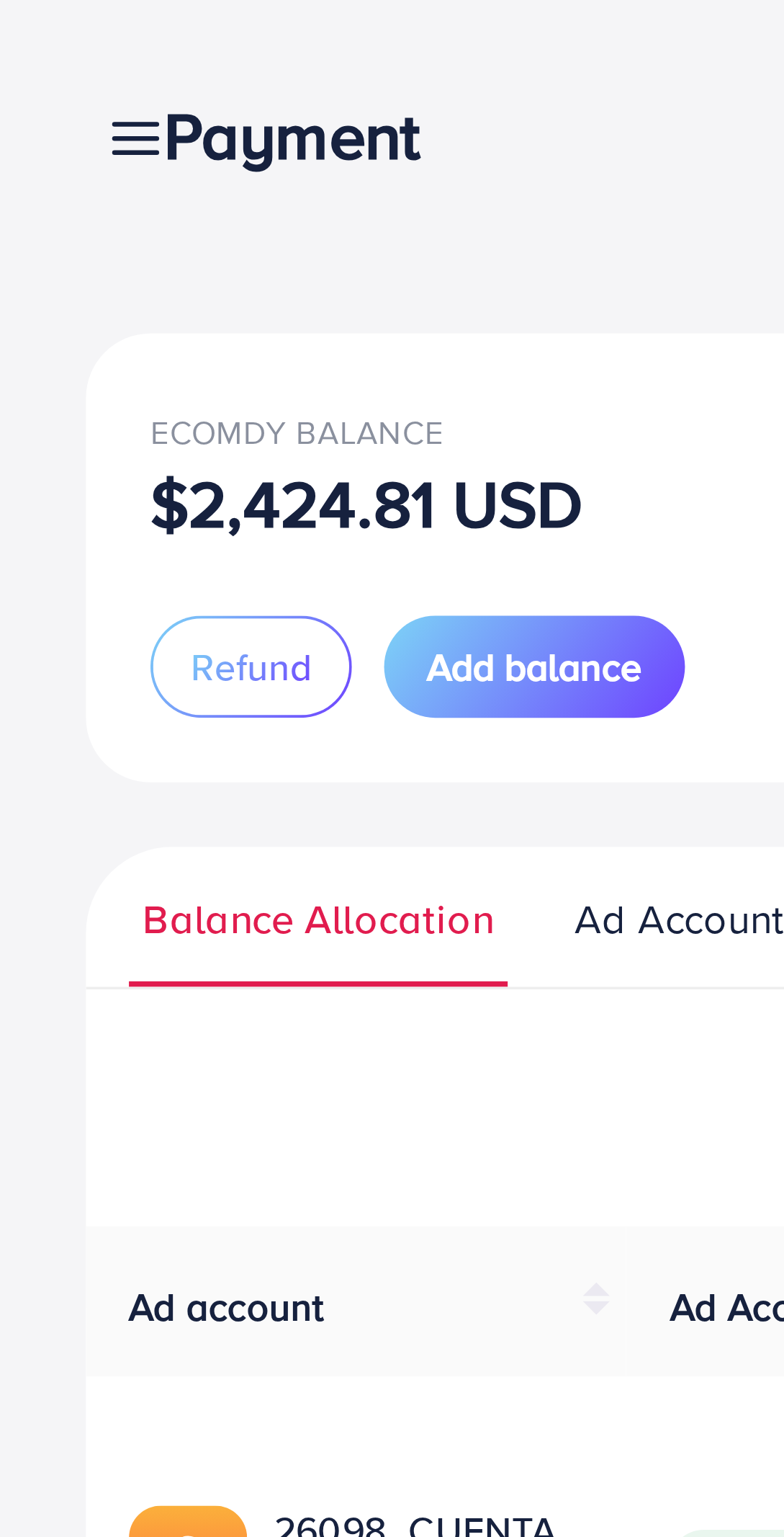
click at [35, 33] on div "Payment" at bounding box center [84, 36] width 103 height 21
click at [32, 33] on div "Payment" at bounding box center [84, 36] width 103 height 21
click at [35, 40] on div "Payment" at bounding box center [84, 36] width 103 height 21
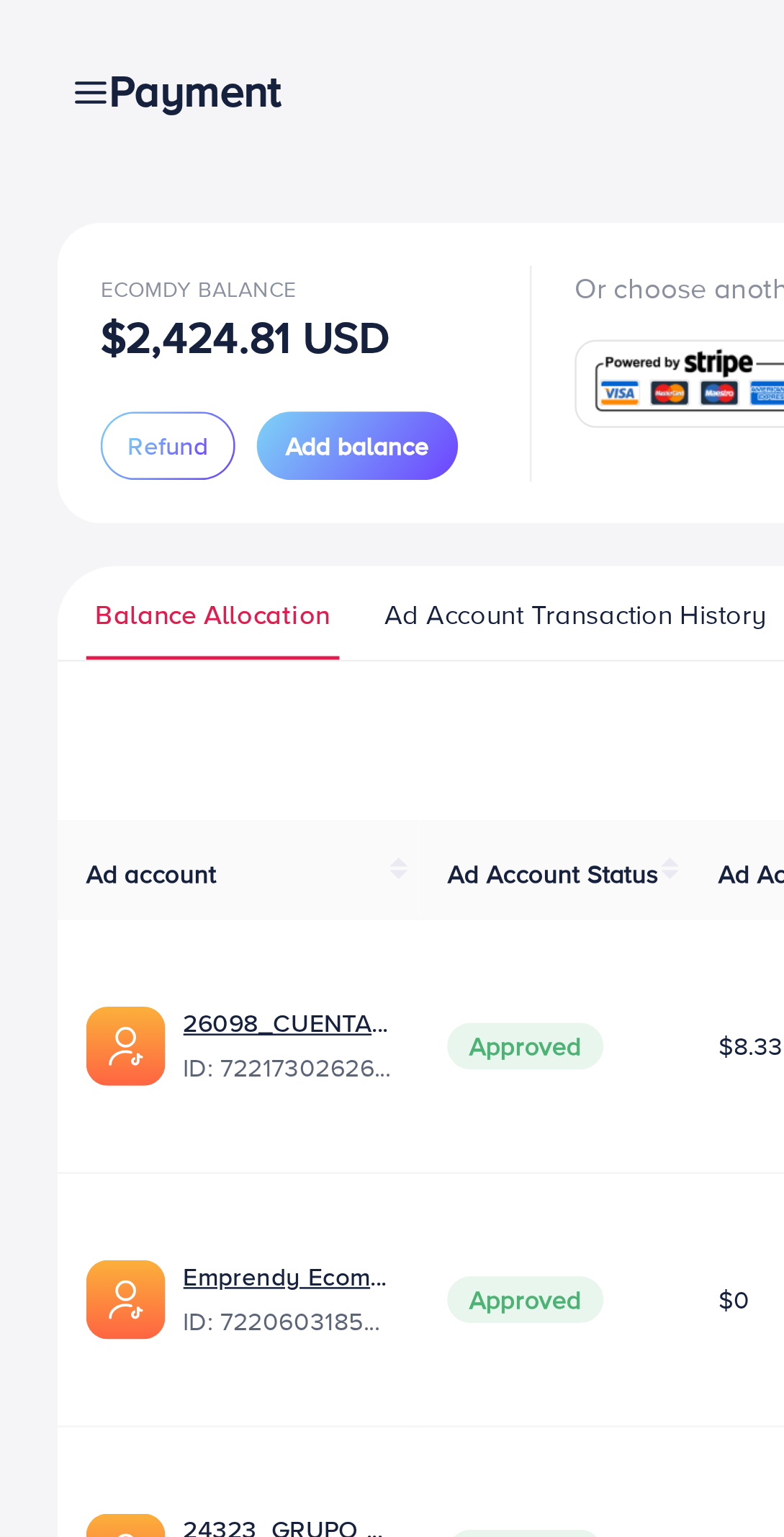
click at [65, 57] on nav "Payment white_agency Help Center Contact Support Plans and Pricing Term and pol…" at bounding box center [392, 36] width 738 height 51
click at [32, 38] on div "Payment" at bounding box center [84, 36] width 103 height 21
click at [24, 39] on link at bounding box center [33, 36] width 21 height 18
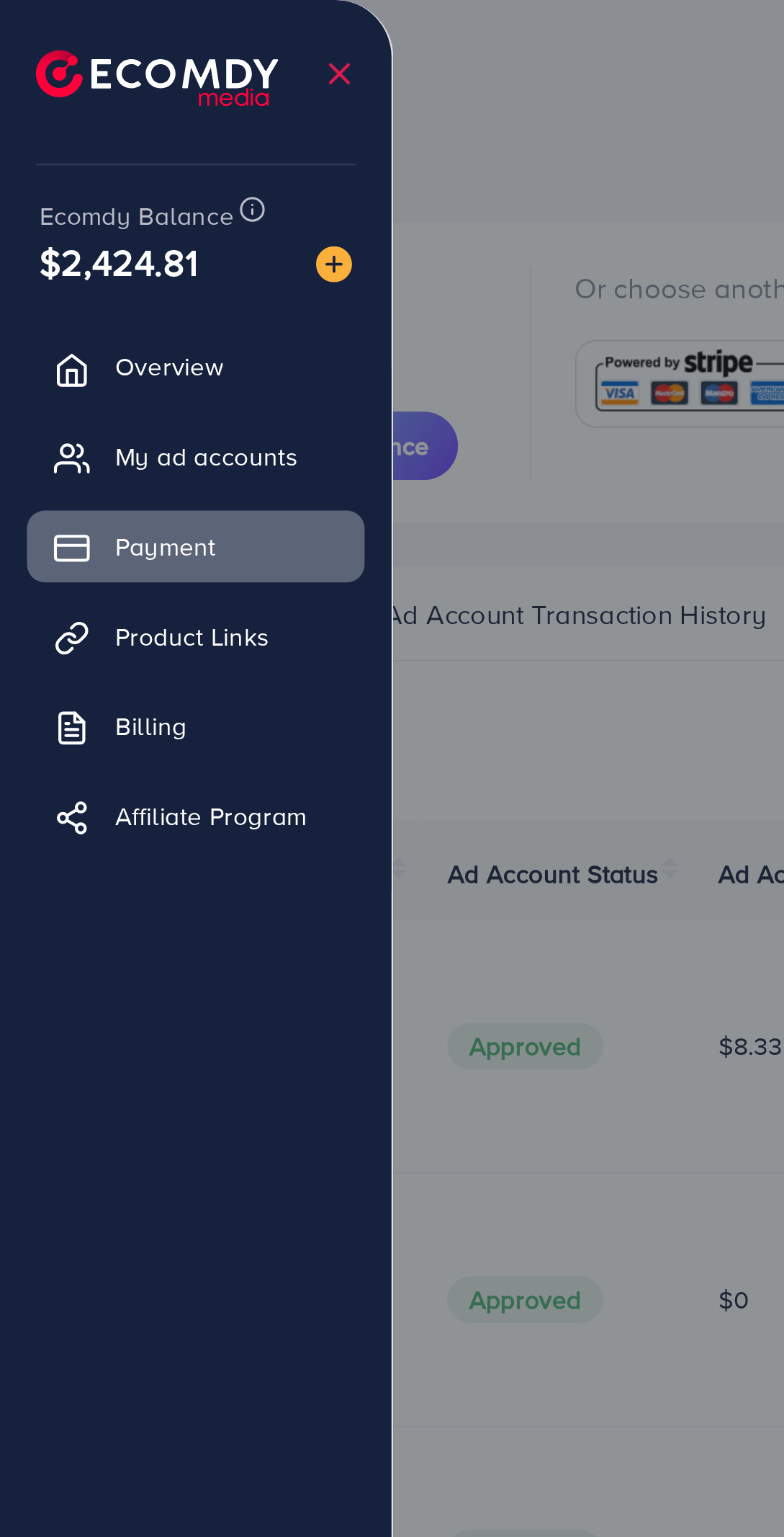
click at [34, 40] on img at bounding box center [63, 31] width 97 height 22
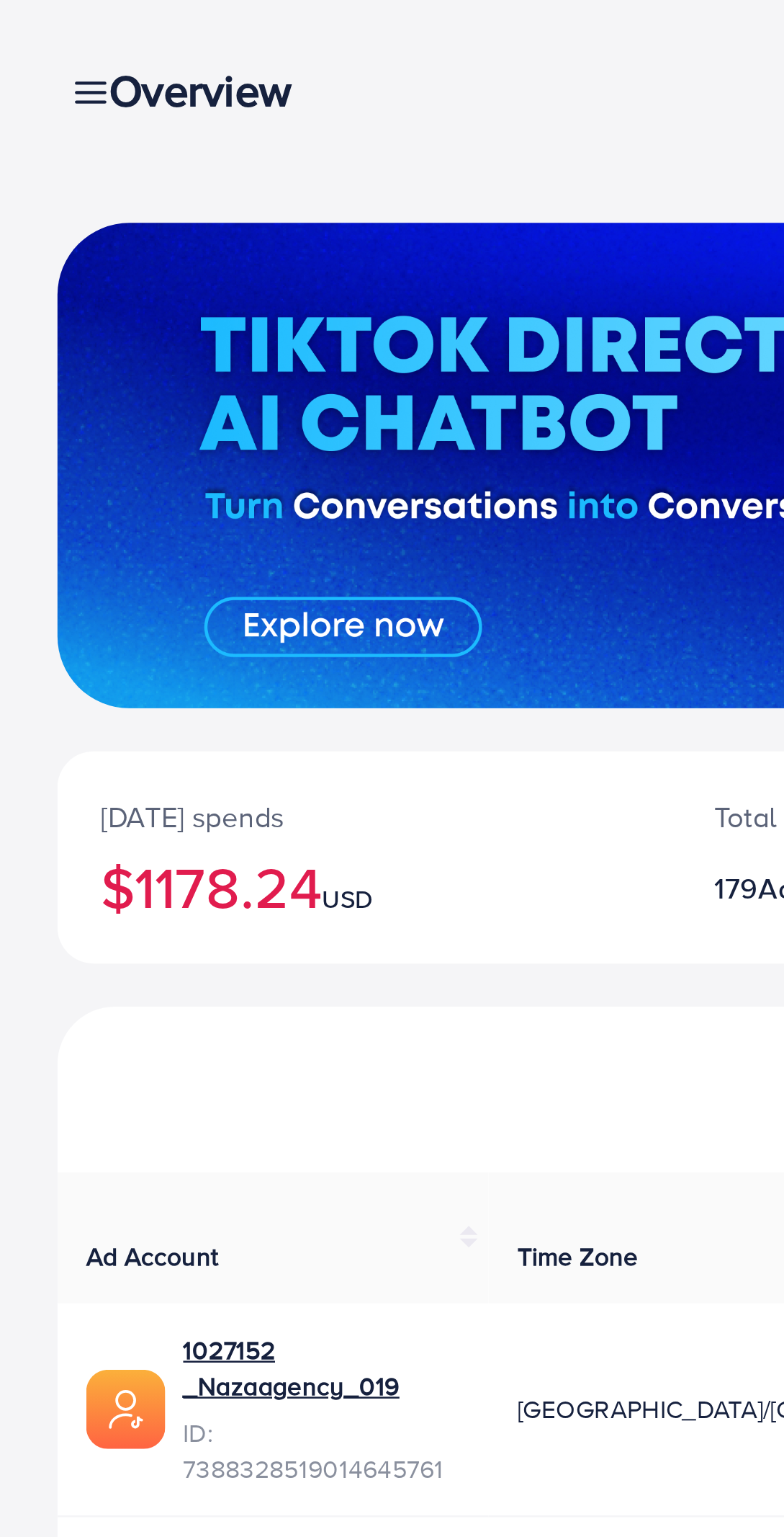
click at [37, 40] on div "Overview" at bounding box center [86, 36] width 107 height 21
click at [36, 37] on div "Overview" at bounding box center [86, 36] width 107 height 21
click at [26, 36] on link at bounding box center [33, 36] width 21 height 18
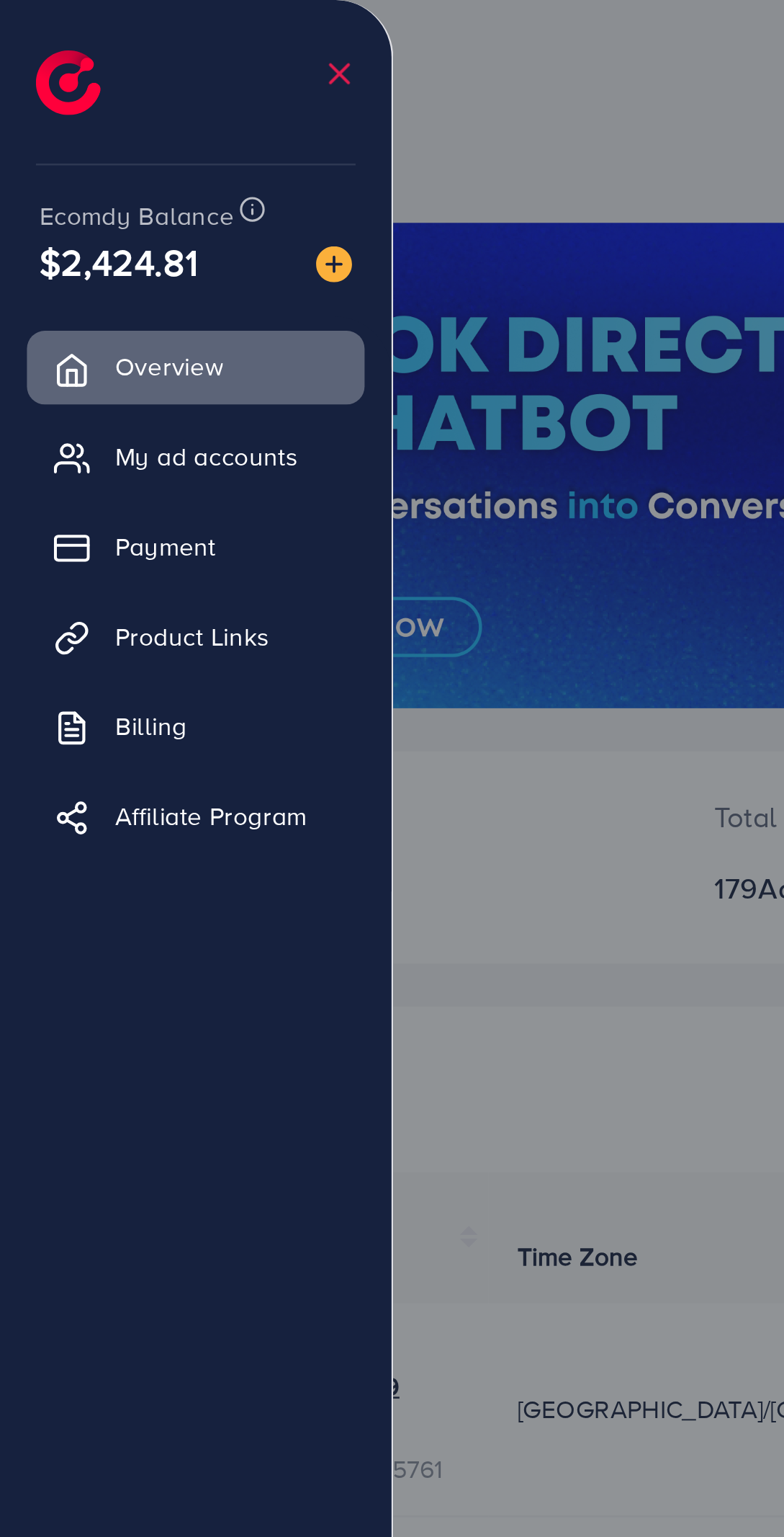
click at [101, 223] on link "Payment" at bounding box center [79, 218] width 135 height 29
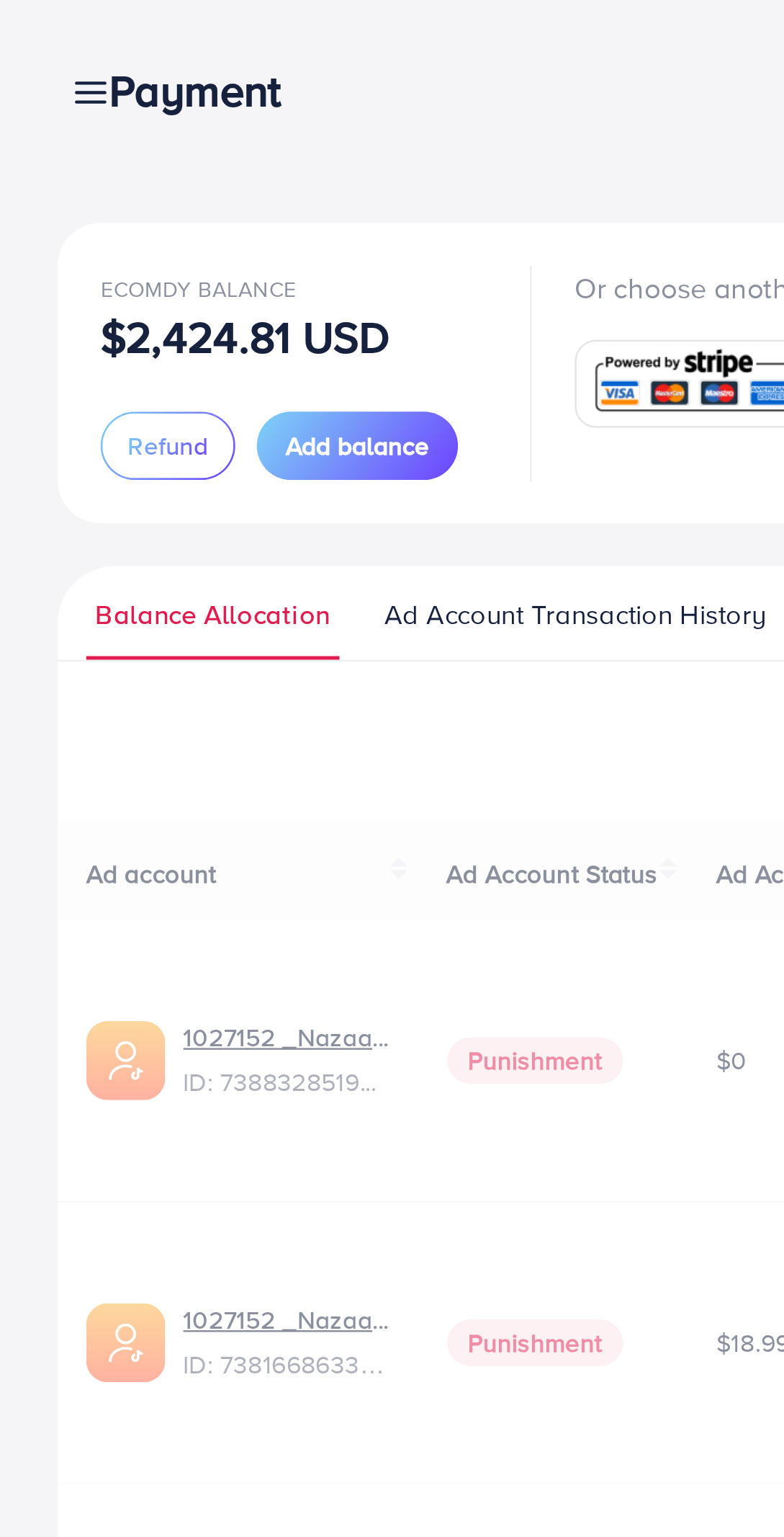
click at [111, 231] on div at bounding box center [392, 922] width 784 height 1844
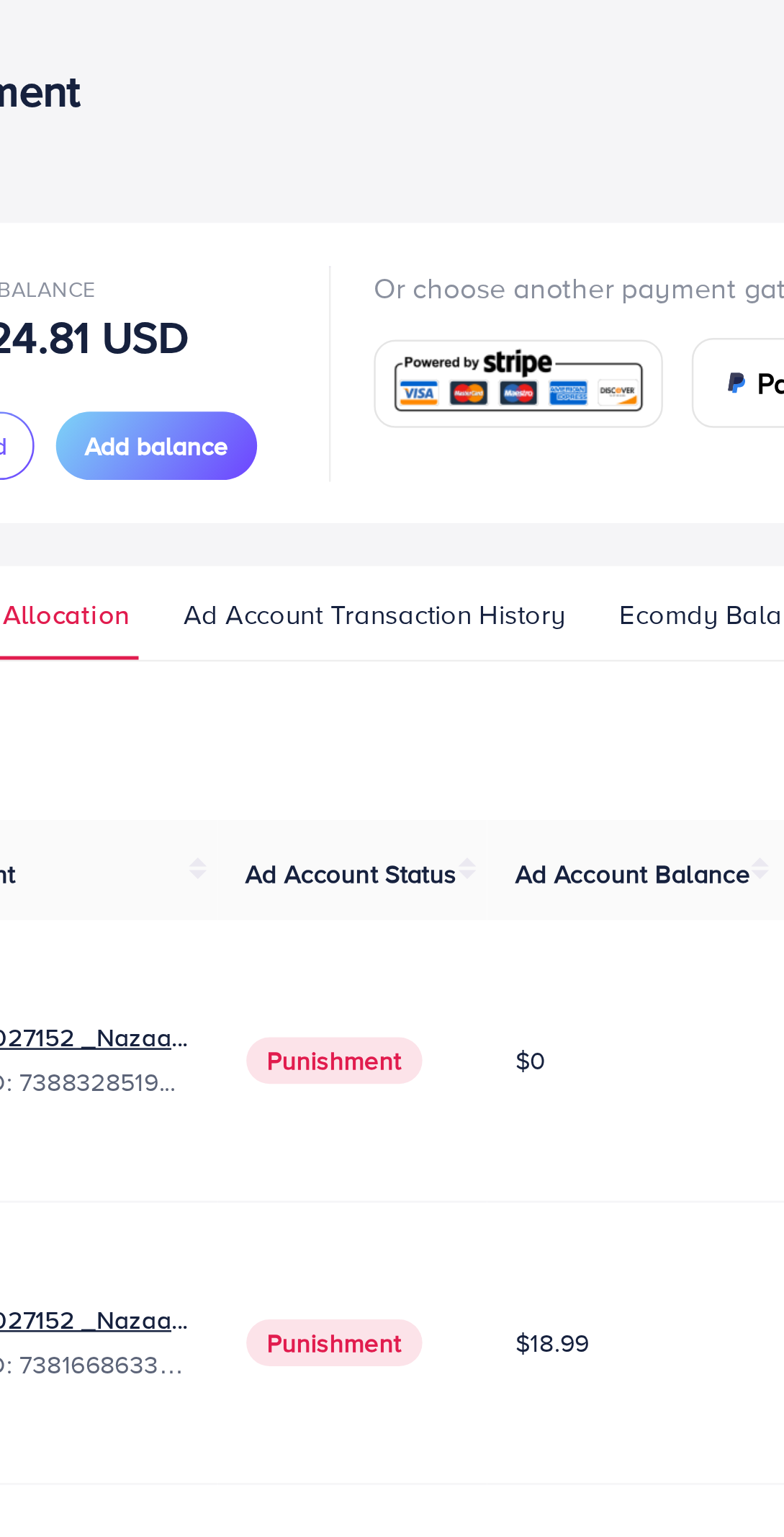
click at [256, 238] on span "Ad Account Transaction History" at bounding box center [231, 246] width 154 height 16
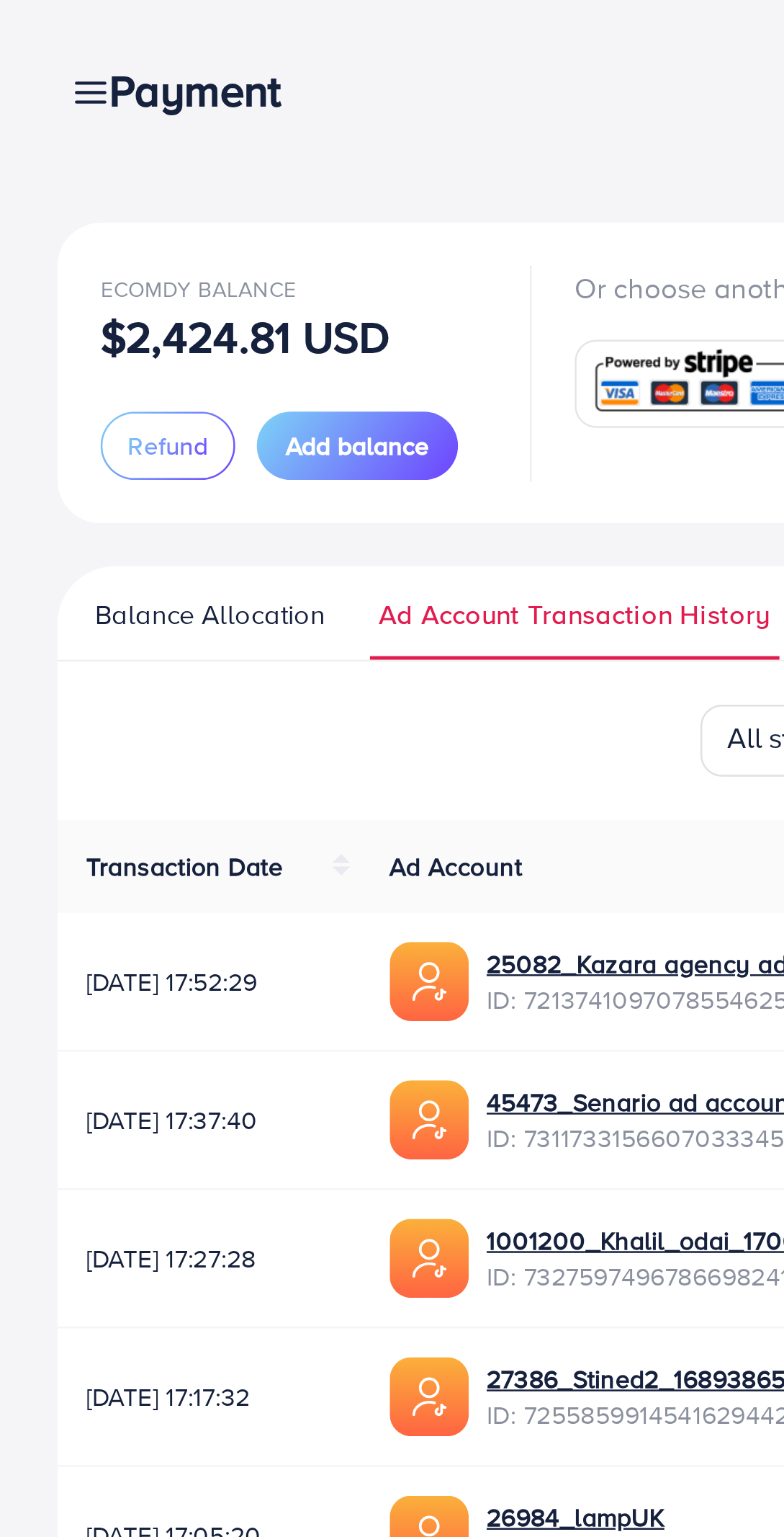
click at [36, 33] on div "Payment" at bounding box center [84, 36] width 103 height 21
click at [40, 41] on div "Payment" at bounding box center [84, 36] width 103 height 21
click at [26, 29] on link at bounding box center [33, 36] width 21 height 18
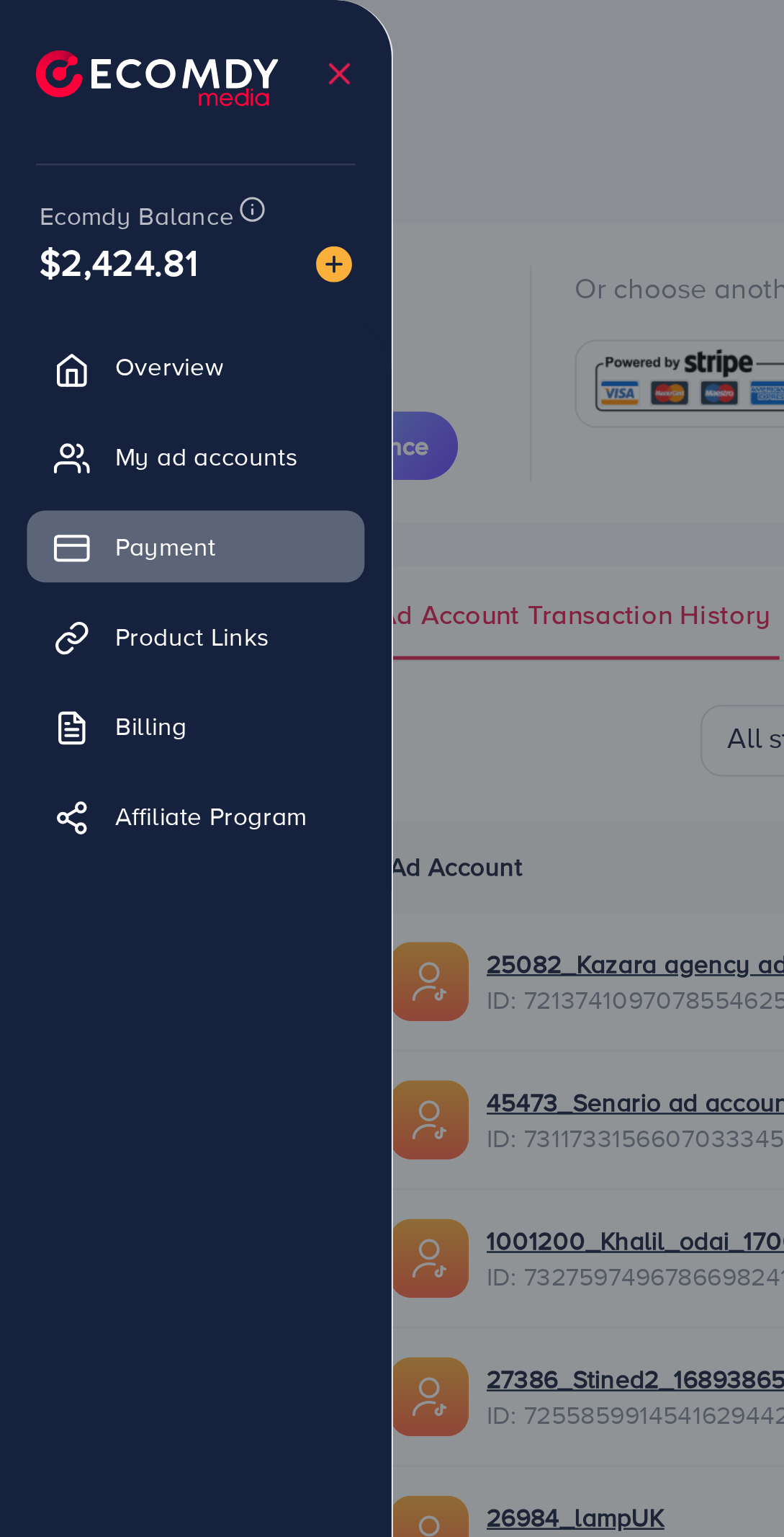
click at [40, 39] on img at bounding box center [63, 31] width 97 height 22
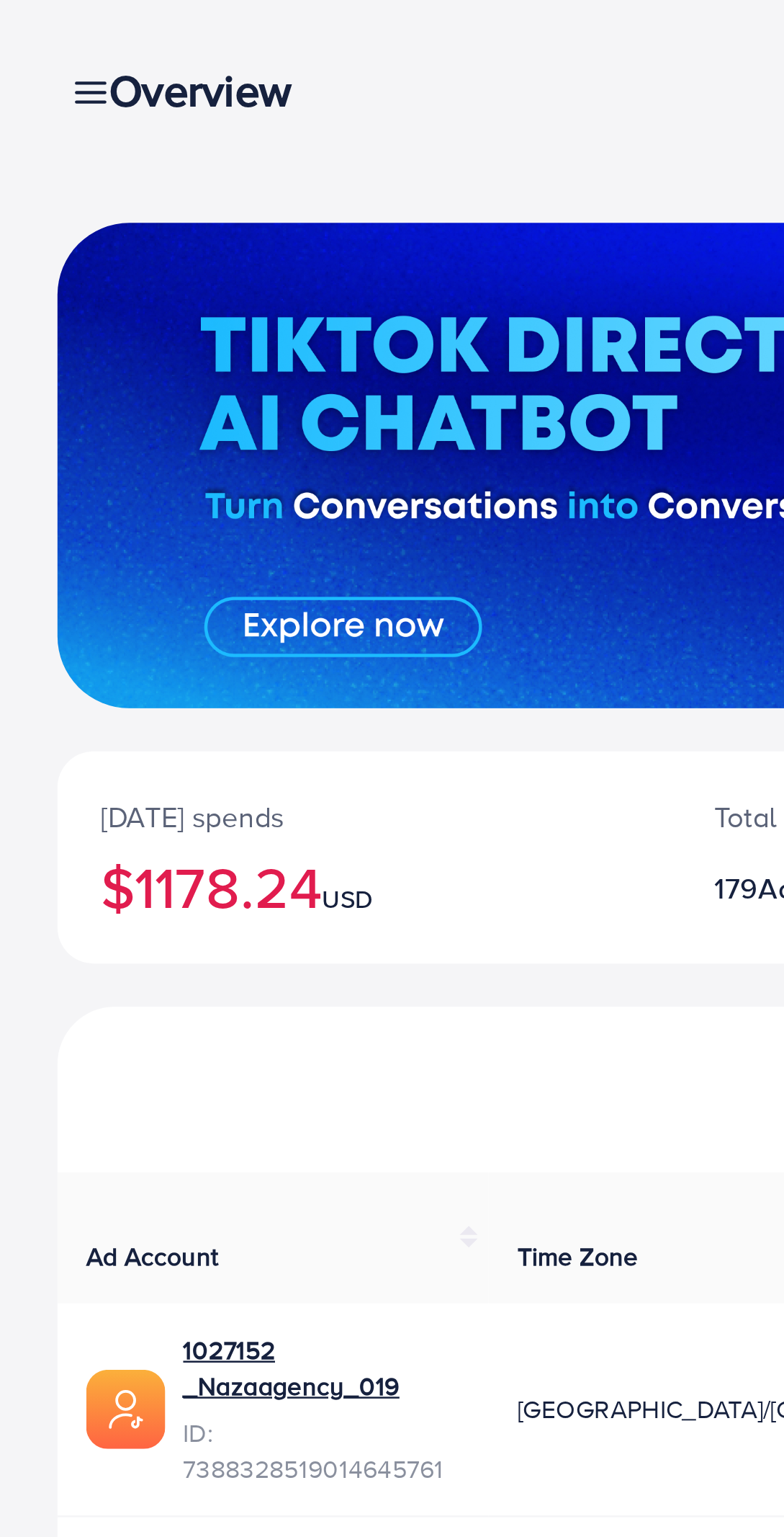
click at [36, 33] on div "Overview" at bounding box center [86, 36] width 107 height 21
click at [43, 37] on div "Overview" at bounding box center [86, 36] width 107 height 21
click at [31, 38] on icon at bounding box center [36, 37] width 15 height 15
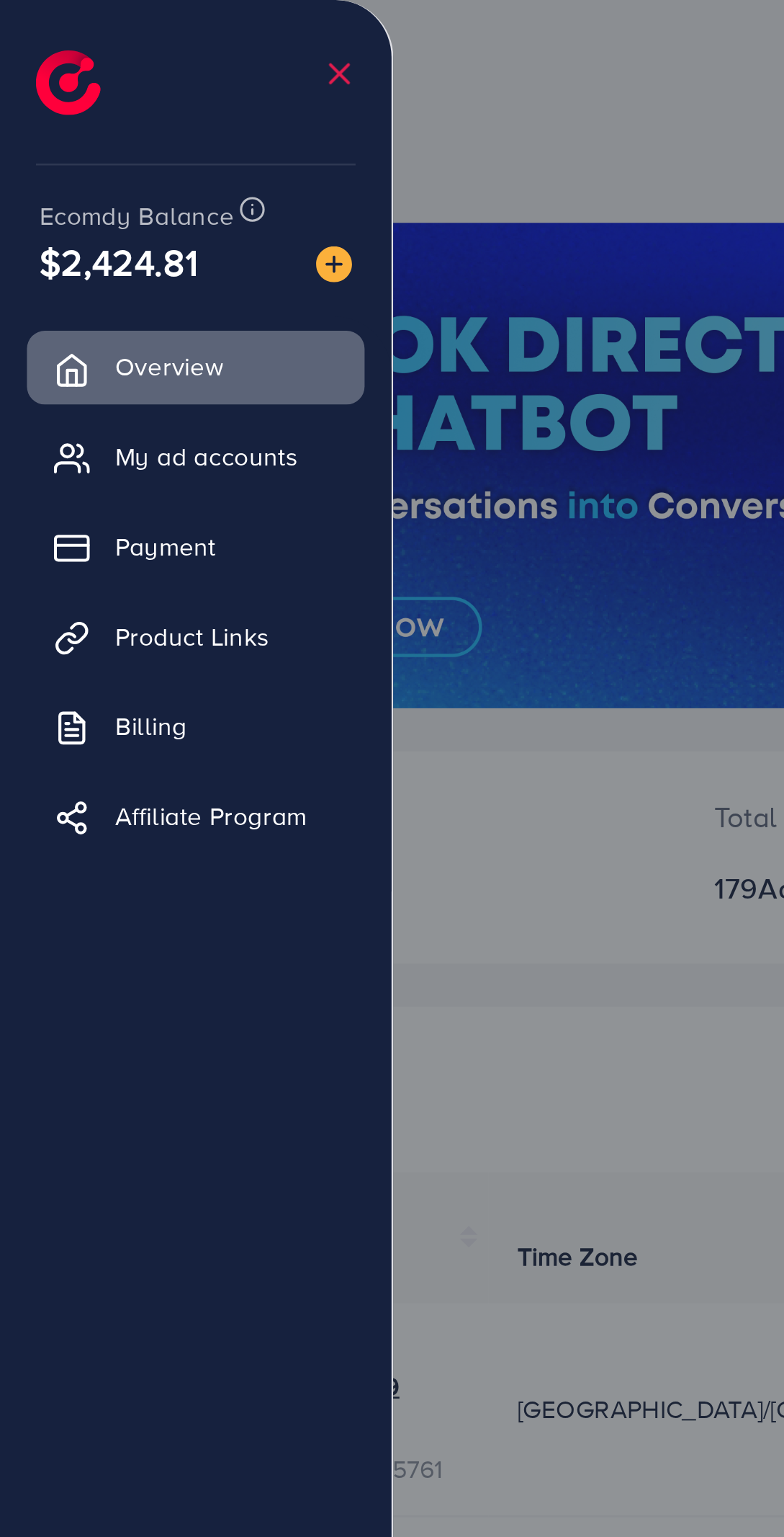
click at [97, 185] on span "My ad accounts" at bounding box center [83, 183] width 73 height 15
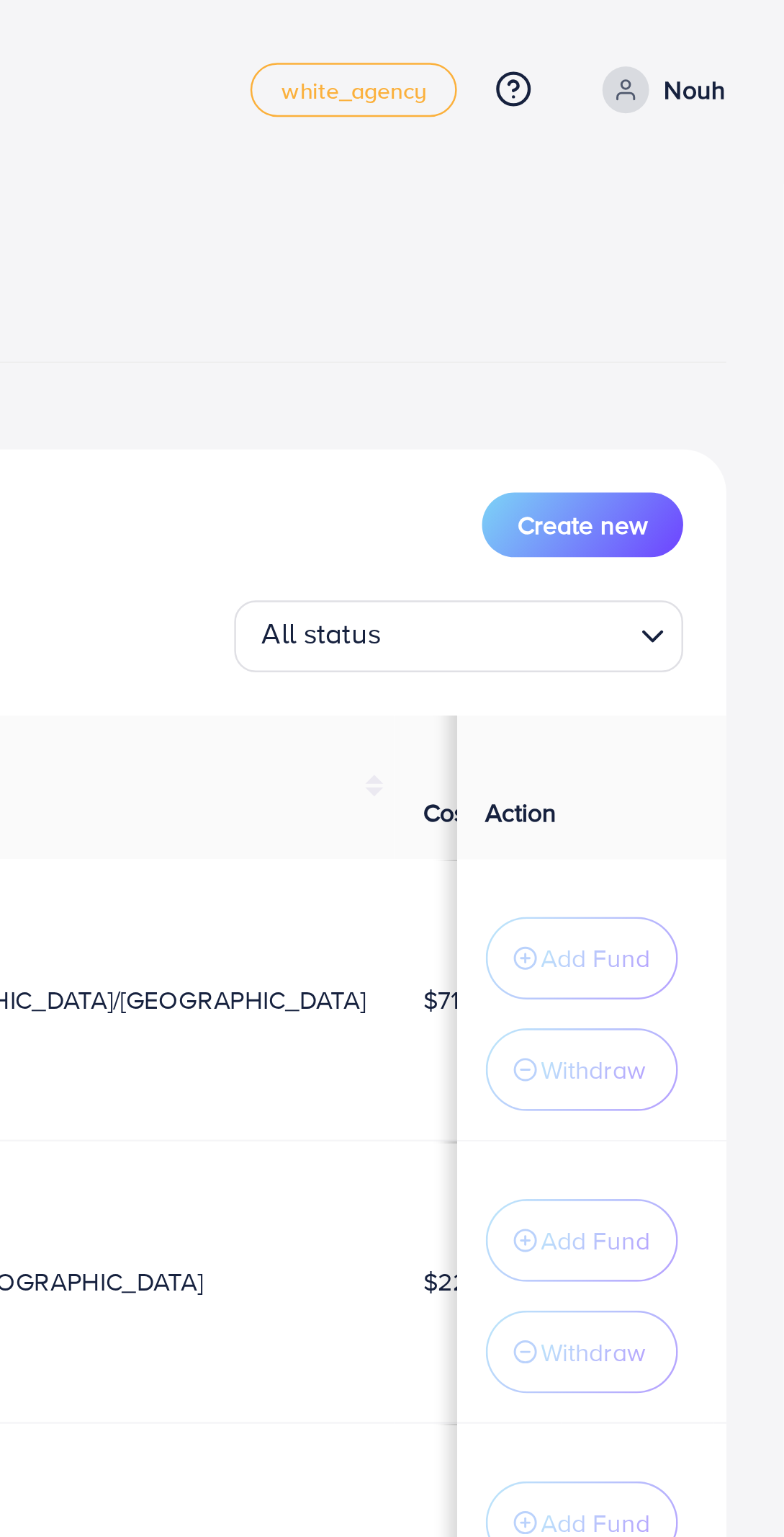
click at [699, 250] on input "Search for option" at bounding box center [674, 255] width 93 height 22
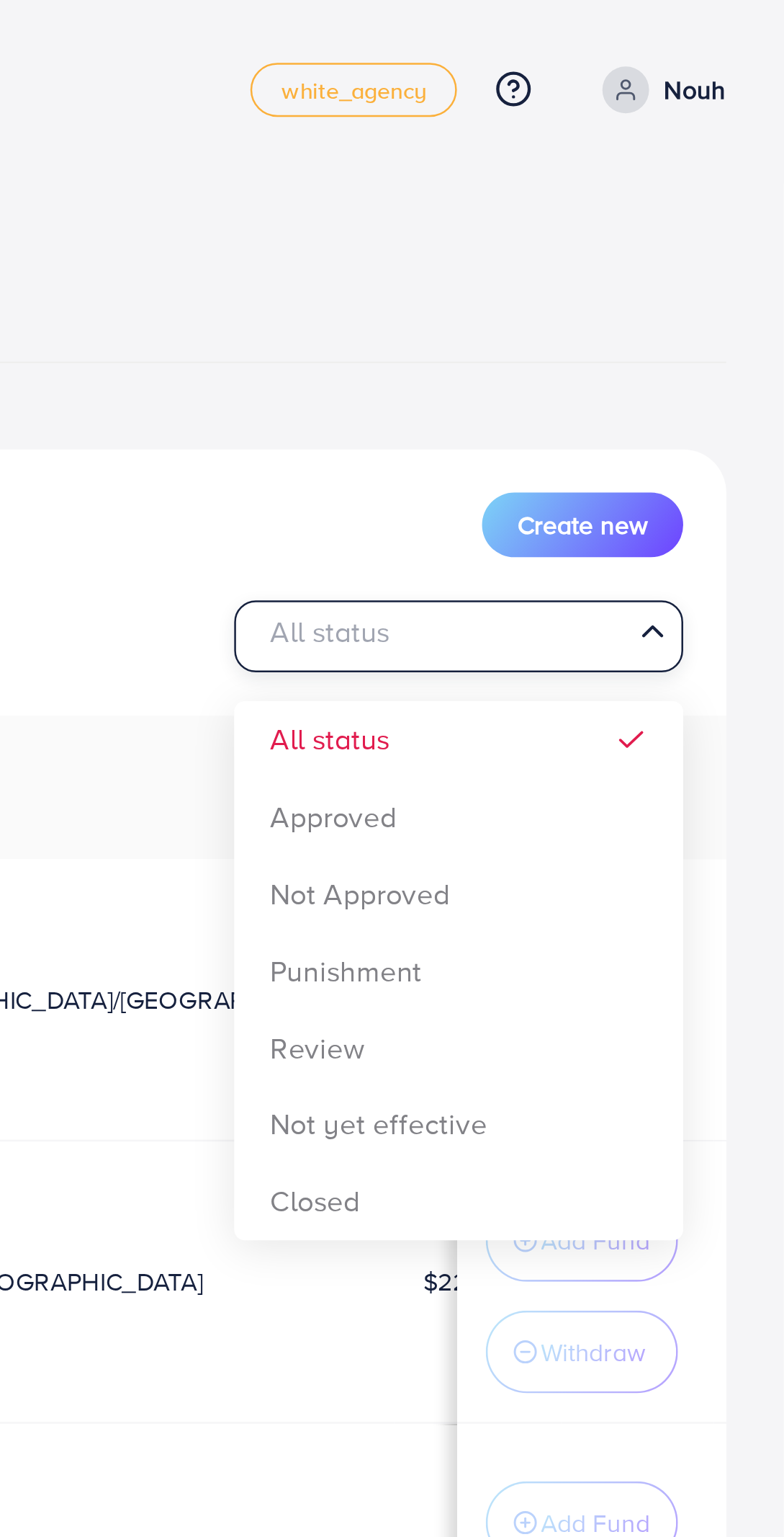
click at [664, 329] on div "List Ad Account Create new All status Loading... All status Approved Not Approv…" at bounding box center [392, 859] width 738 height 1359
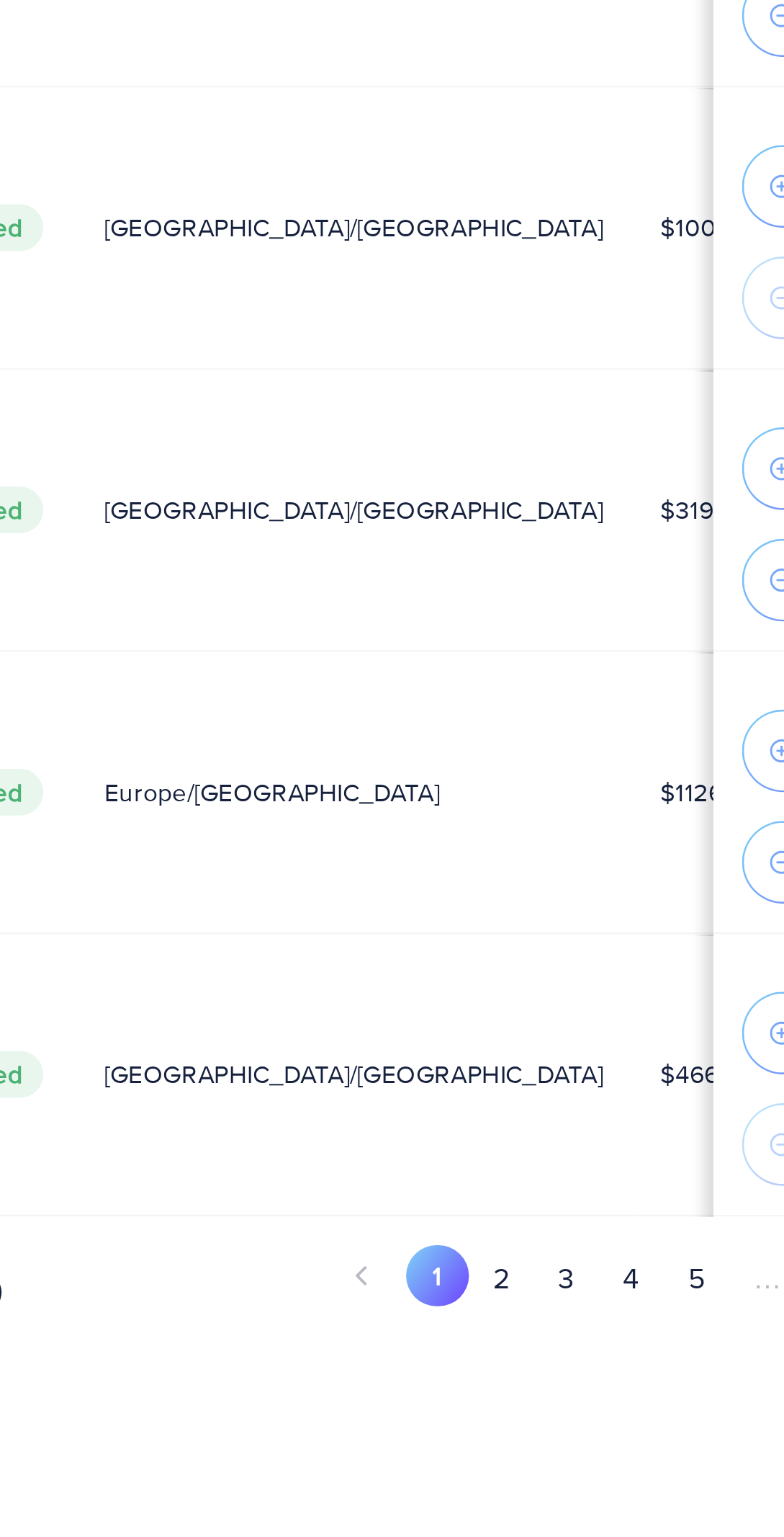
click at [627, 1503] on button "4" at bounding box center [619, 1500] width 26 height 26
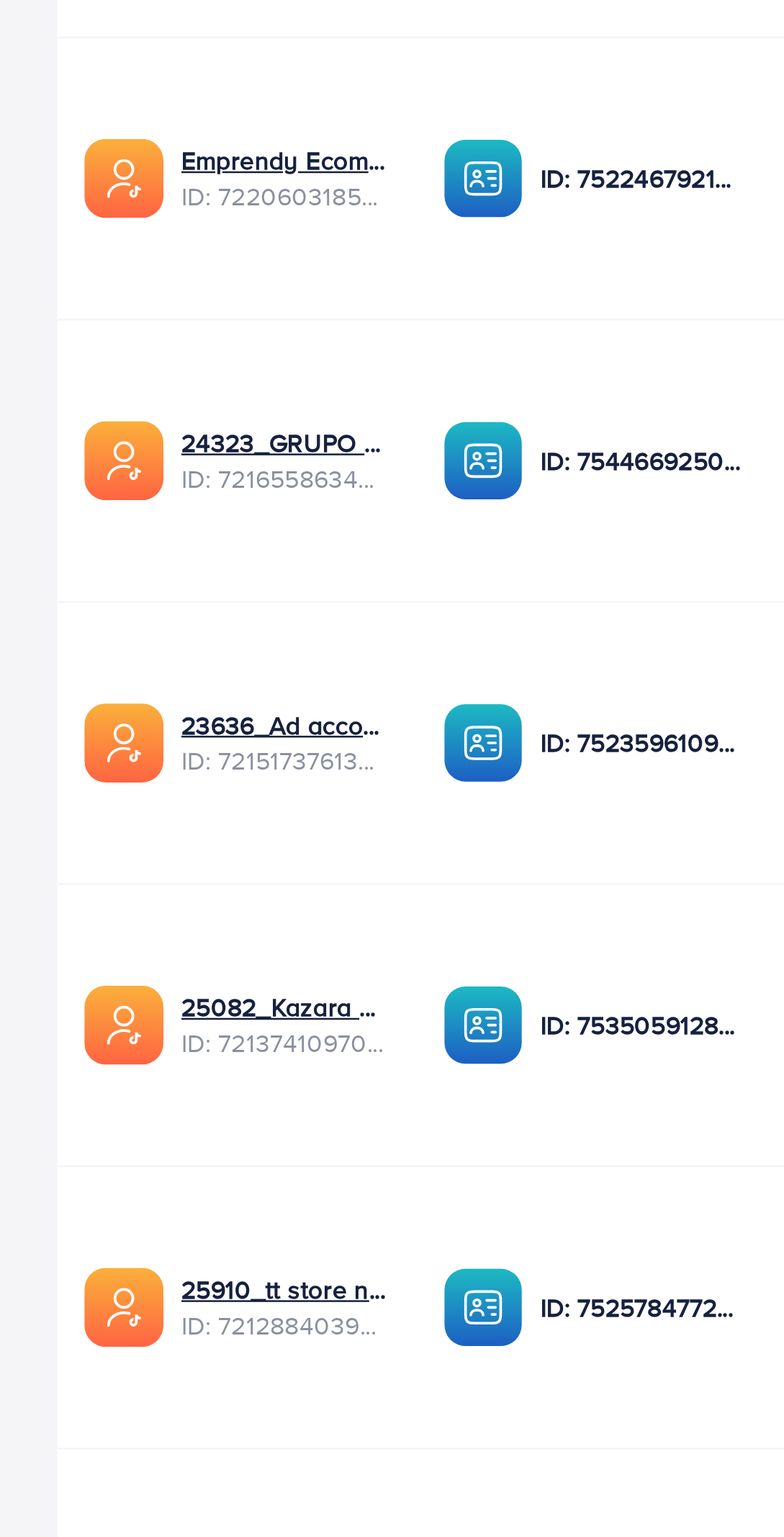
scroll to position [22, 0]
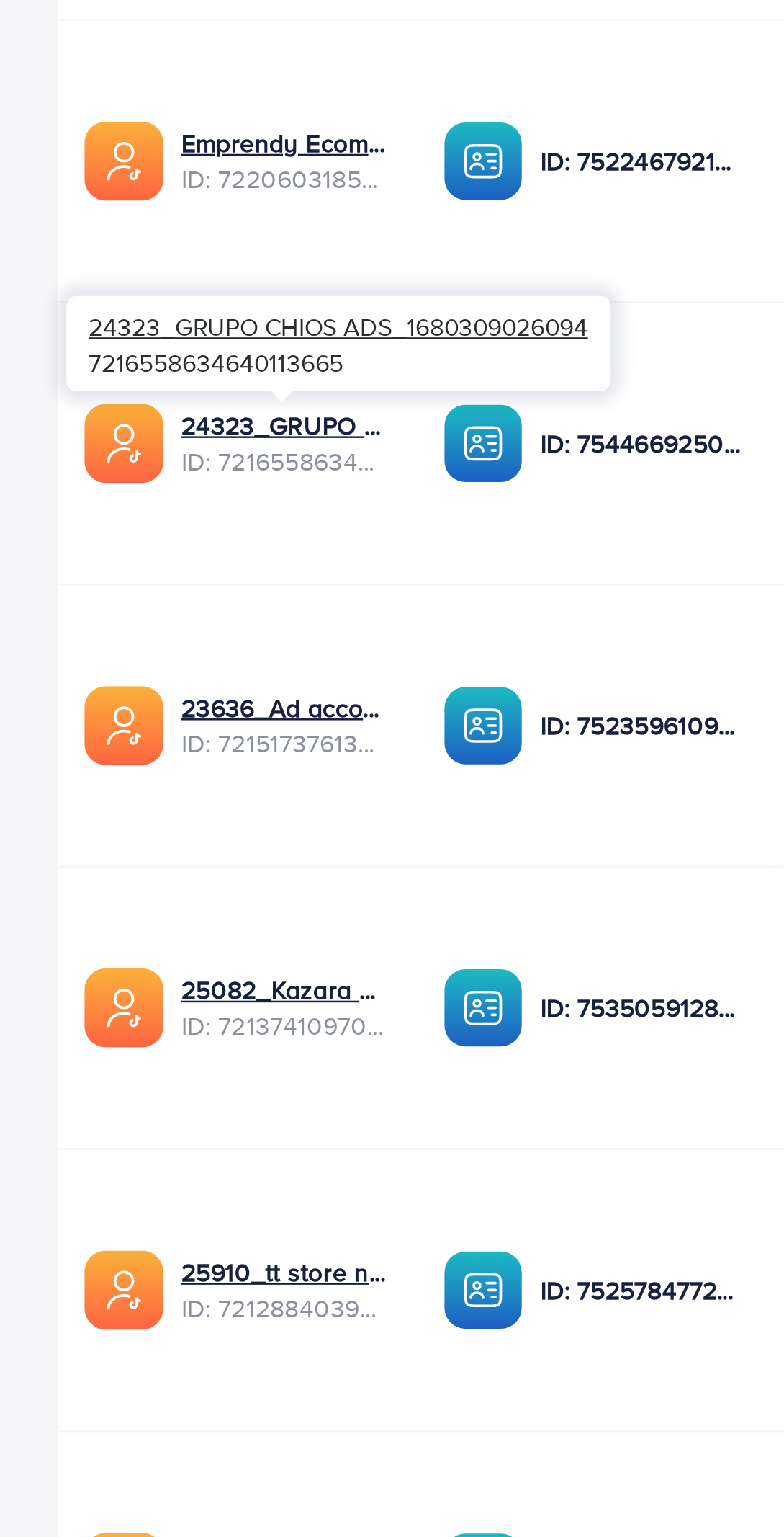
click at [173, 922] on td "ID: 7525784772414111761" at bounding box center [238, 945] width 144 height 113
